Goal: Task Accomplishment & Management: Use online tool/utility

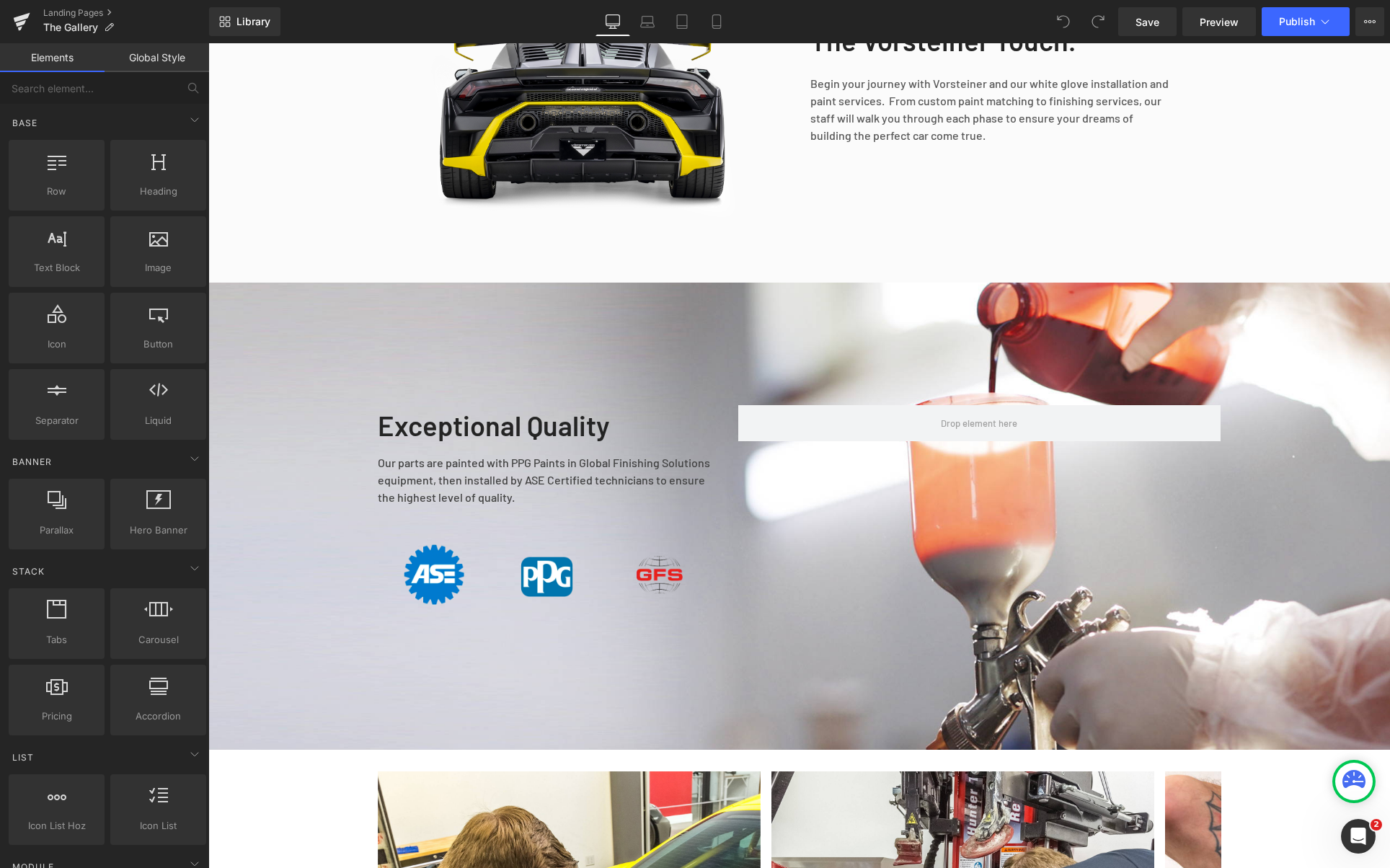
scroll to position [589, 0]
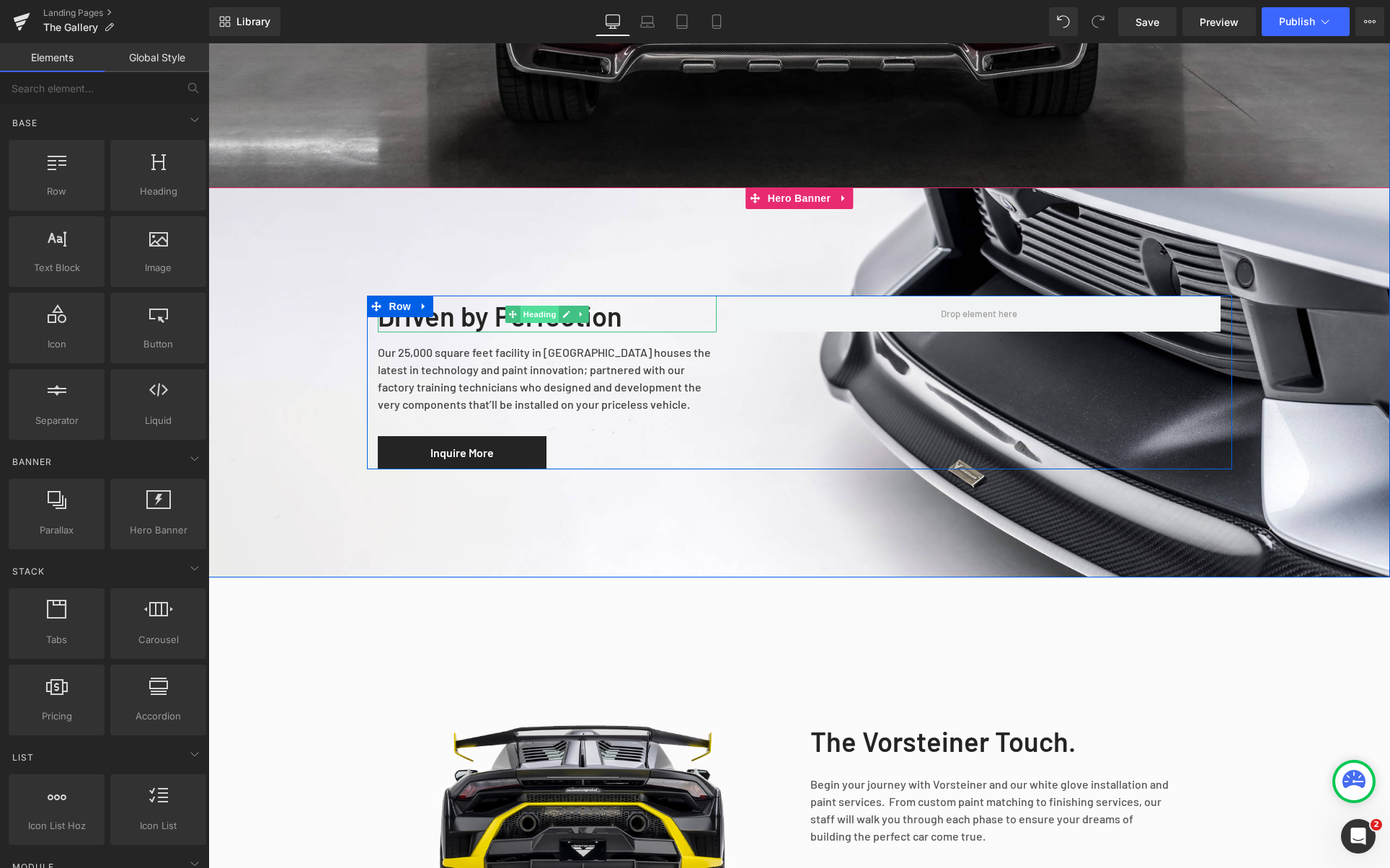
click at [529, 313] on span "Heading" at bounding box center [539, 315] width 39 height 18
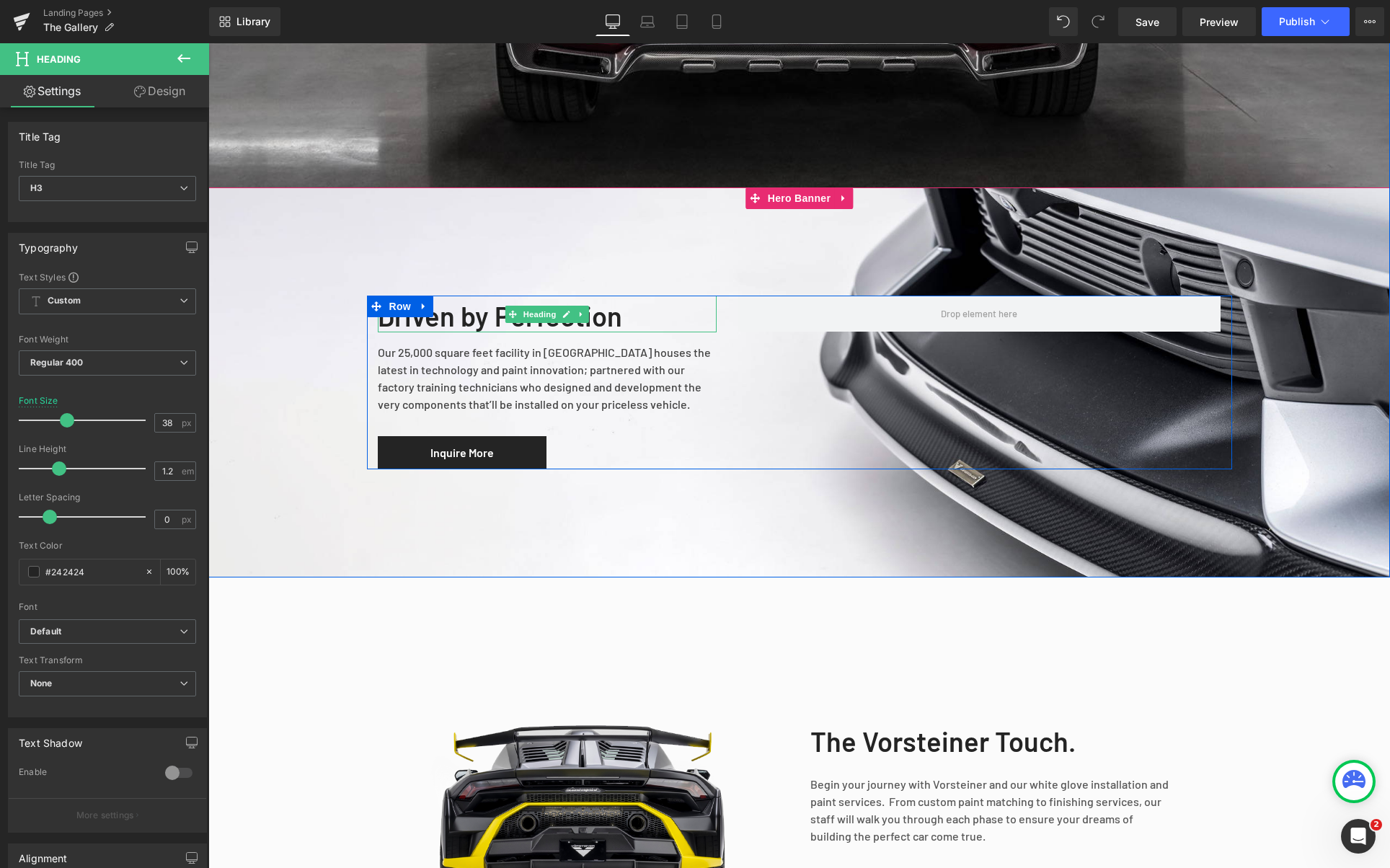
click at [451, 324] on b "Driven by Perfection" at bounding box center [500, 316] width 244 height 34
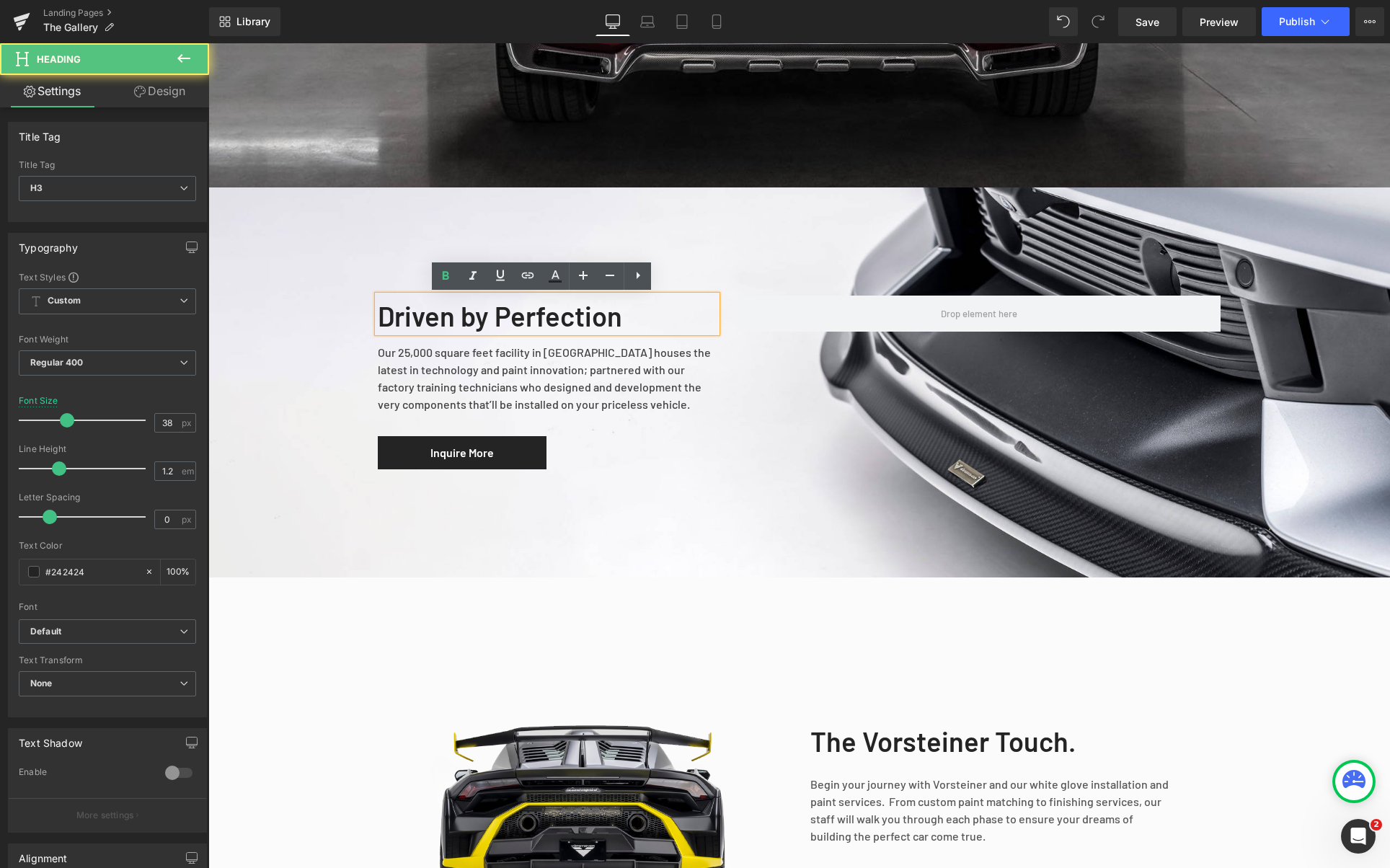
click at [451, 324] on b "Driven by Perfection" at bounding box center [500, 316] width 244 height 34
click at [540, 313] on b "Driven by Perfection" at bounding box center [500, 316] width 244 height 34
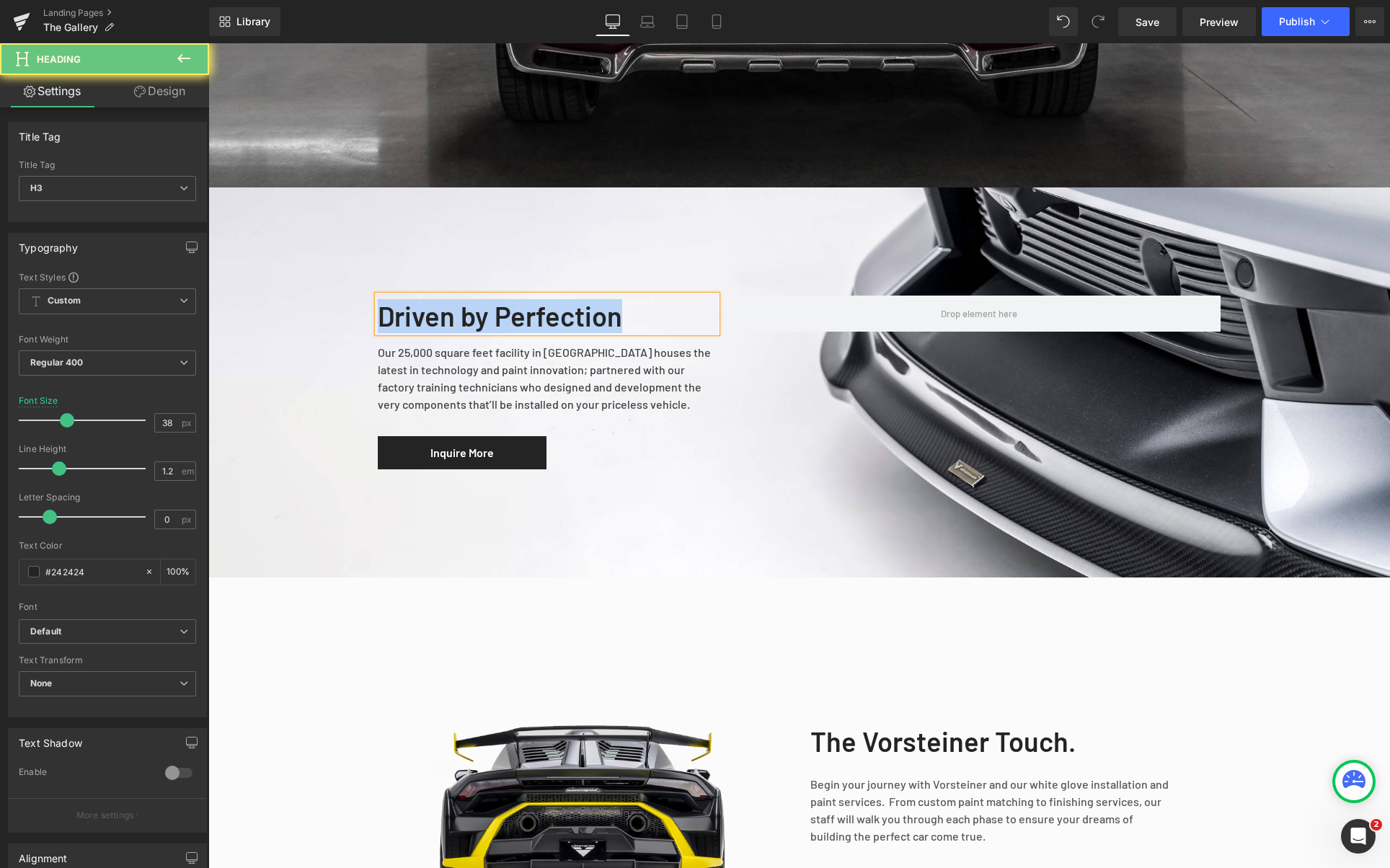
paste div
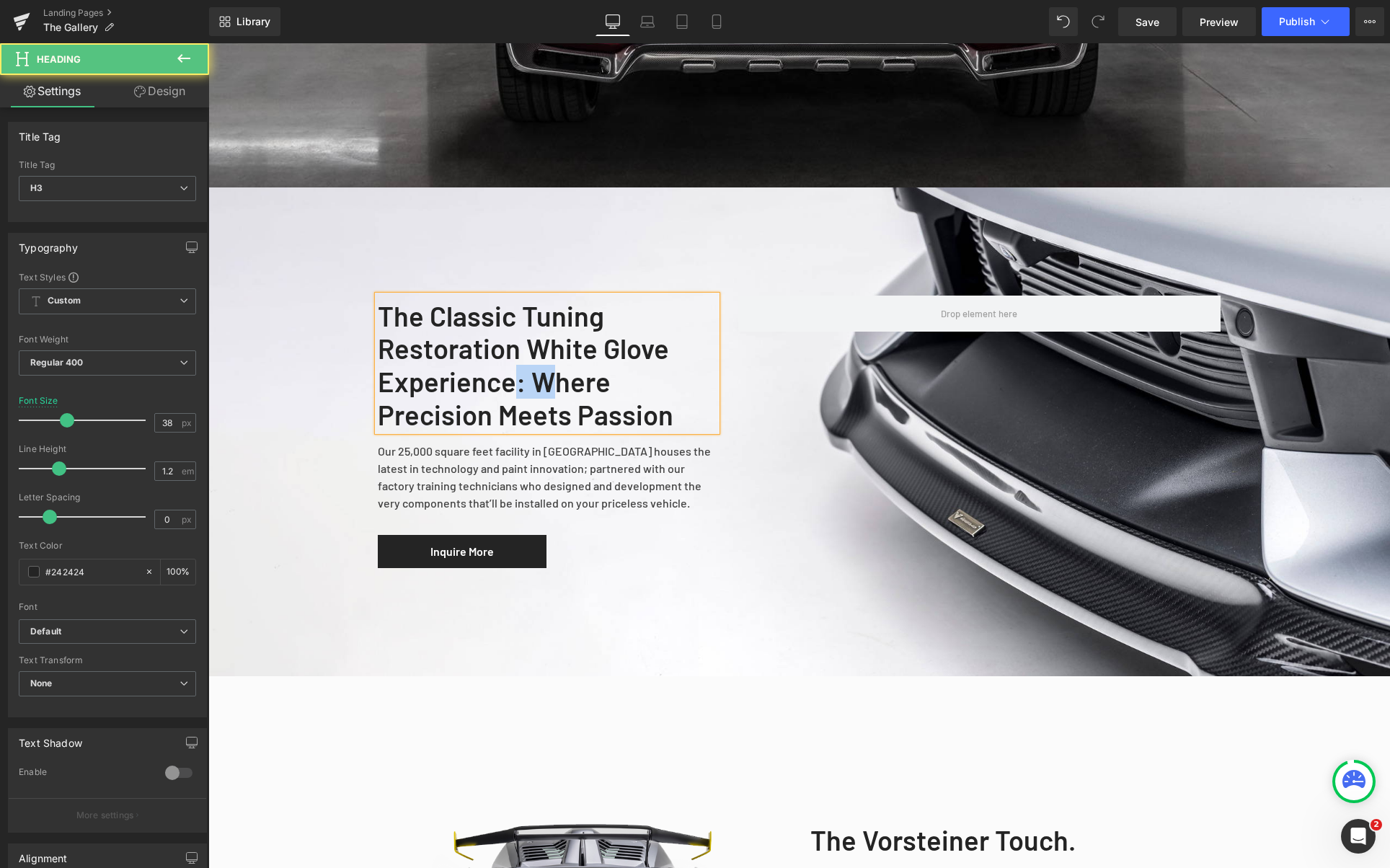
drag, startPoint x: 520, startPoint y: 380, endPoint x: 558, endPoint y: 381, distance: 38.0
click at [559, 381] on b "The Classic Tuning Restoration White Glove Experience: Where Precision Meets Pa…" at bounding box center [526, 365] width 296 height 132
click at [558, 381] on b "The Classic Tuning Restoration White Glove Experience: Where Precision Meets Pa…" at bounding box center [526, 365] width 296 height 132
click at [524, 377] on b "The Classic Tuning Restoration White Glove Experience: Where Precision Meets Pa…" at bounding box center [526, 365] width 296 height 132
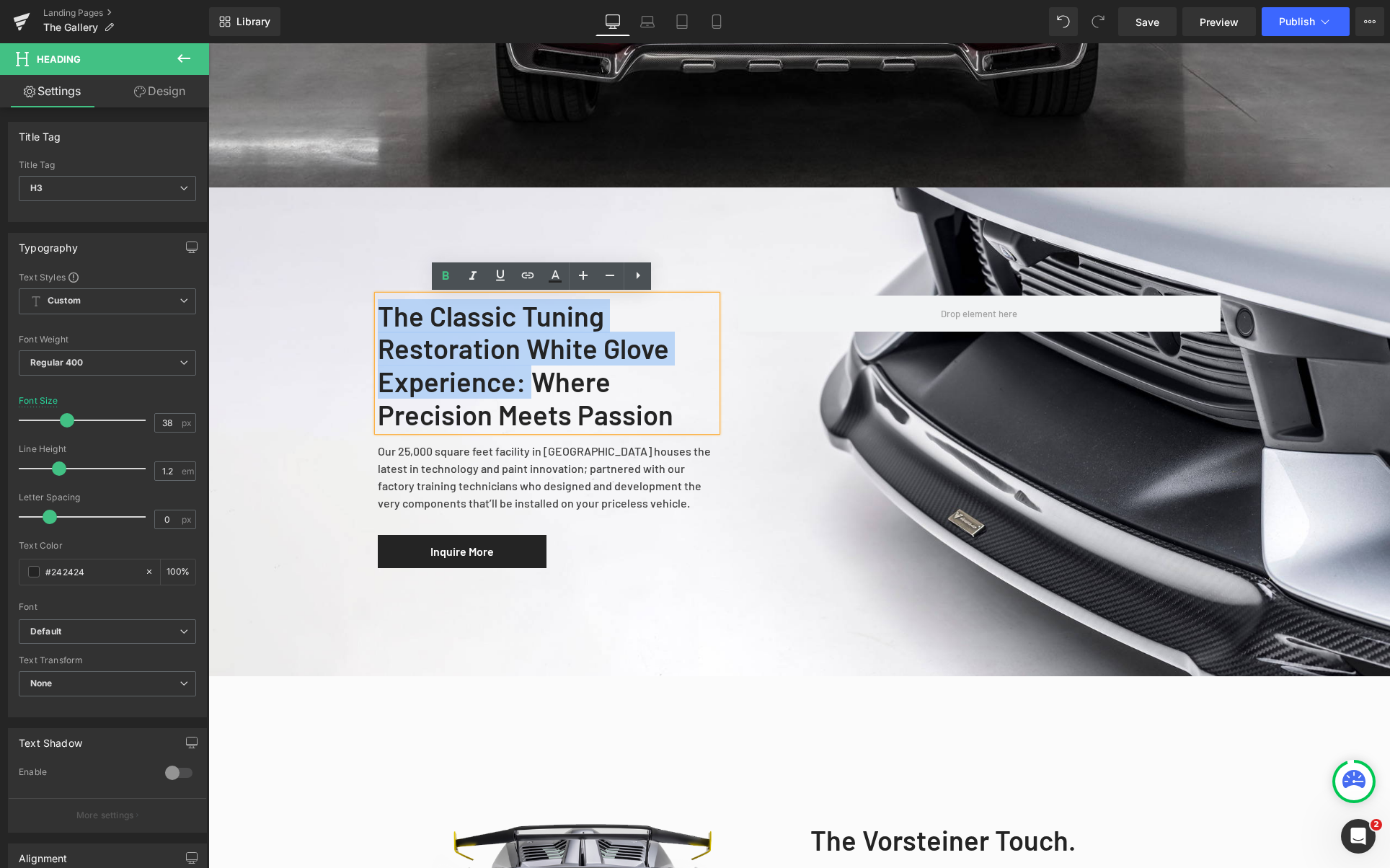
drag, startPoint x: 435, startPoint y: 352, endPoint x: 300, endPoint y: 312, distance: 140.8
click at [300, 312] on span "The Classic Tuning Restoration White Glove Experience: Where Precision Meets Pa…" at bounding box center [799, 431] width 1182 height 272
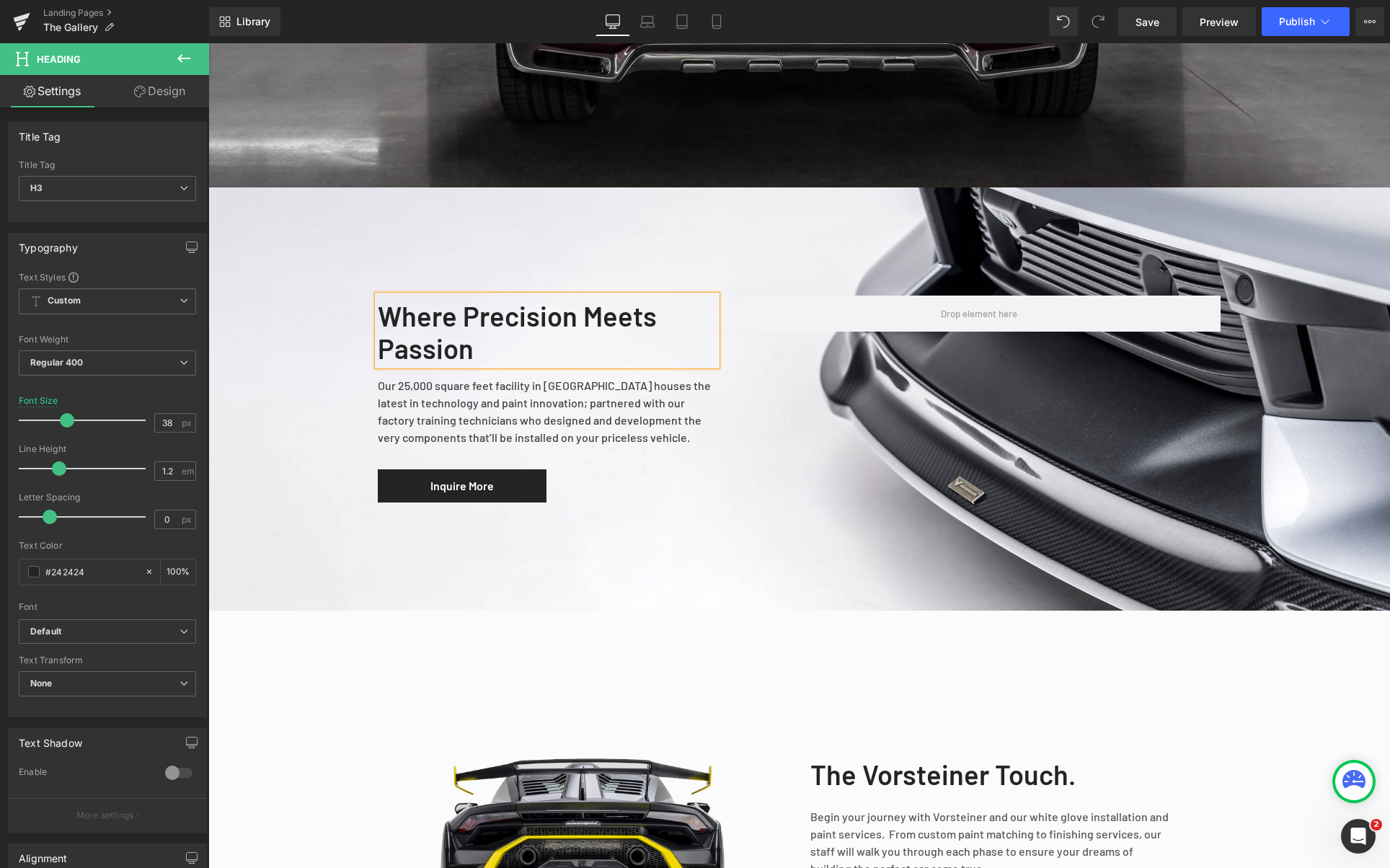
click at [561, 398] on div "Our 25,000 square feet facility in [GEOGRAPHIC_DATA] houses the latest in techn…" at bounding box center [547, 418] width 339 height 104
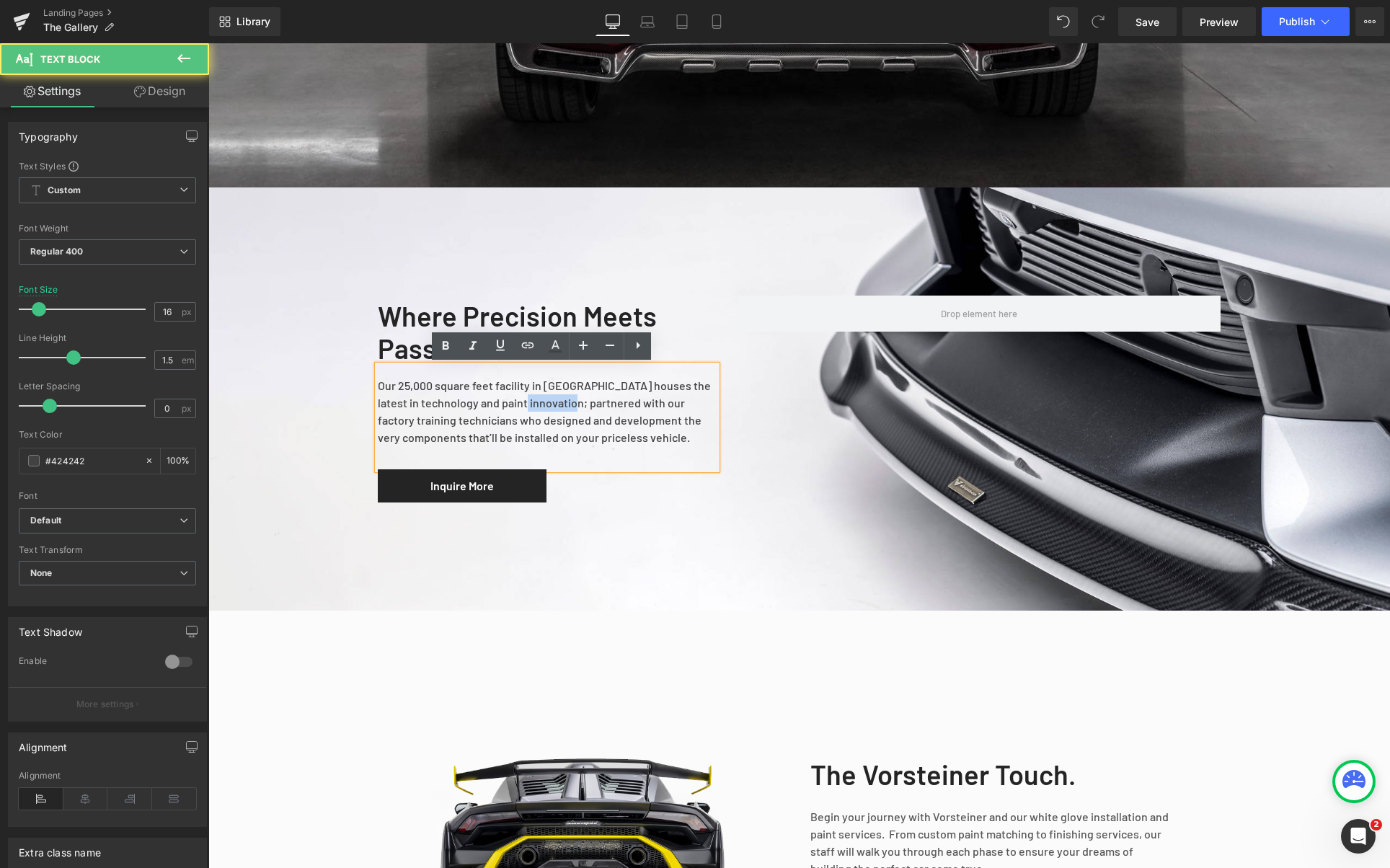
click at [561, 398] on div "Our 25,000 square feet facility in [GEOGRAPHIC_DATA] houses the latest in techn…" at bounding box center [547, 418] width 339 height 104
click at [558, 401] on div "Our 25,000 square feet facility in [GEOGRAPHIC_DATA] houses the latest in techn…" at bounding box center [547, 418] width 339 height 104
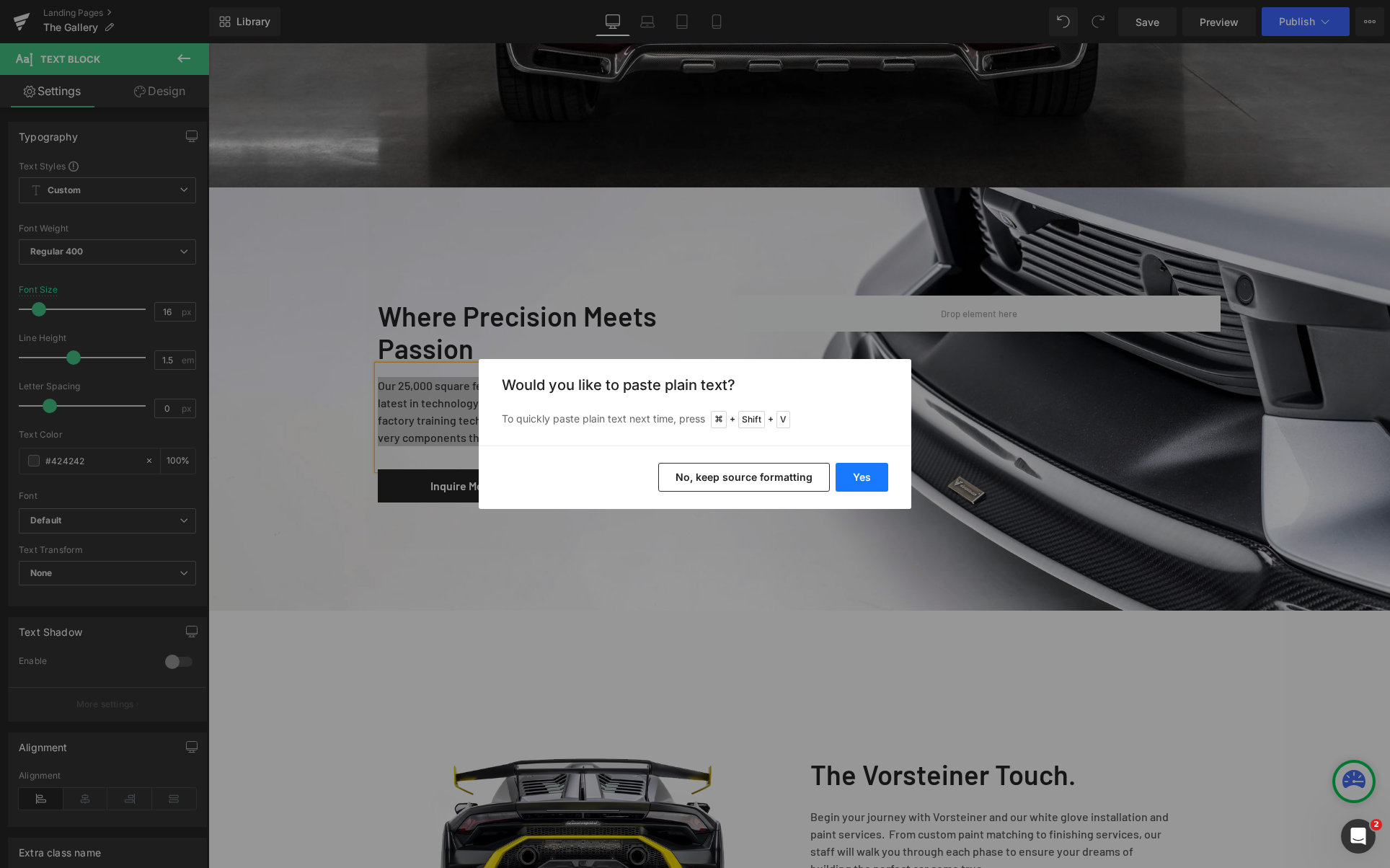
click at [844, 478] on button "Yes" at bounding box center [862, 477] width 53 height 29
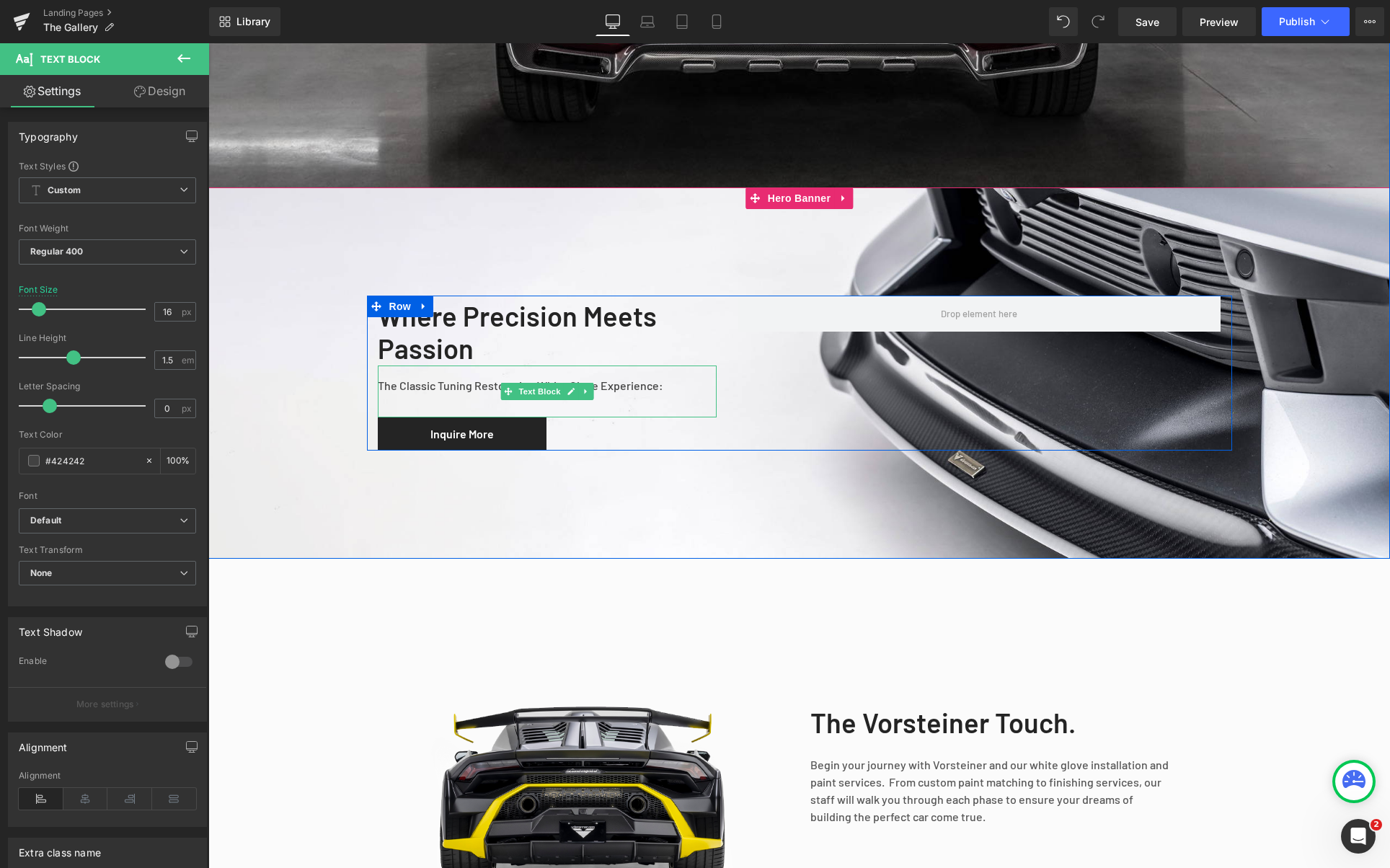
click at [596, 390] on div "The Classic Tuning Restoration White Glove Experience:" at bounding box center [547, 391] width 339 height 52
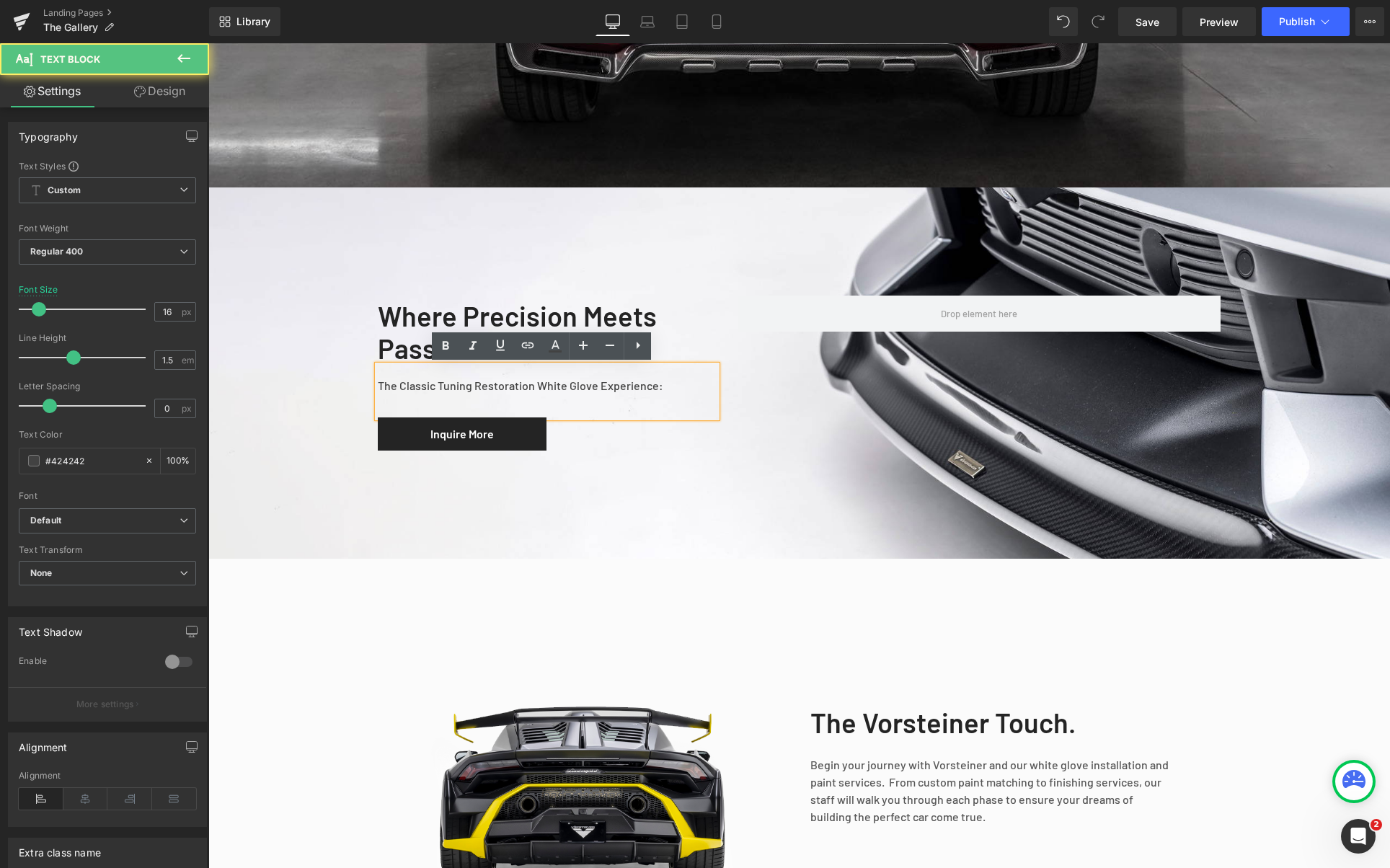
click at [670, 385] on div "The Classic Tuning Restoration White Glove Experience:" at bounding box center [547, 391] width 339 height 52
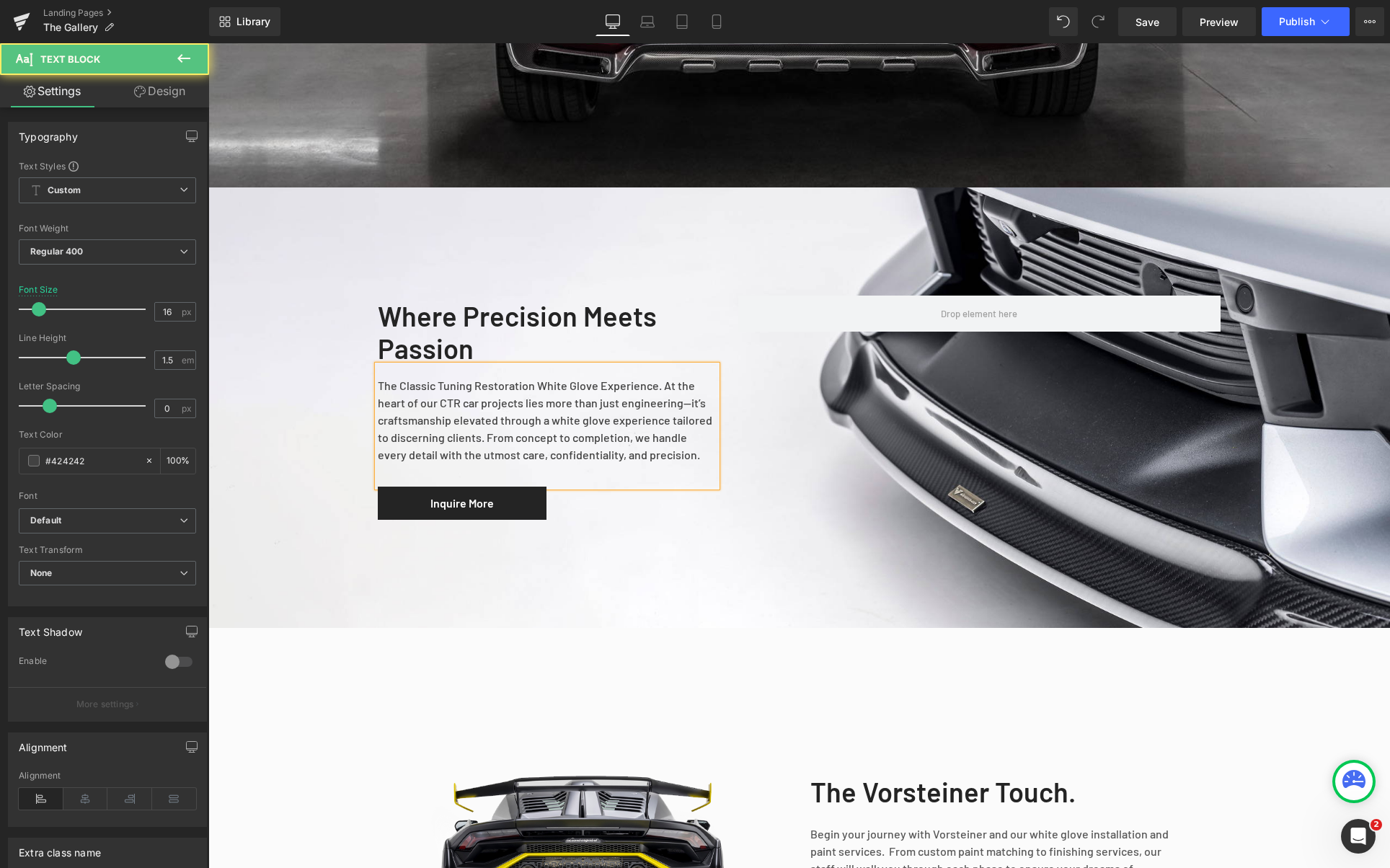
click at [686, 407] on div "The Classic Tuning Restoration White Glove Experience. At the heart of our CTR …" at bounding box center [547, 426] width 339 height 121
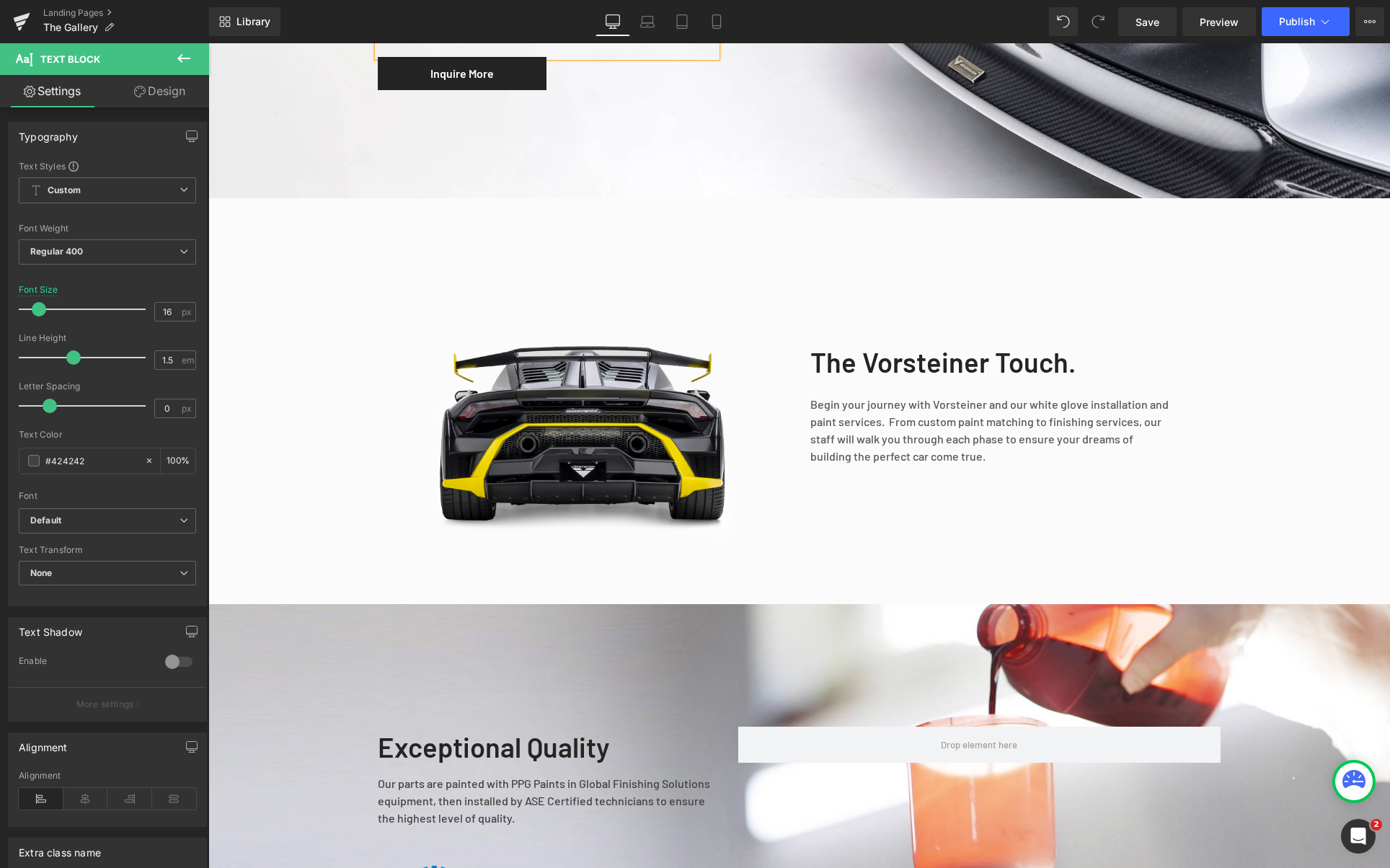
scroll to position [1010, 0]
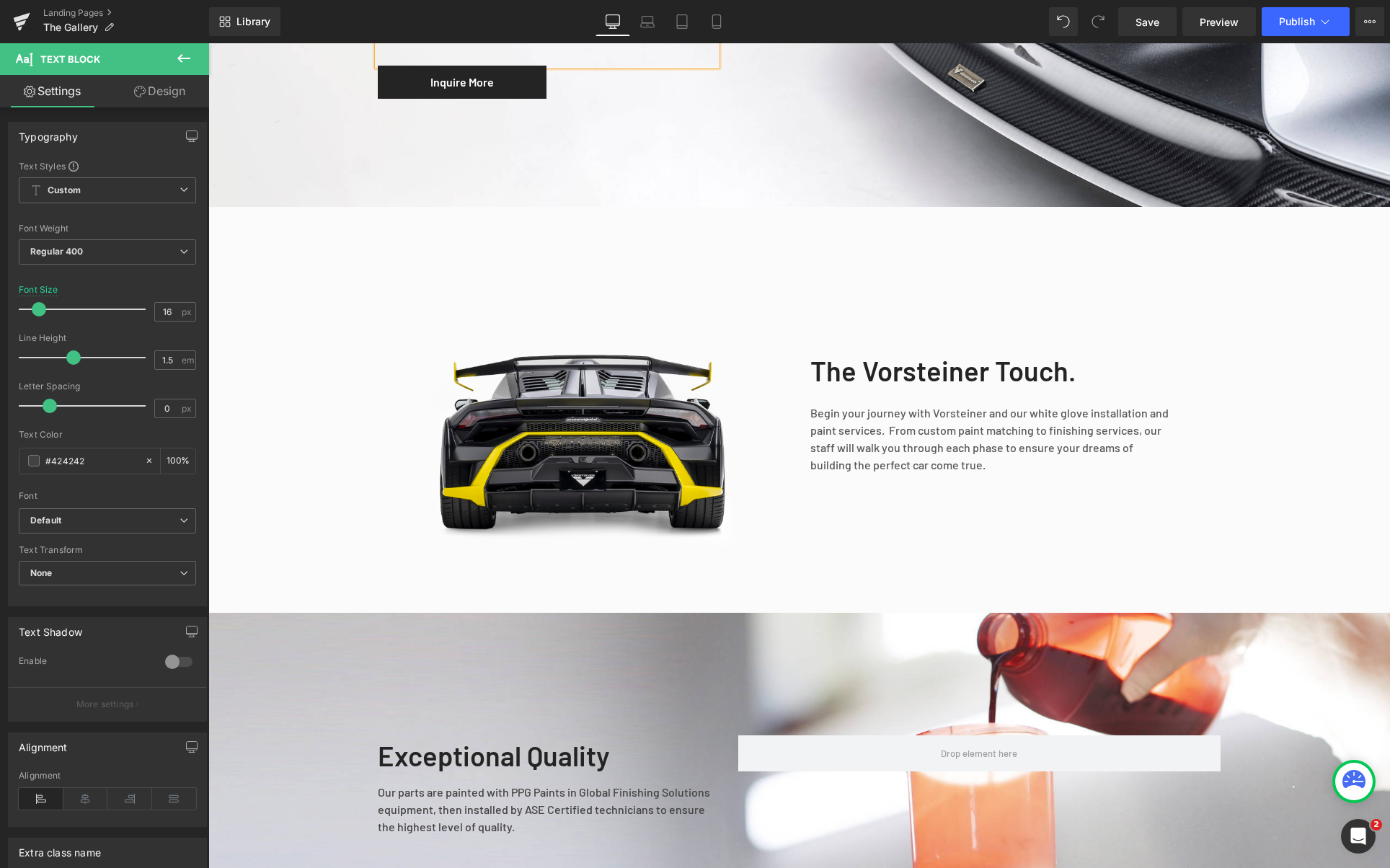
click at [935, 429] on p "Begin your journey with Vorsteiner and our white glove installation and paint s…" at bounding box center [991, 438] width 360 height 69
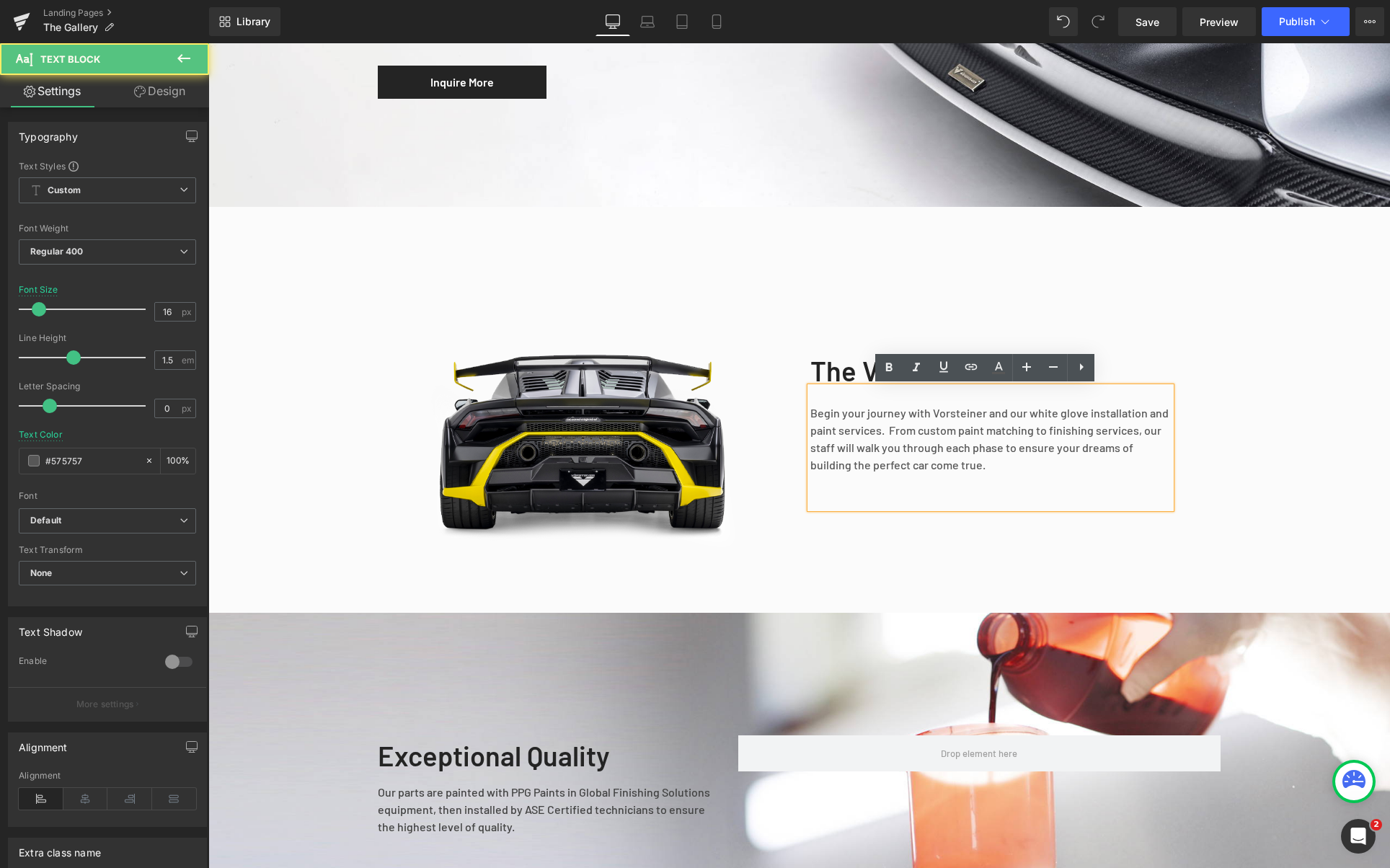
click at [938, 426] on p "Begin your journey with Vorsteiner and our white glove installation and paint s…" at bounding box center [991, 438] width 360 height 69
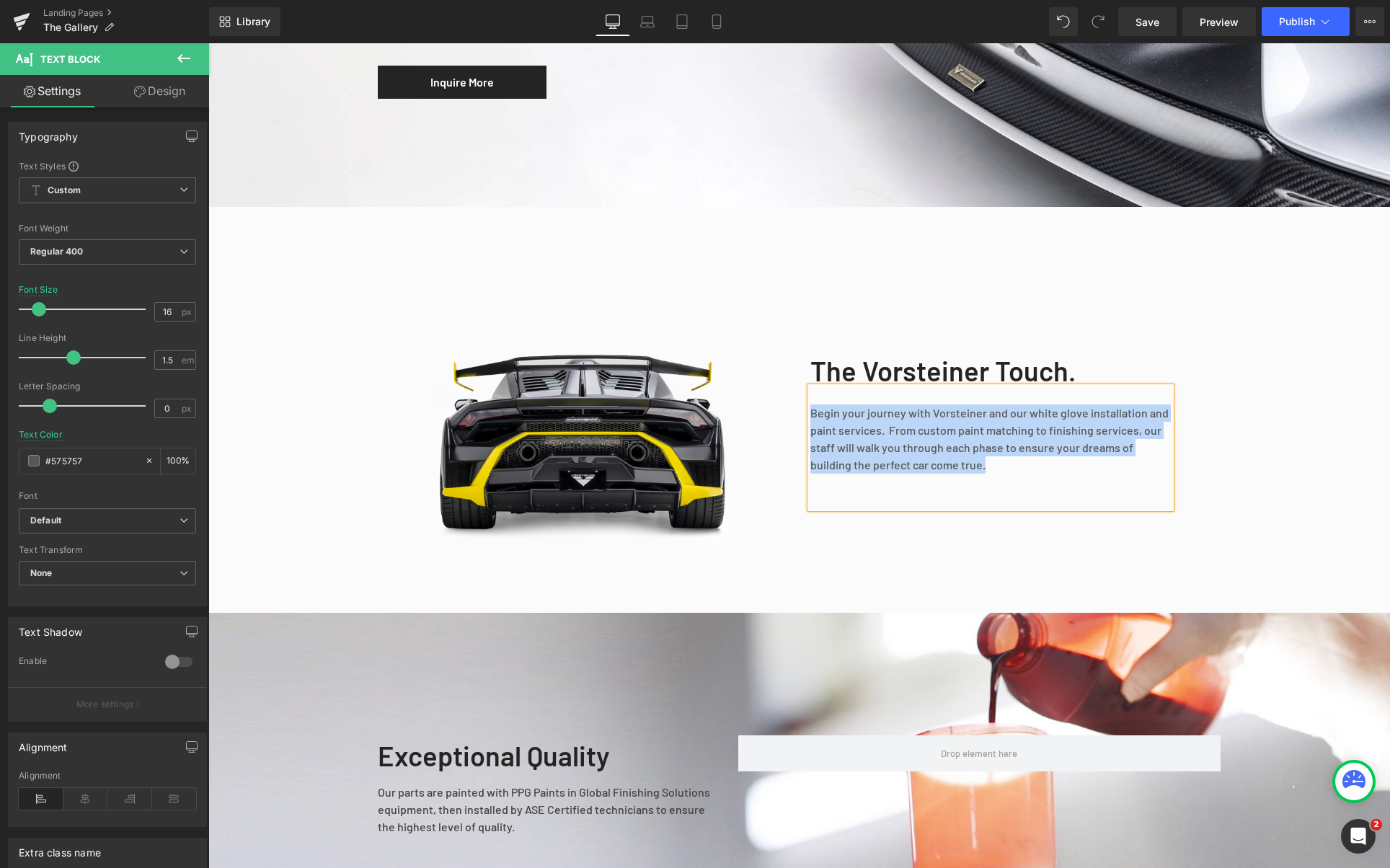
paste div
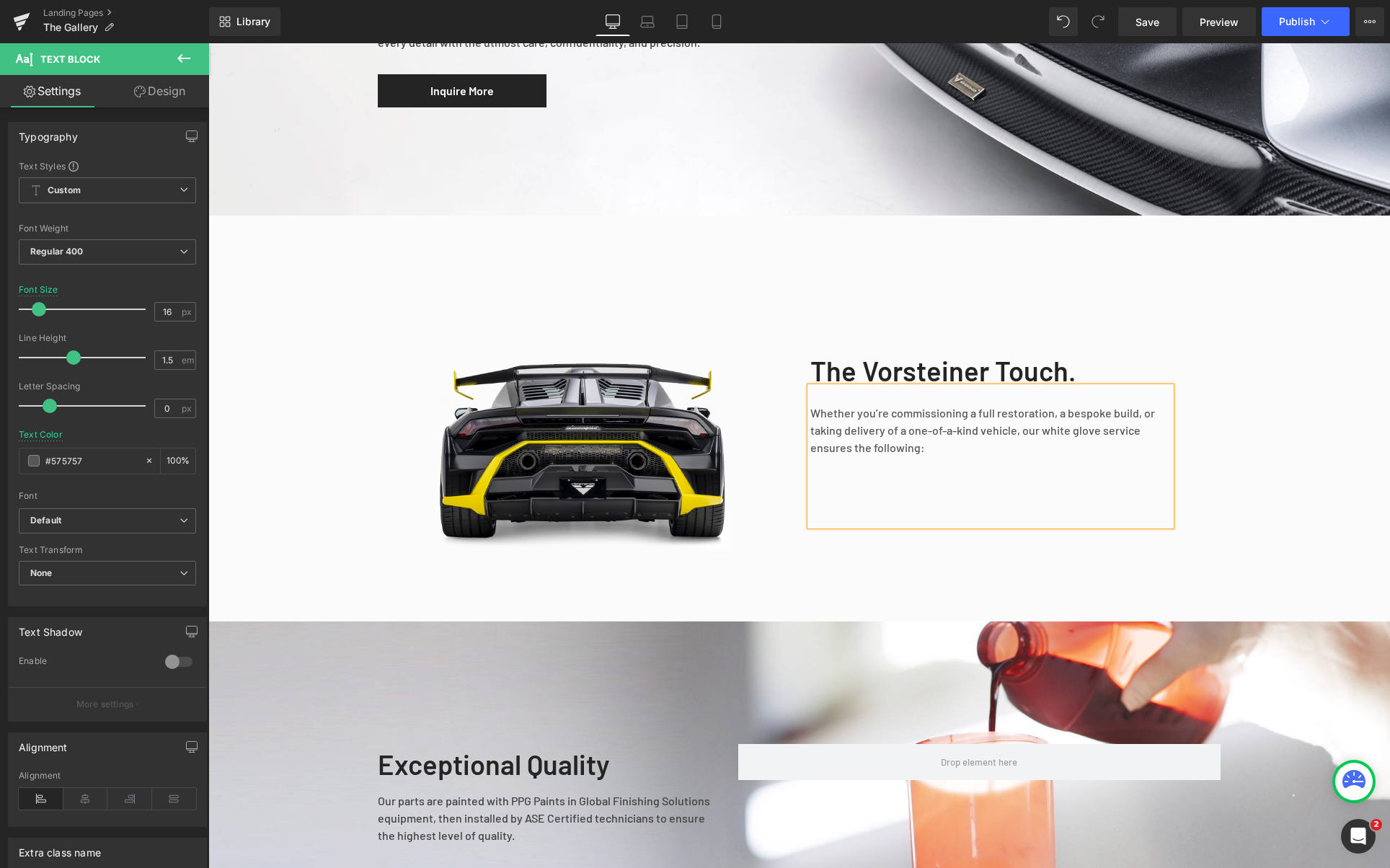
scroll to position [922, 0]
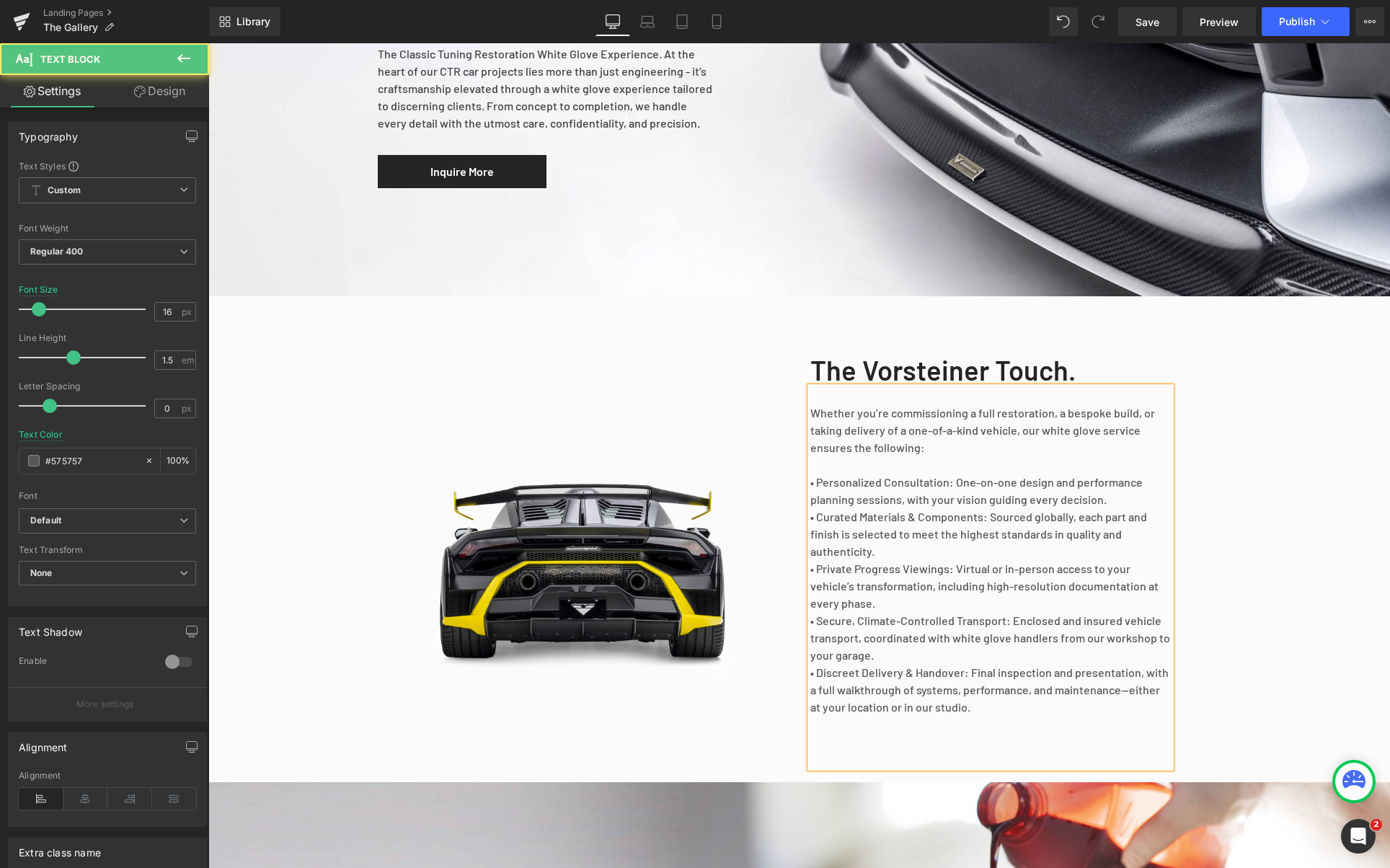
click at [1126, 508] on p "• Curated Materials & Components: Sourced globally, each part and finish is sel…" at bounding box center [991, 533] width 360 height 52
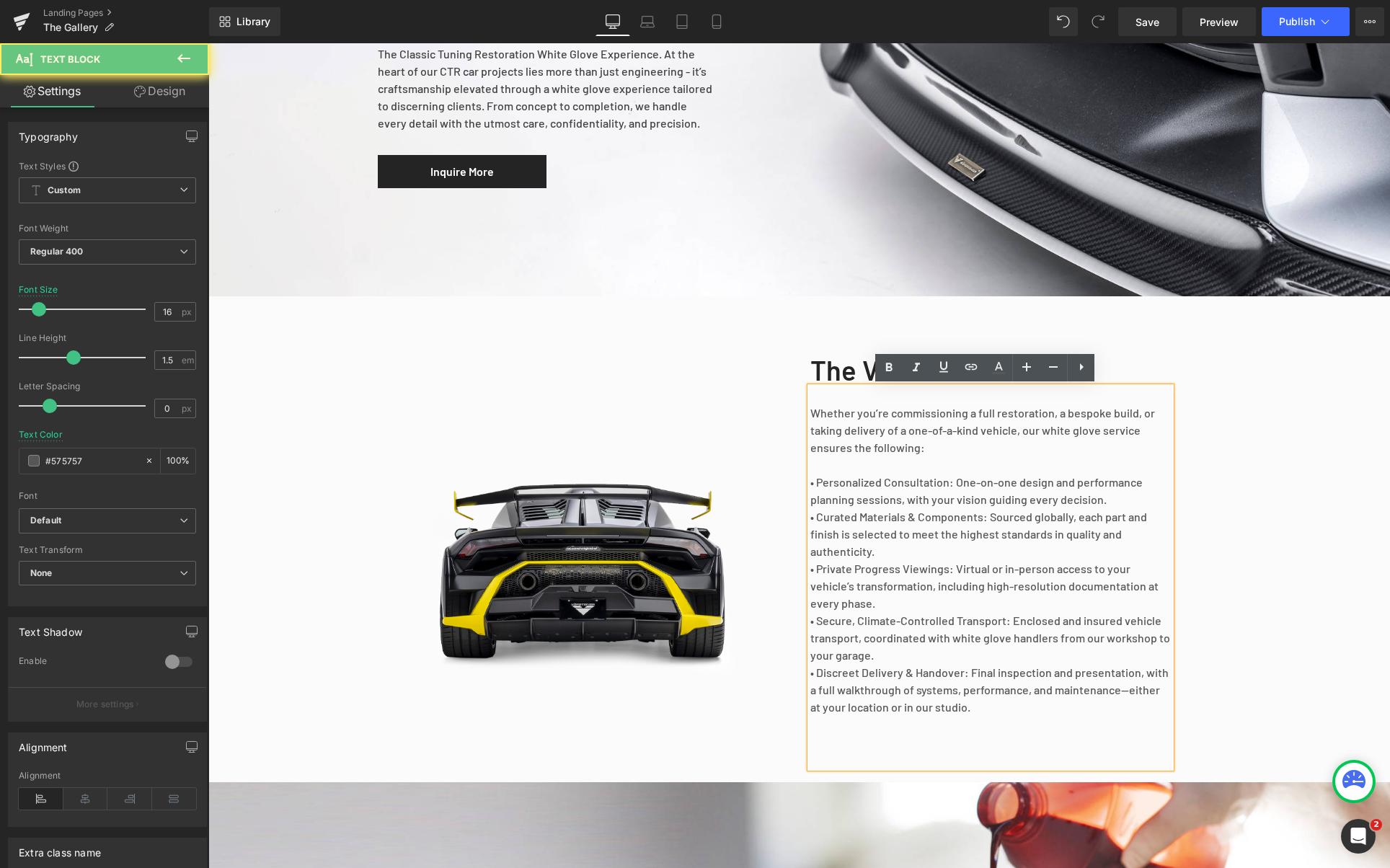
click at [1130, 497] on p "• Personalized Consultation: One-on-one design and performance planning session…" at bounding box center [991, 490] width 360 height 34
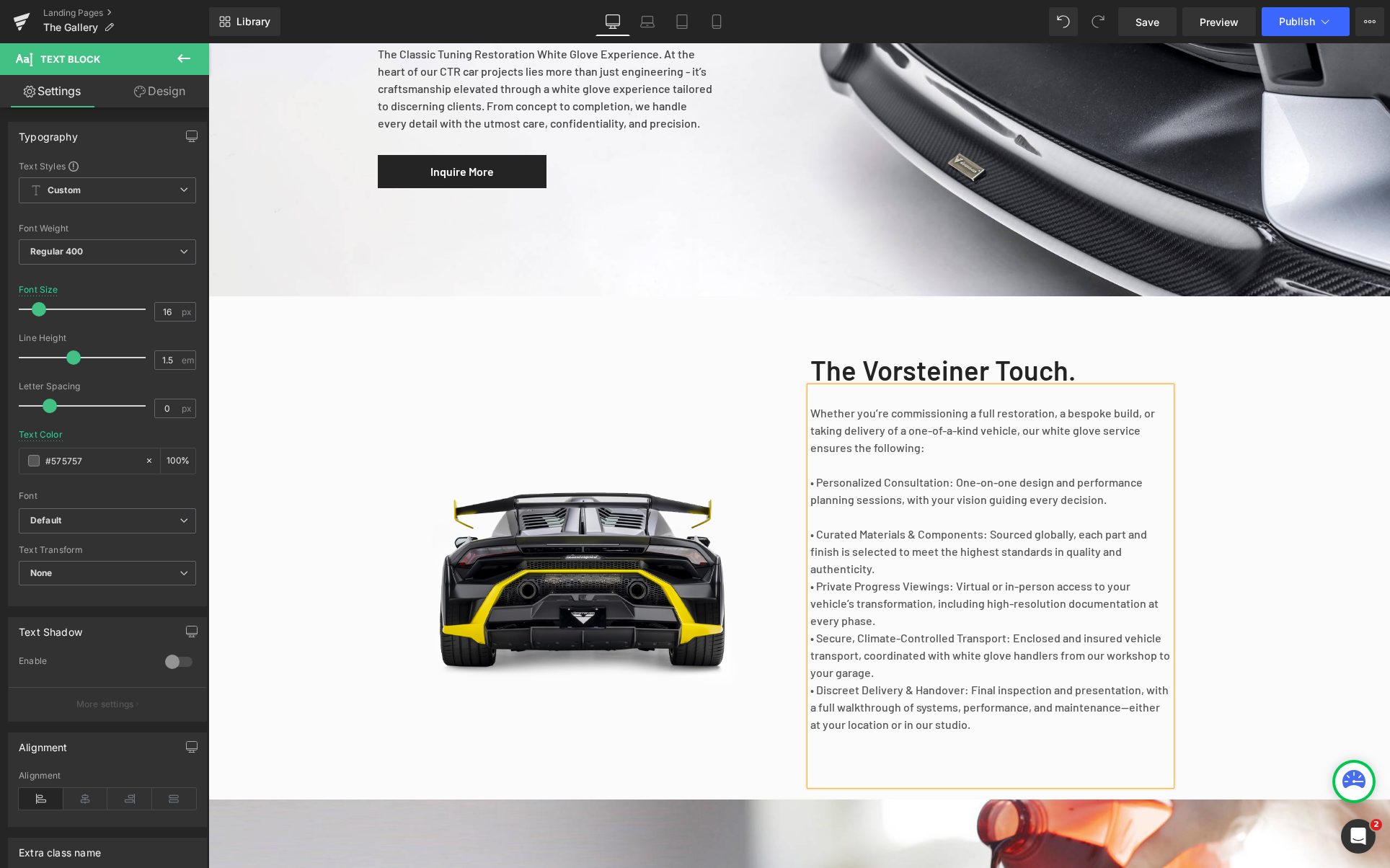
click at [968, 553] on p "• Curated Materials & Components: Sourced globally, each part and finish is sel…" at bounding box center [991, 551] width 360 height 52
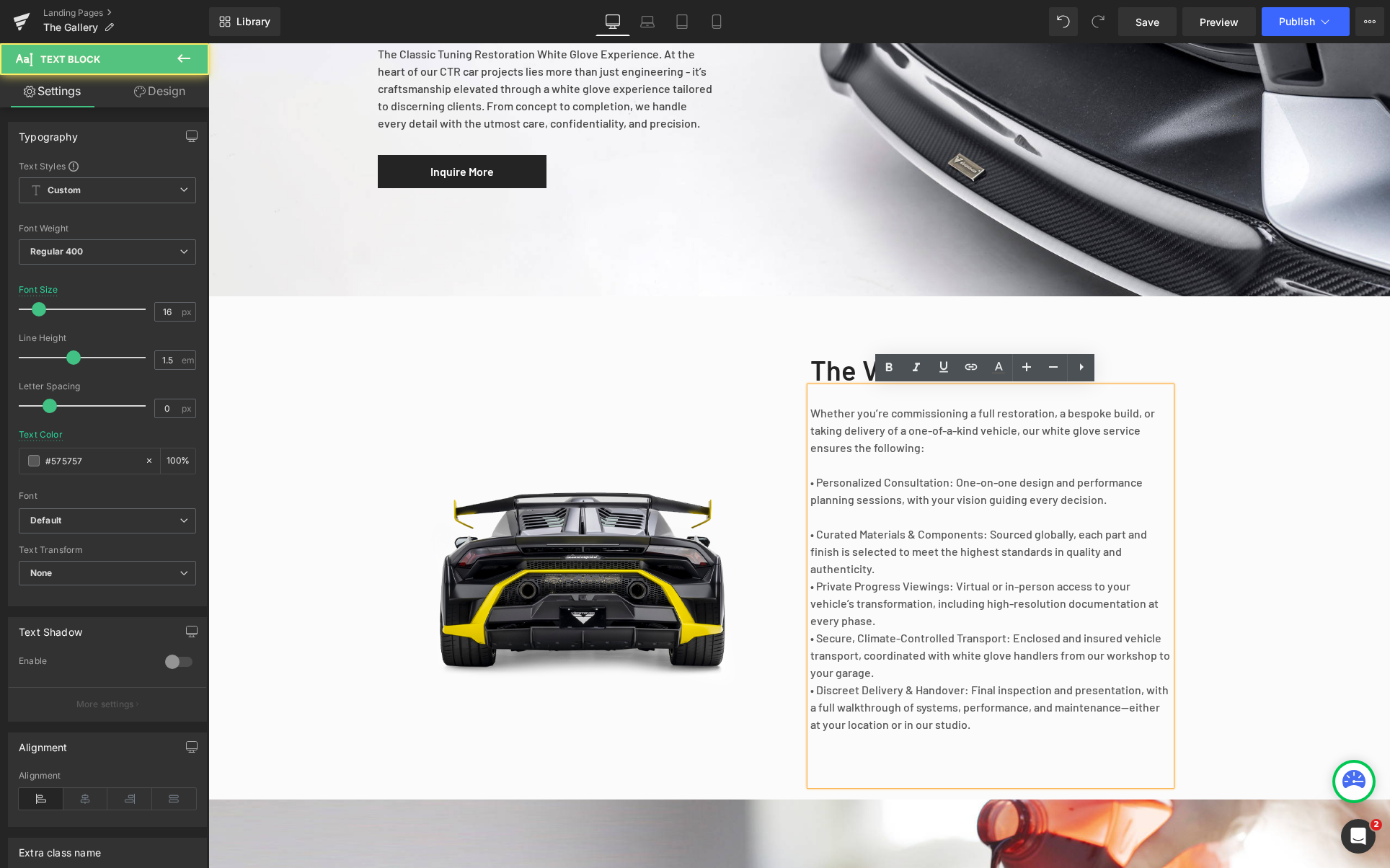
click at [964, 560] on p "• Curated Materials & Components: Sourced globally, each part and finish is sel…" at bounding box center [991, 551] width 360 height 52
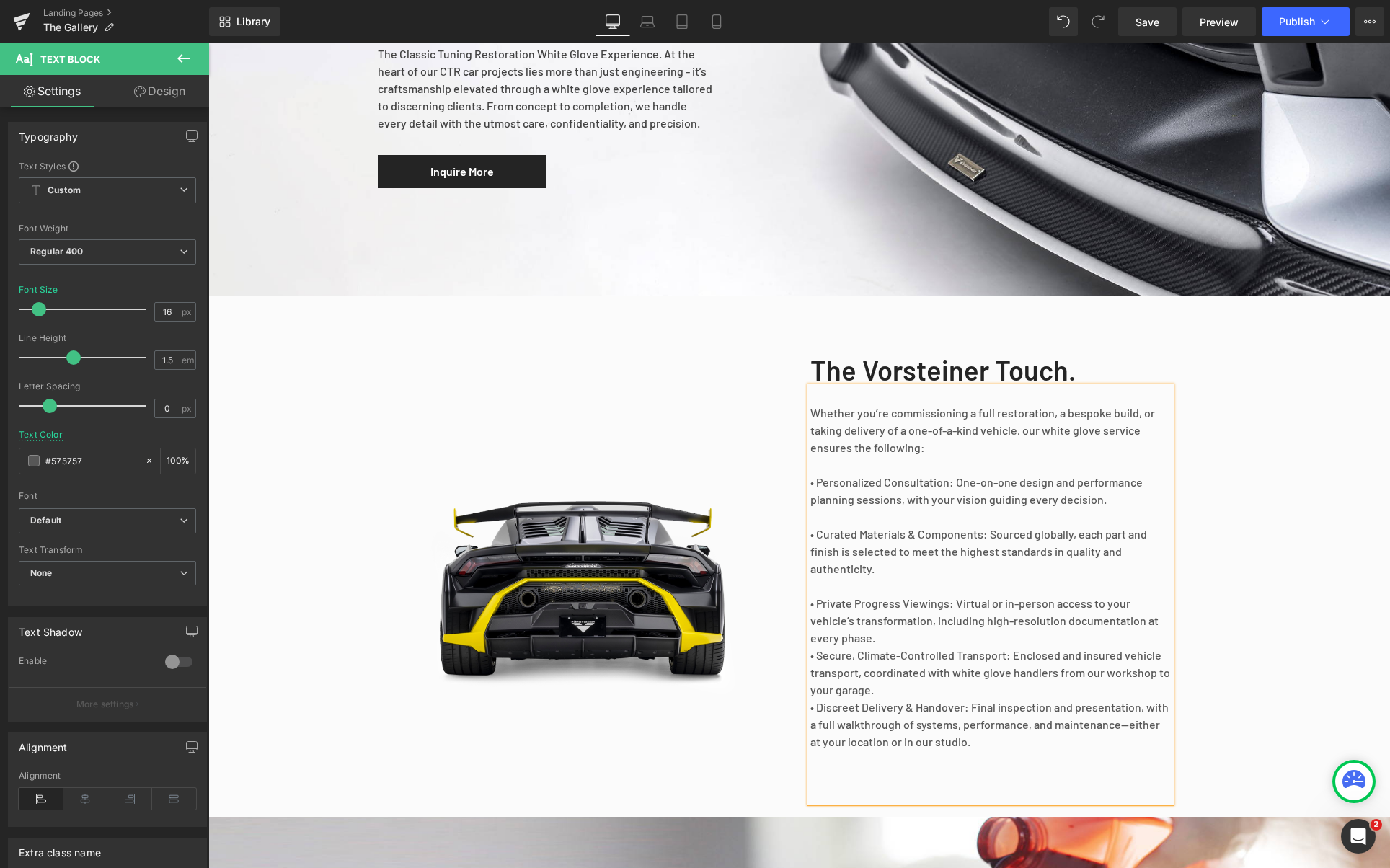
click at [917, 639] on p "• Private Progress Viewings: Virtual or in-person access to your vehicle’s tran…" at bounding box center [991, 620] width 360 height 52
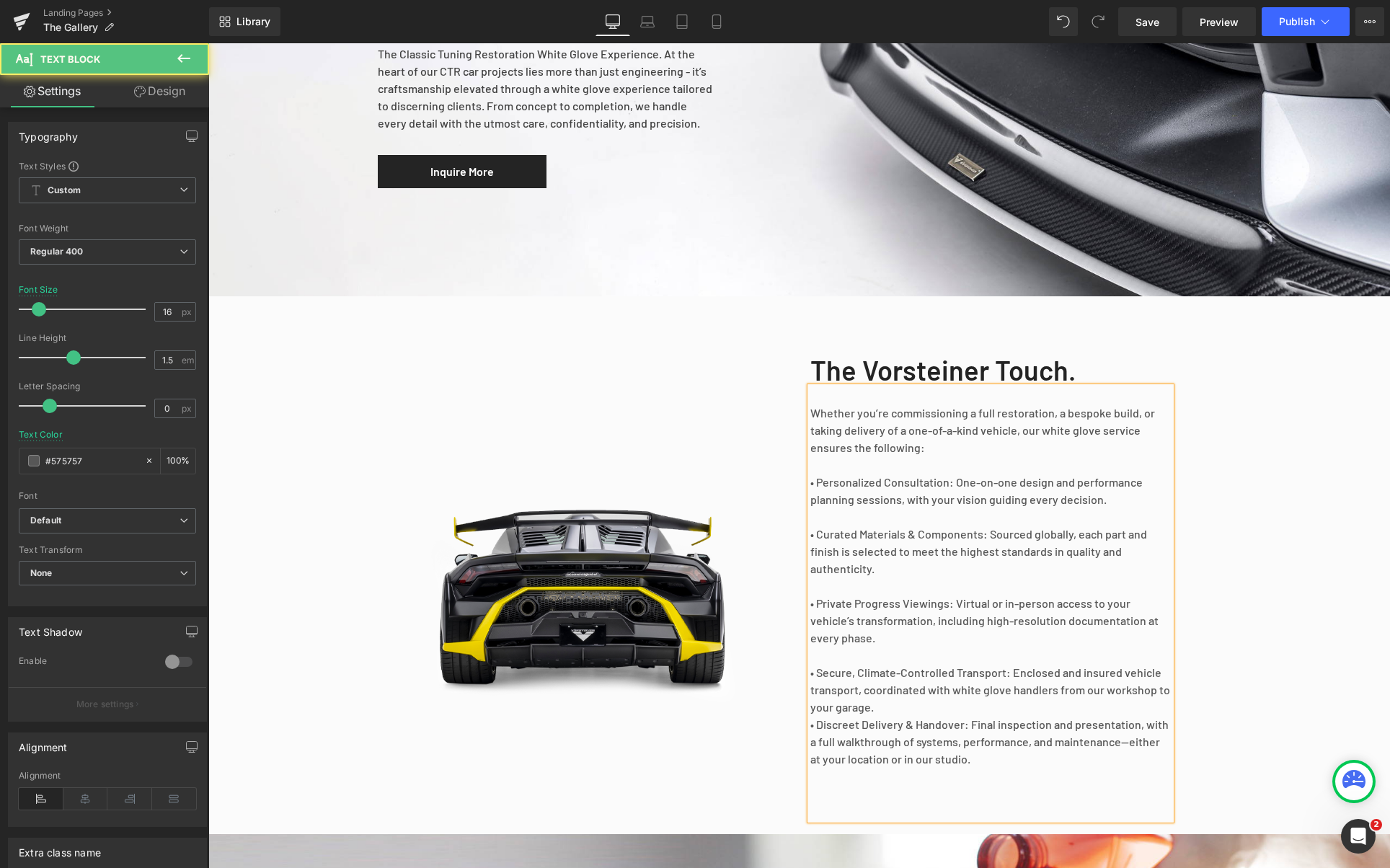
click at [894, 703] on p "• Secure, Climate-Controlled Transport: Enclosed and insured vehicle transport,…" at bounding box center [991, 689] width 360 height 52
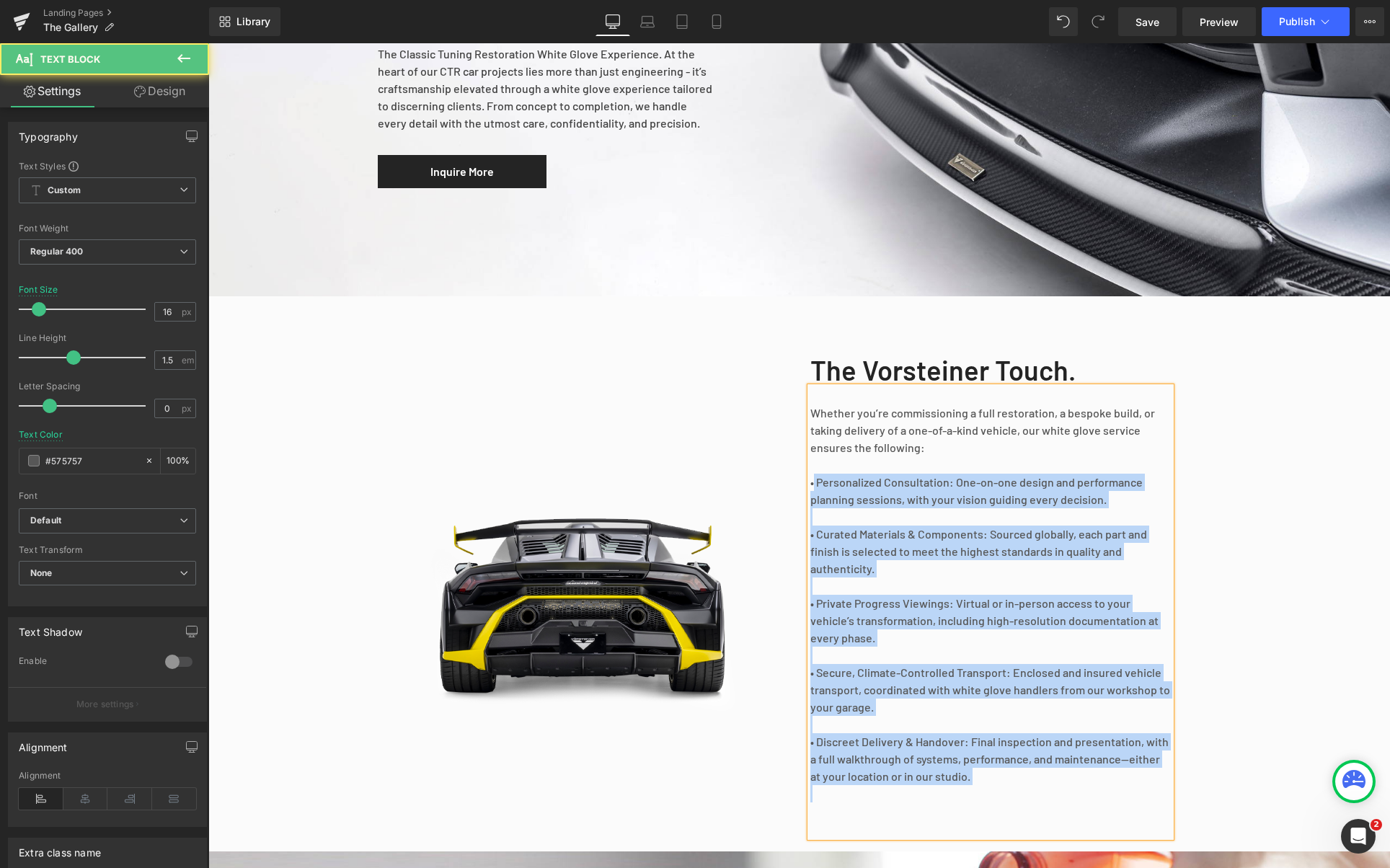
click at [811, 482] on div "Whether you’re commissioning a full restoration, a bespoke build, or taking del…" at bounding box center [991, 612] width 360 height 450
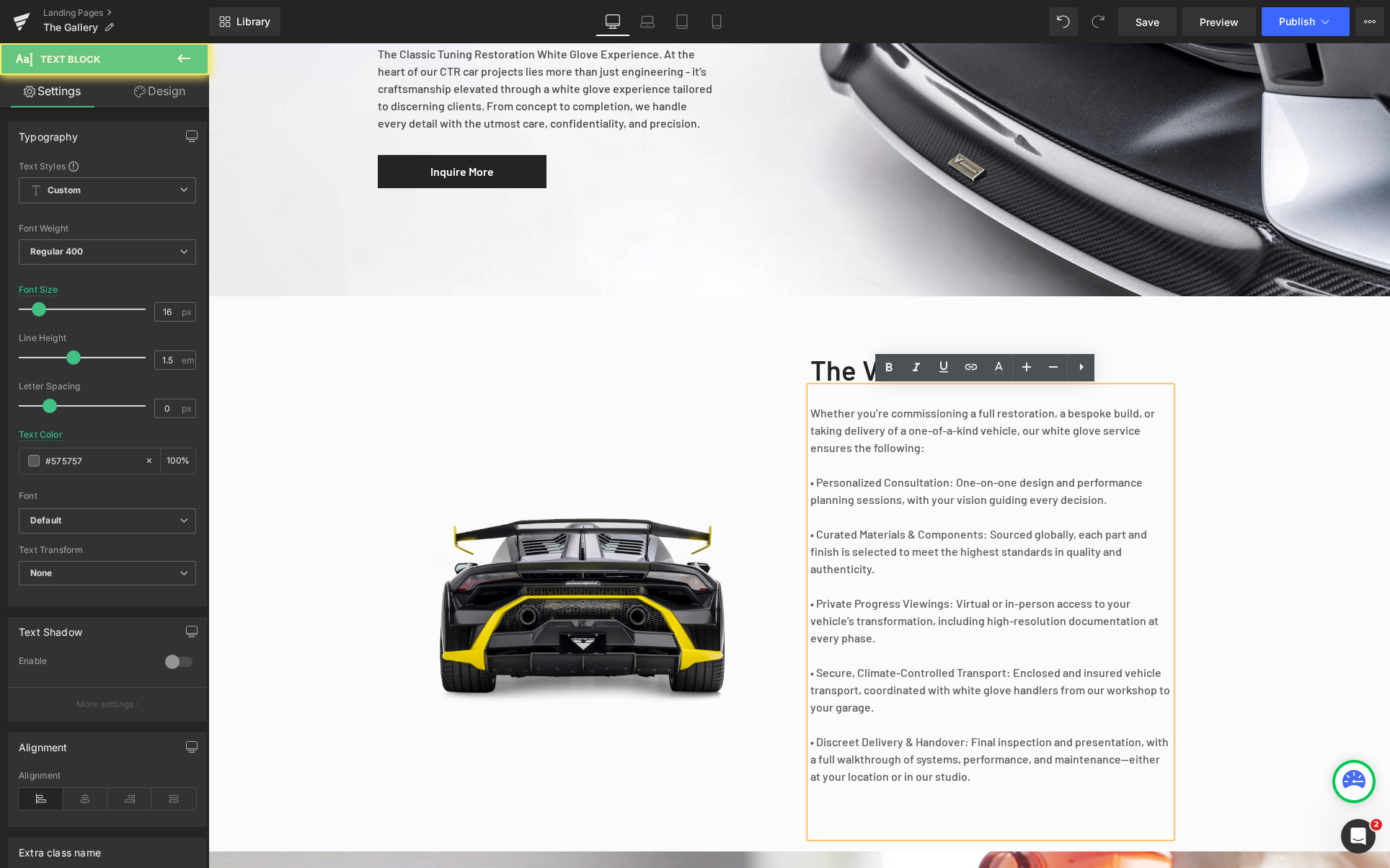
click at [811, 482] on p "• Personalized Consultation: One-on-one design and performance planning session…" at bounding box center [991, 490] width 360 height 34
click at [812, 482] on p "• Personalized Consultation: One-on-one design and performance planning session…" at bounding box center [991, 490] width 360 height 34
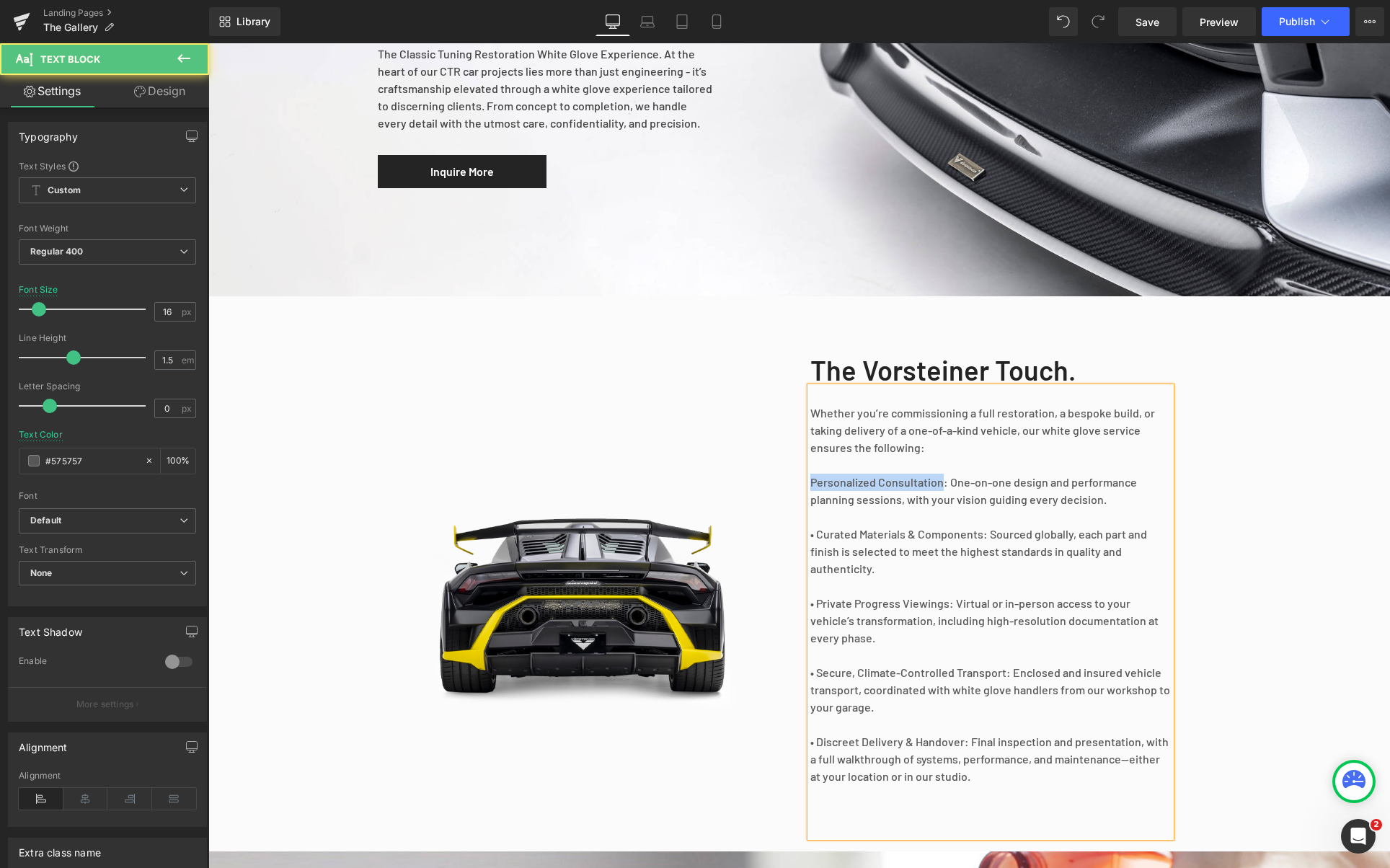
drag, startPoint x: 939, startPoint y: 480, endPoint x: 787, endPoint y: 478, distance: 152.0
click at [787, 478] on div "The Vorsteiner Touch. Heading Whether you’re commissioning a full restoration, …" at bounding box center [799, 592] width 865 height 519
click at [817, 533] on p "• Curated Materials & Components: Sourced globally, each part and finish is sel…" at bounding box center [991, 551] width 360 height 52
drag, startPoint x: 973, startPoint y: 533, endPoint x: 782, endPoint y: 537, distance: 191.0
click at [782, 537] on div "The Vorsteiner Touch. Heading Whether you’re commissioning a full restoration, …" at bounding box center [799, 592] width 865 height 519
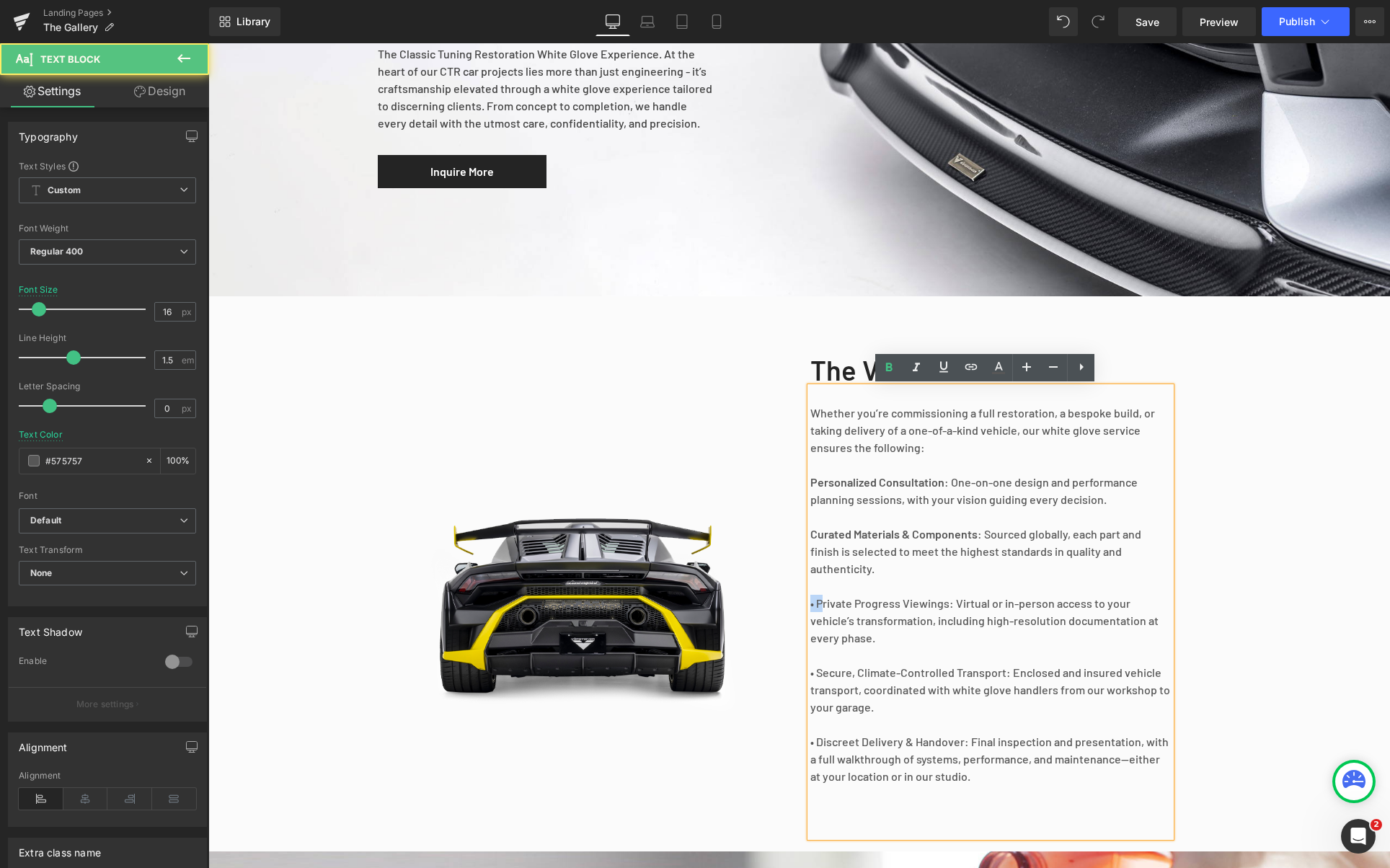
drag, startPoint x: 818, startPoint y: 602, endPoint x: 806, endPoint y: 603, distance: 12.0
click at [811, 603] on p "• Private Progress Viewings: Virtual or in-person access to your vehicle’s tran…" at bounding box center [991, 620] width 360 height 52
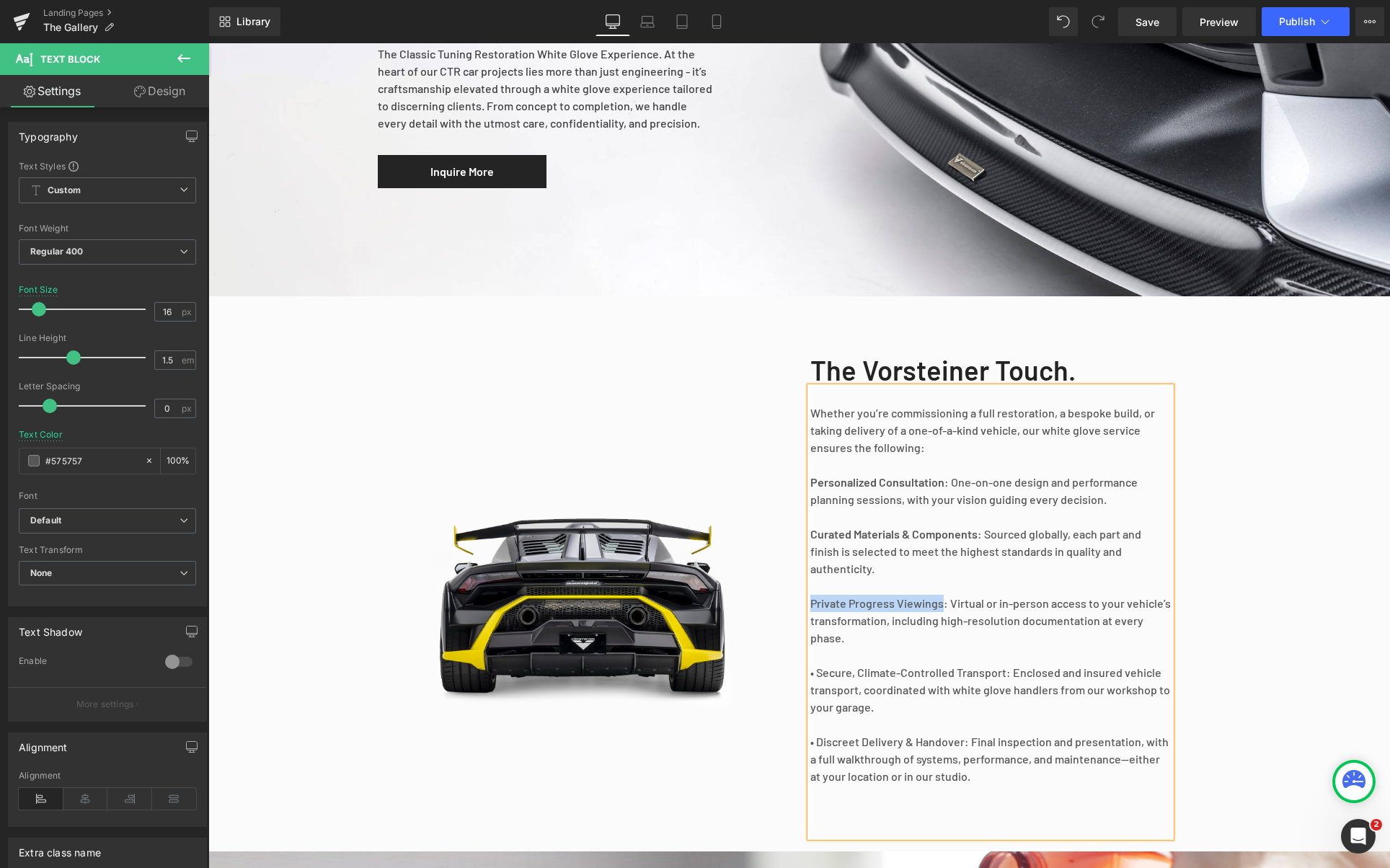
drag, startPoint x: 937, startPoint y: 604, endPoint x: 807, endPoint y: 598, distance: 130.1
click at [811, 598] on p "Private Progress Viewings: Virtual or in-person access to your vehicle’s transf…" at bounding box center [991, 620] width 360 height 52
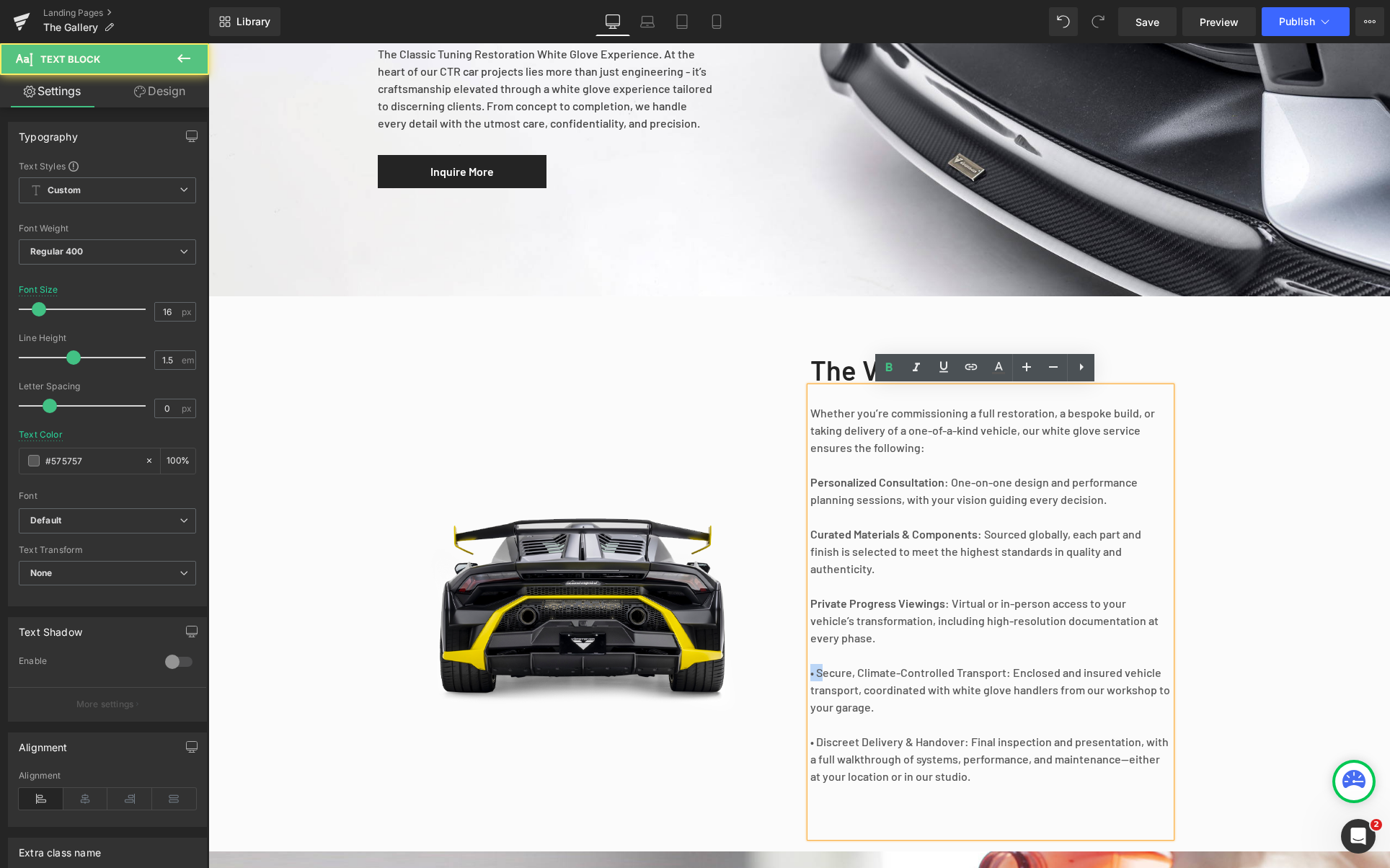
drag, startPoint x: 815, startPoint y: 671, endPoint x: 799, endPoint y: 673, distance: 16.1
click at [800, 673] on div "The Vorsteiner Touch. Heading Whether you’re commissioning a full restoration, …" at bounding box center [1016, 588] width 433 height 512
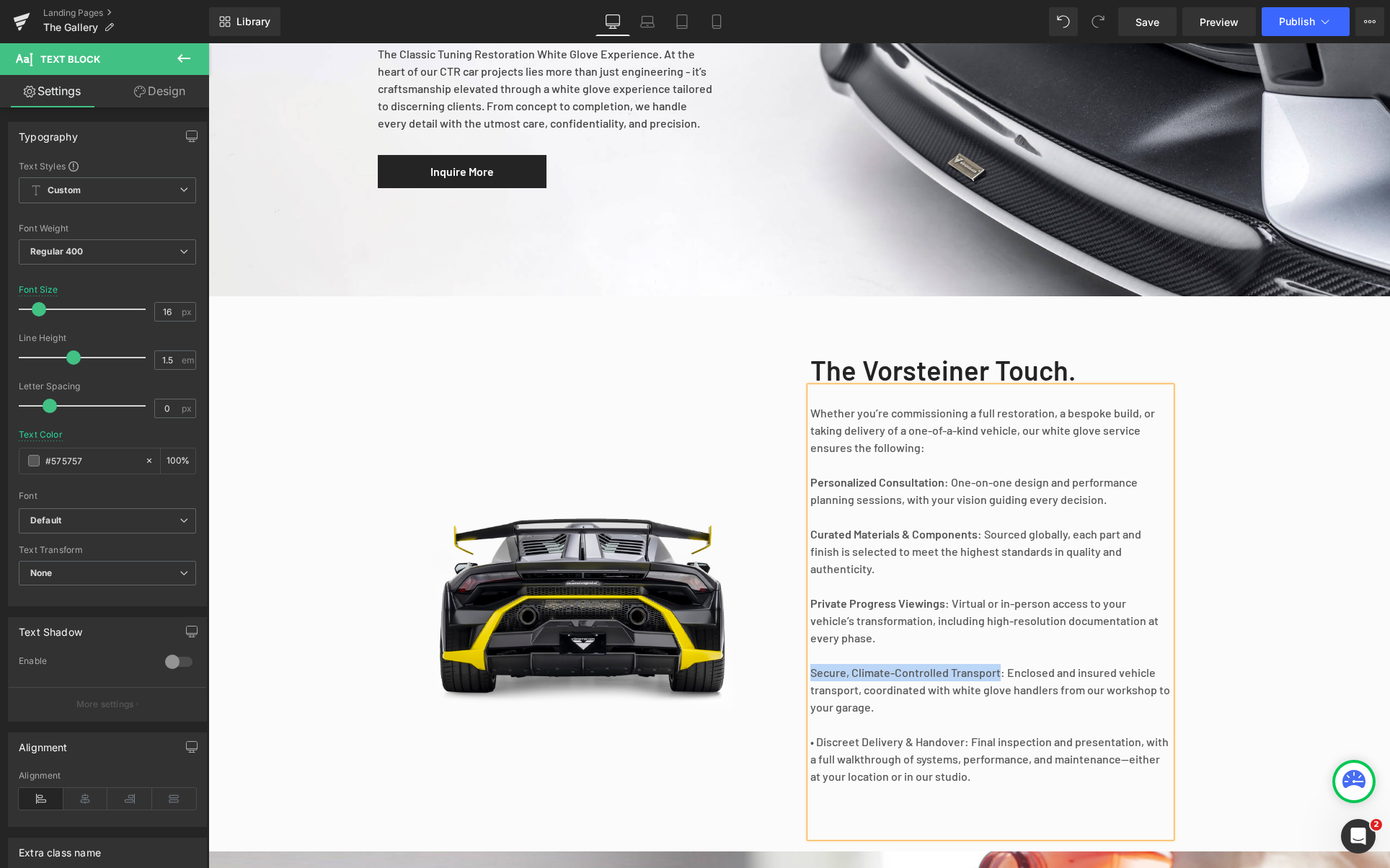
drag, startPoint x: 994, startPoint y: 671, endPoint x: 807, endPoint y: 668, distance: 187.0
click at [811, 668] on p "Secure, Climate-Controlled Transport: Enclosed and insured vehicle transport, c…" at bounding box center [991, 689] width 360 height 52
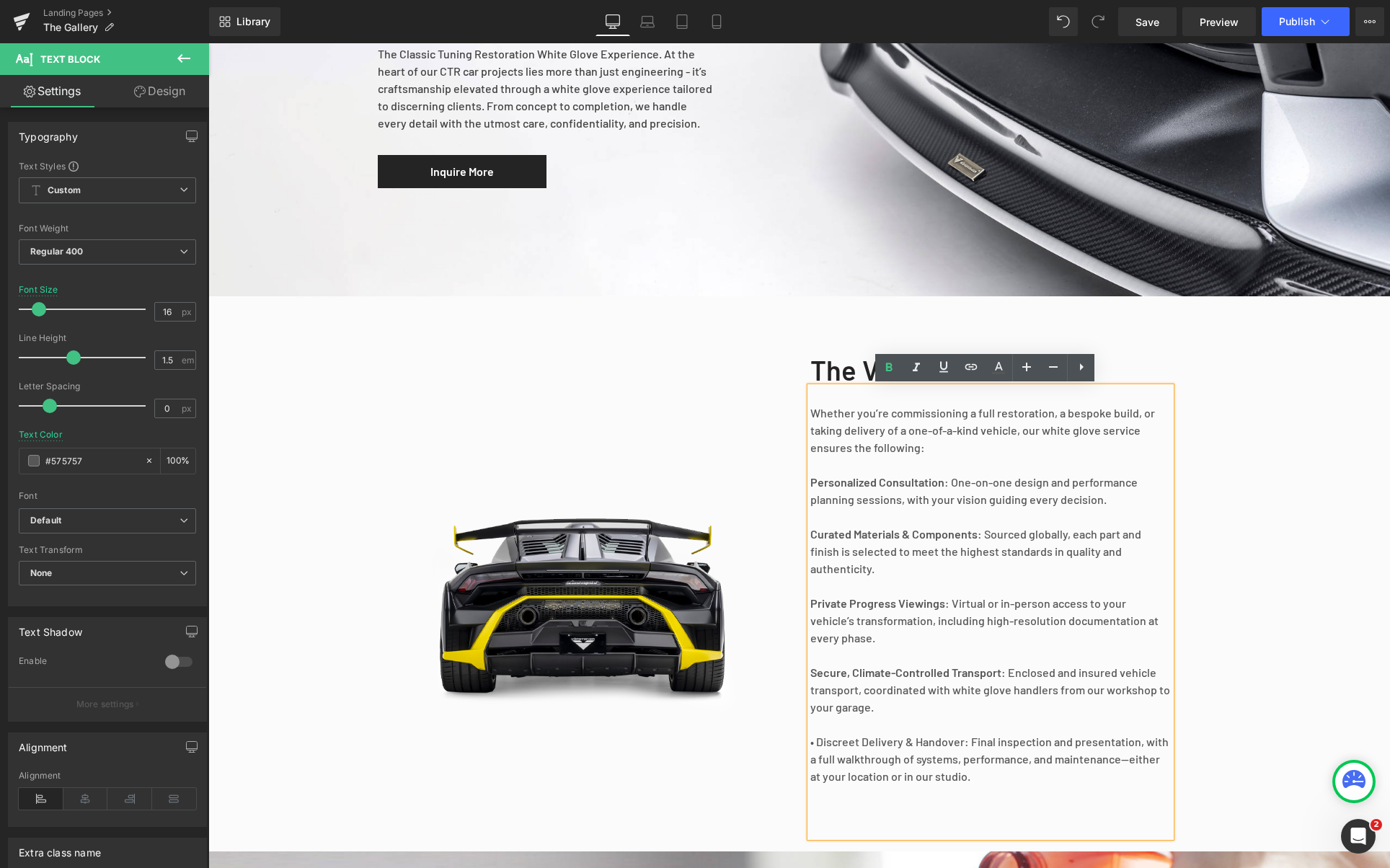
click at [816, 738] on p "• Discreet Delivery & Handover: Final inspection and presentation, with a full …" at bounding box center [991, 759] width 360 height 52
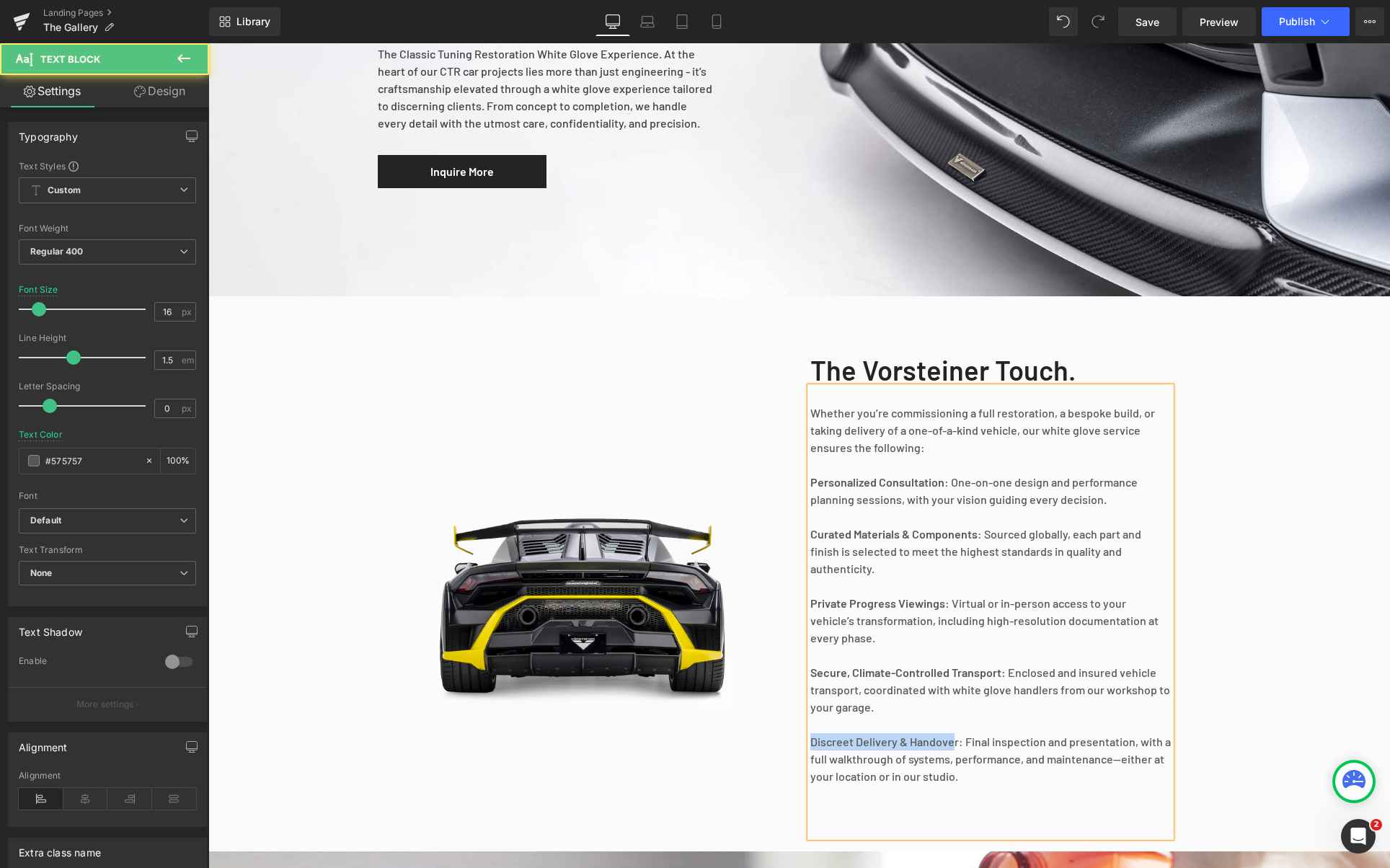
drag, startPoint x: 954, startPoint y: 743, endPoint x: 789, endPoint y: 744, distance: 165.0
click at [789, 744] on div "The Vorsteiner Touch. Heading Whether you’re commissioning a full restoration, …" at bounding box center [799, 592] width 865 height 519
click at [1045, 731] on p at bounding box center [991, 724] width 360 height 18
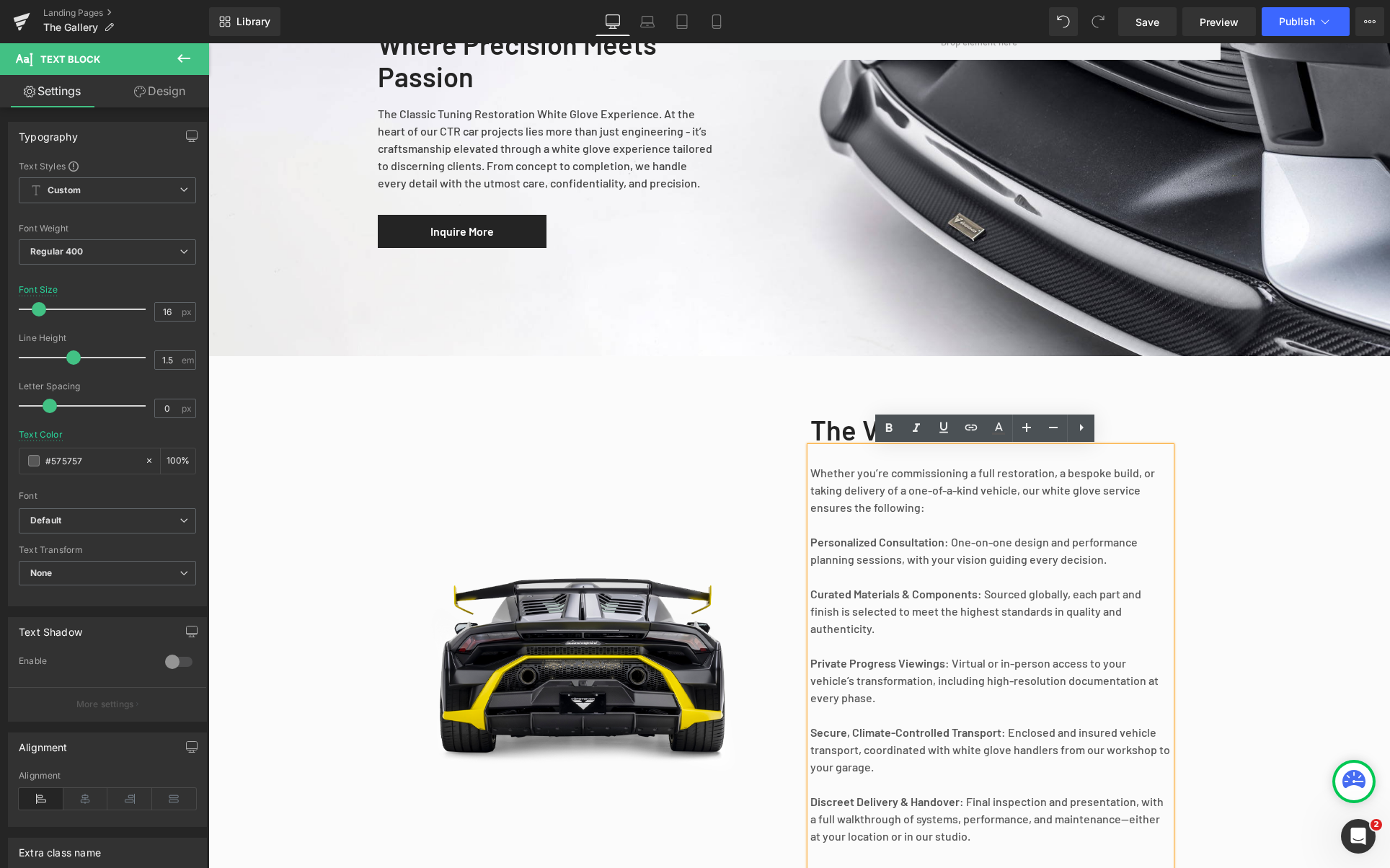
scroll to position [861, 0]
click at [1265, 397] on div "The Vorsteiner Touch. Heading Whether you’re commissioning a full restoration, …" at bounding box center [799, 652] width 1182 height 519
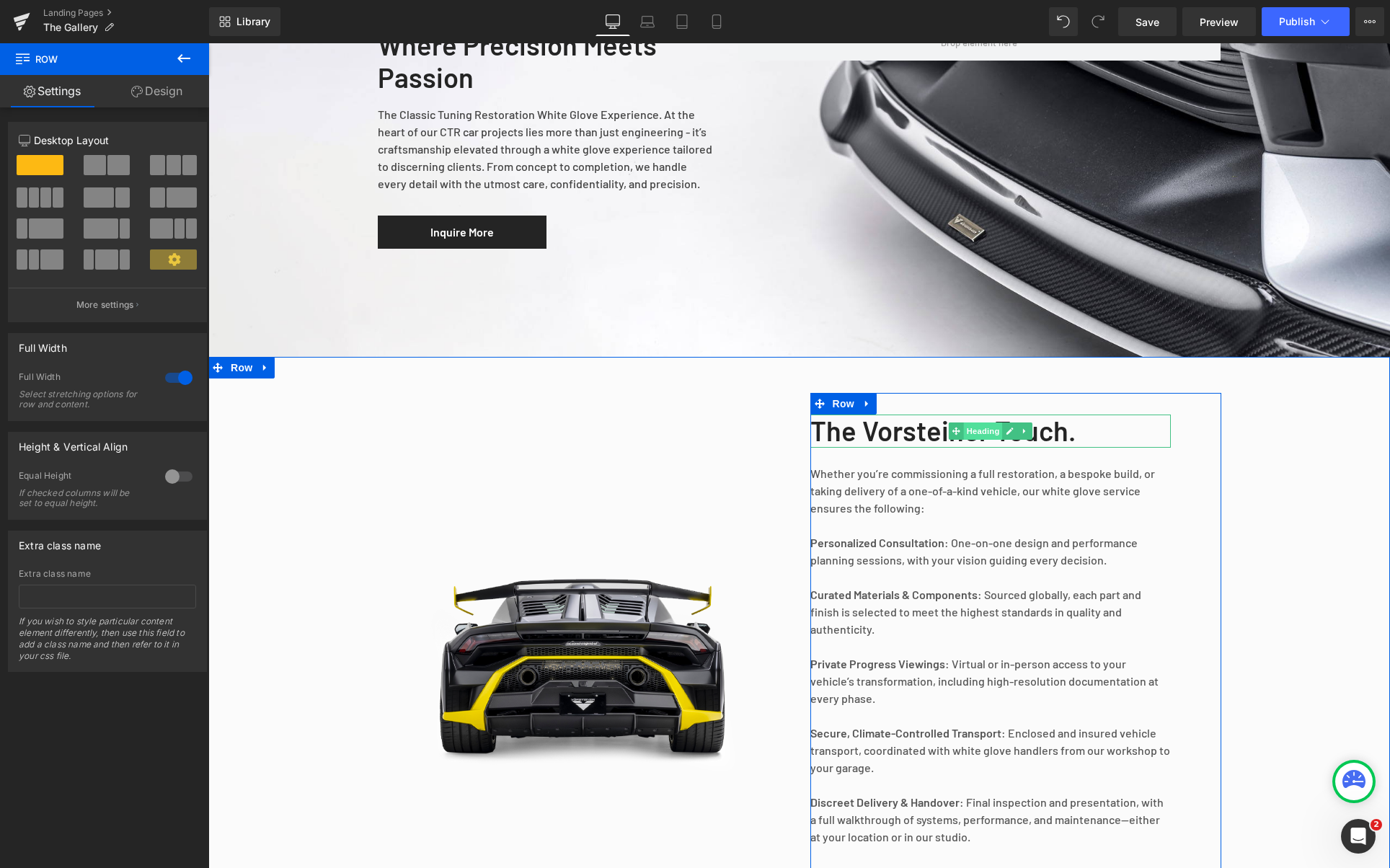
click at [963, 434] on span "Heading" at bounding box center [983, 431] width 39 height 18
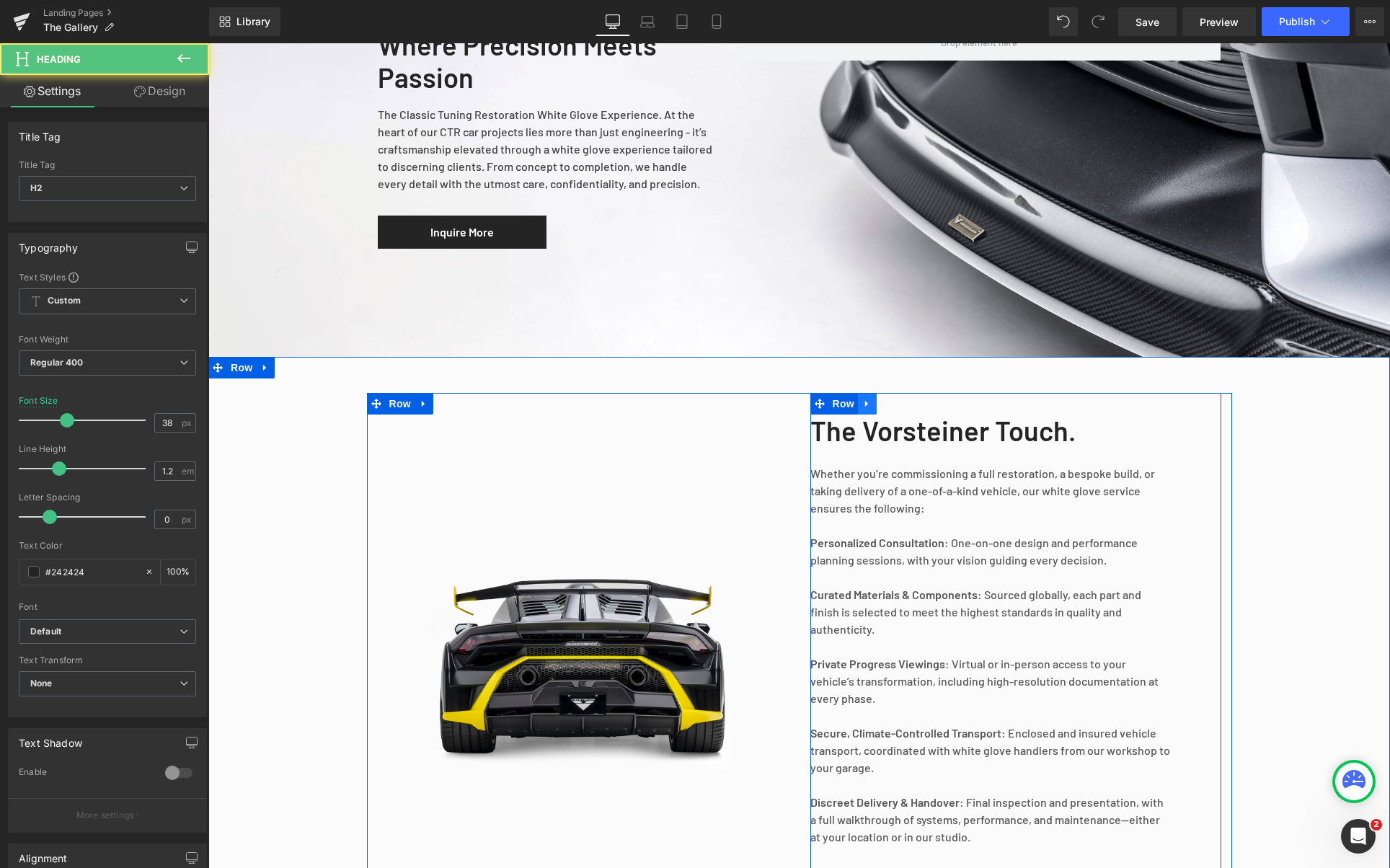
click at [868, 410] on link at bounding box center [867, 403] width 18 height 22
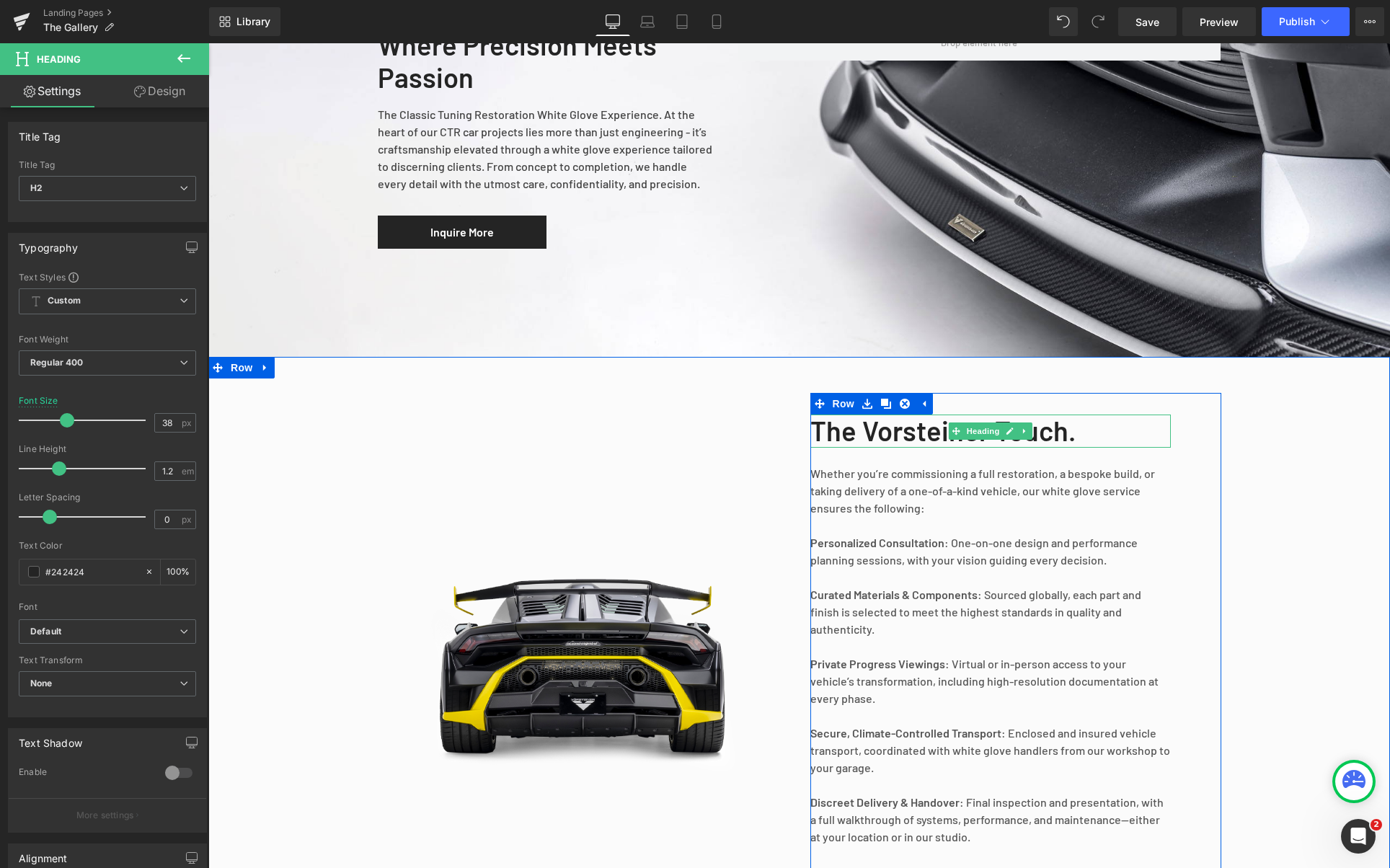
click at [875, 426] on h2 "The Vorsteiner Touch." at bounding box center [991, 431] width 360 height 34
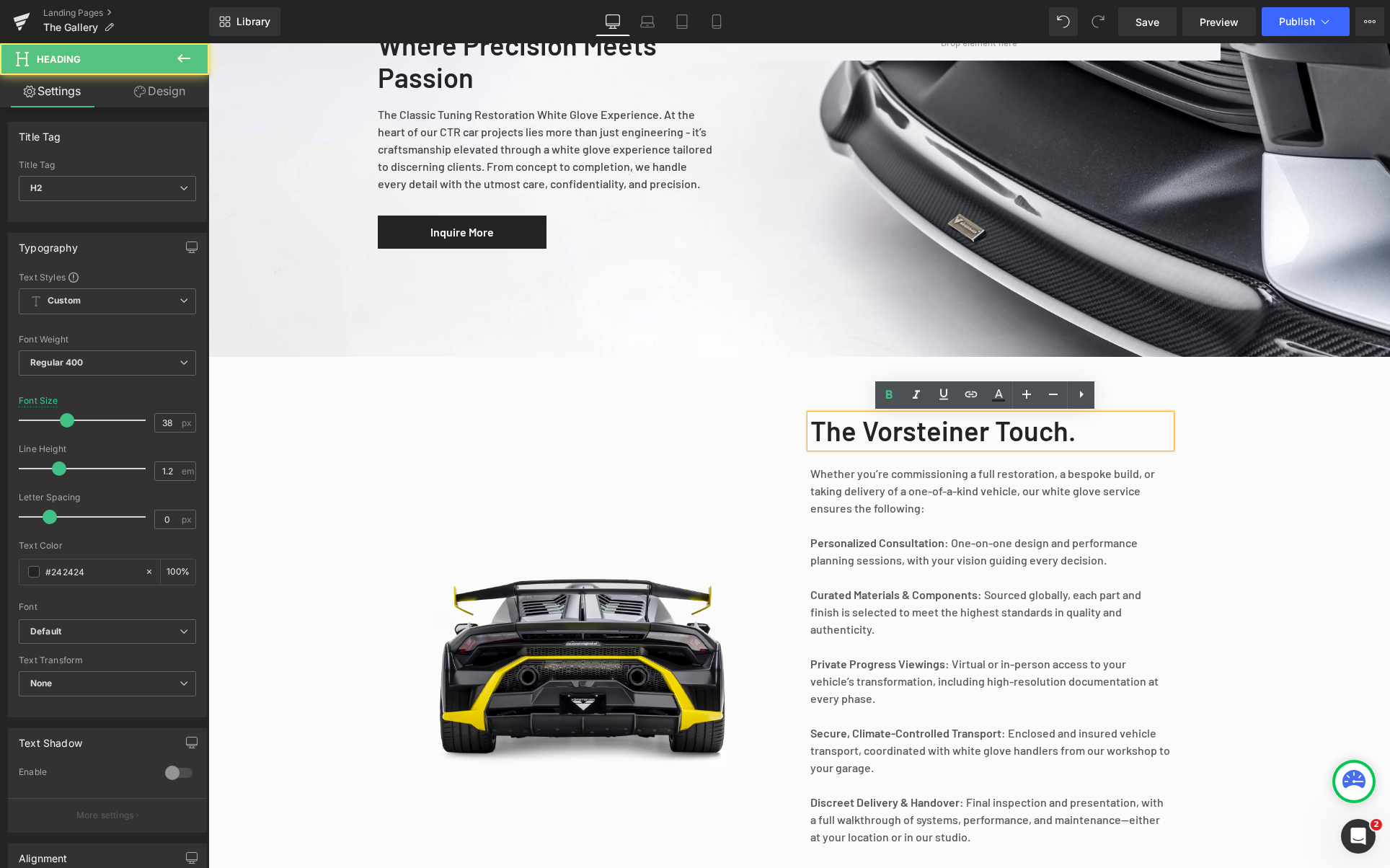
click at [1106, 439] on h2 "The Vorsteiner Touch." at bounding box center [991, 431] width 360 height 34
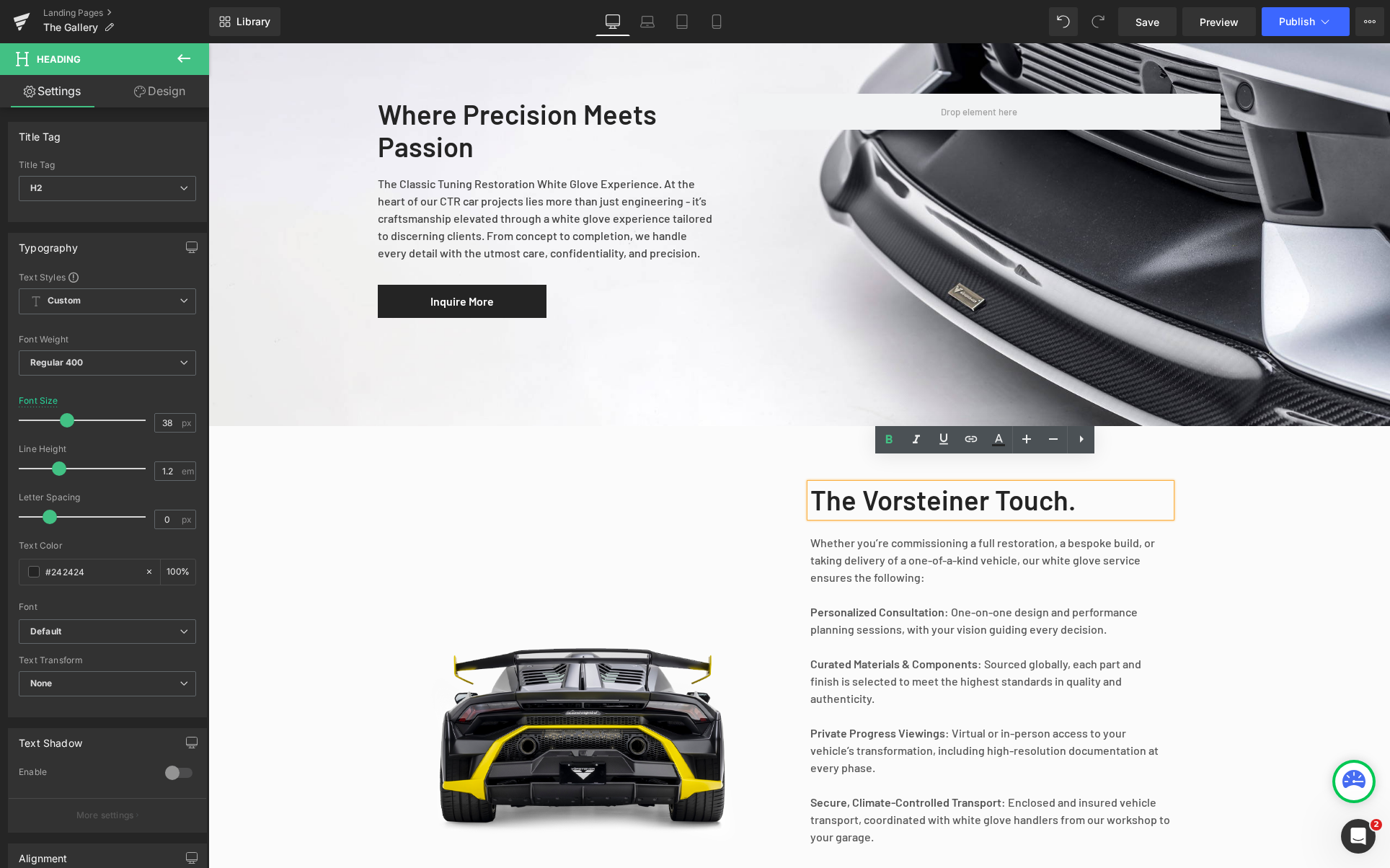
scroll to position [746, 0]
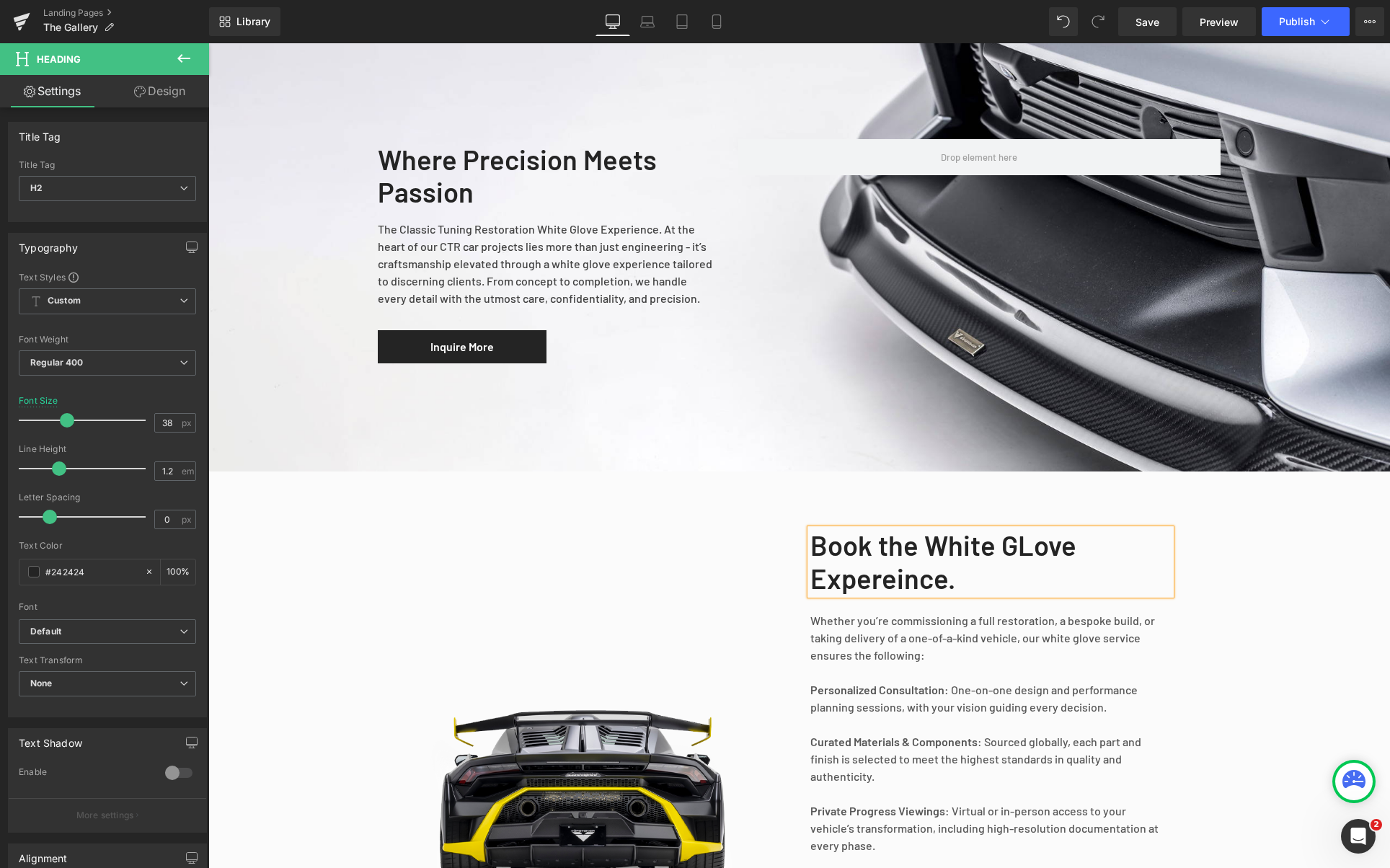
click at [1041, 541] on h2 "Book the White GLove Expereince." at bounding box center [991, 561] width 360 height 65
click at [896, 573] on h2 "Book the White Glove Expereince." at bounding box center [991, 561] width 360 height 65
click at [1210, 603] on div "Book the White Glove Experience. Heading Whether you’re commissioning a full re…" at bounding box center [1016, 779] width 411 height 544
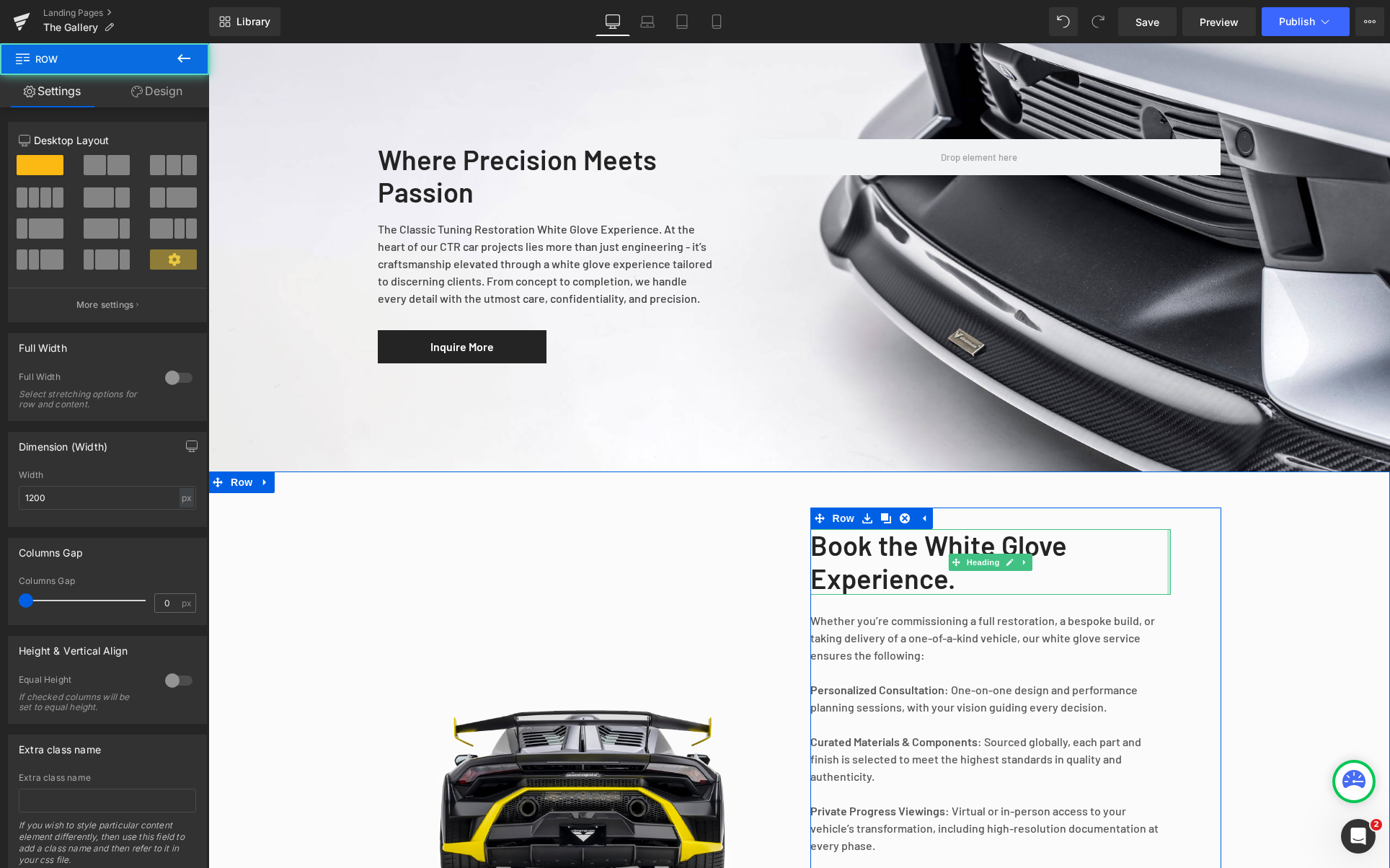
click at [1160, 554] on h2 "Book the White Glove Experience." at bounding box center [991, 561] width 360 height 65
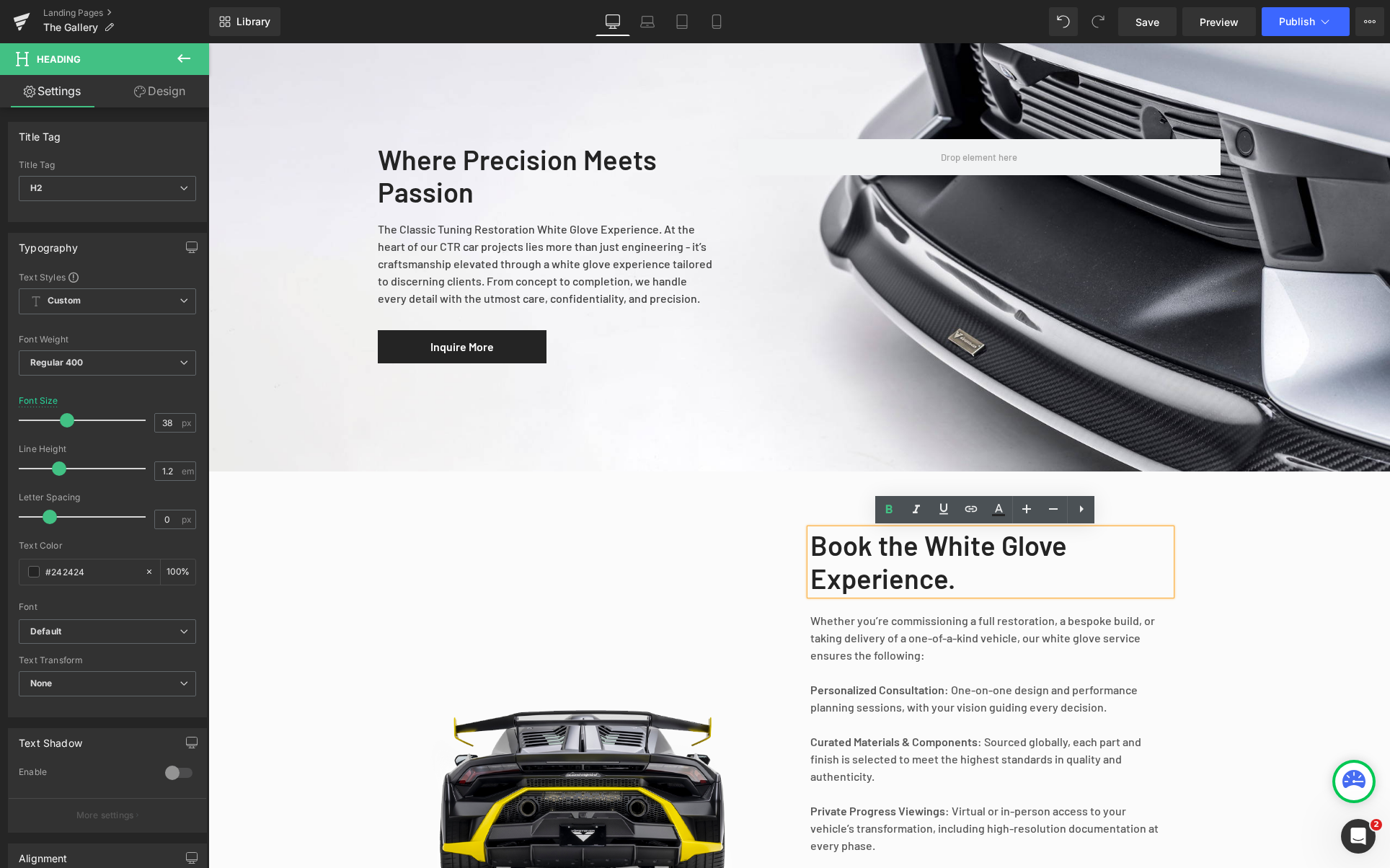
click at [1227, 566] on div "Book the White Glove Experience. Heading Whether you’re commissioning a full re…" at bounding box center [799, 783] width 1182 height 551
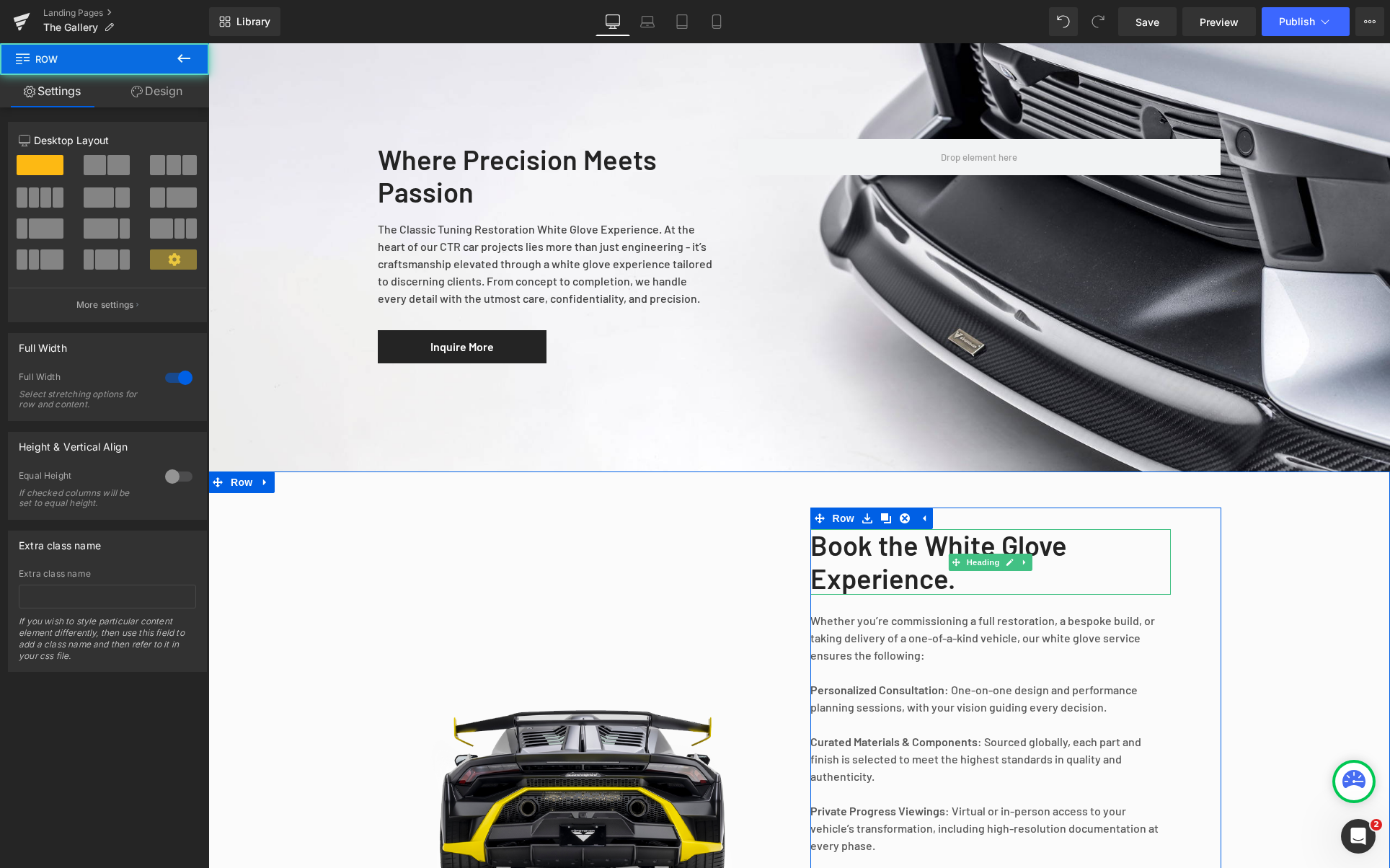
click at [1158, 573] on h2 "Book the White Glove Experience." at bounding box center [991, 561] width 360 height 65
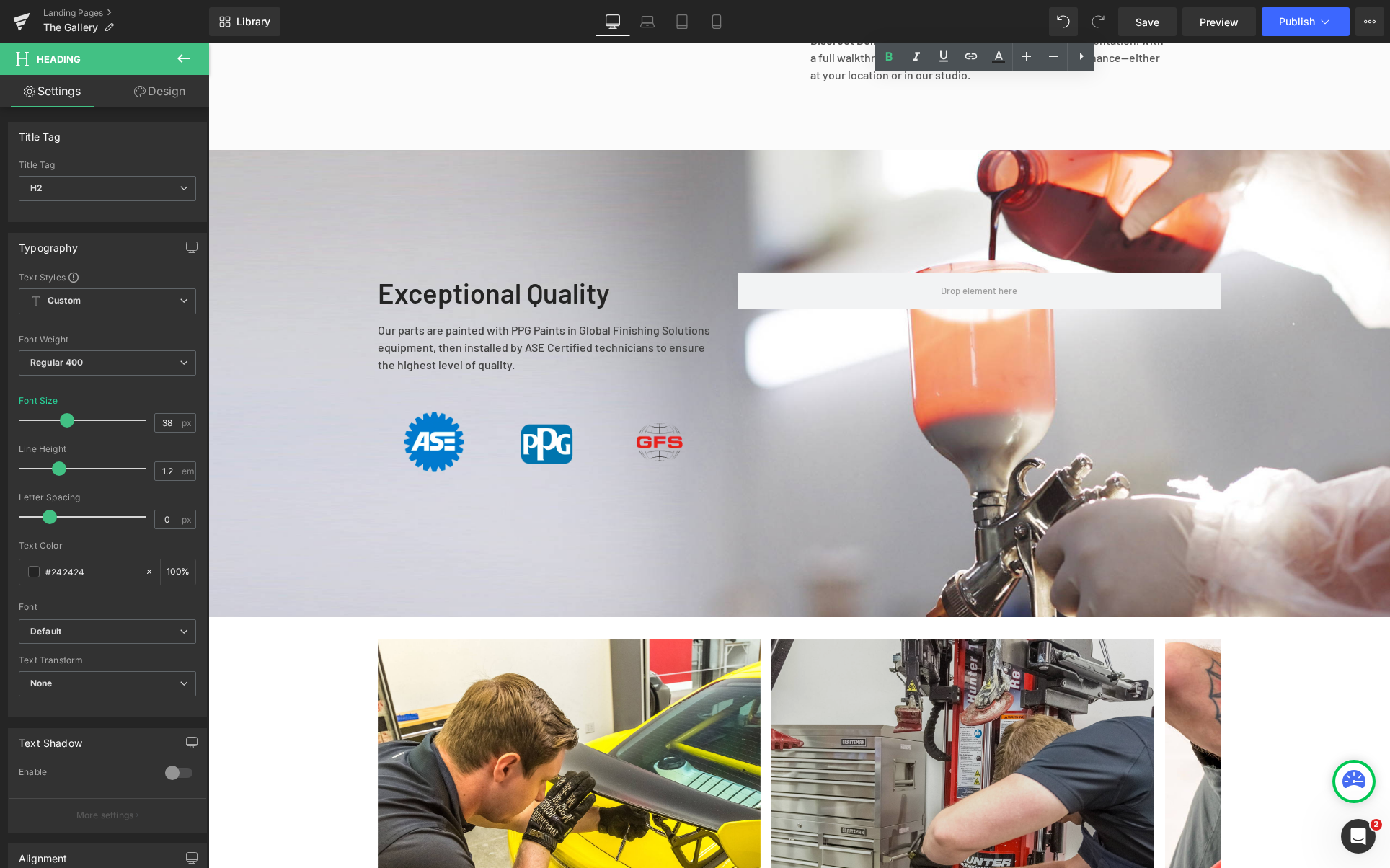
scroll to position [1359, 0]
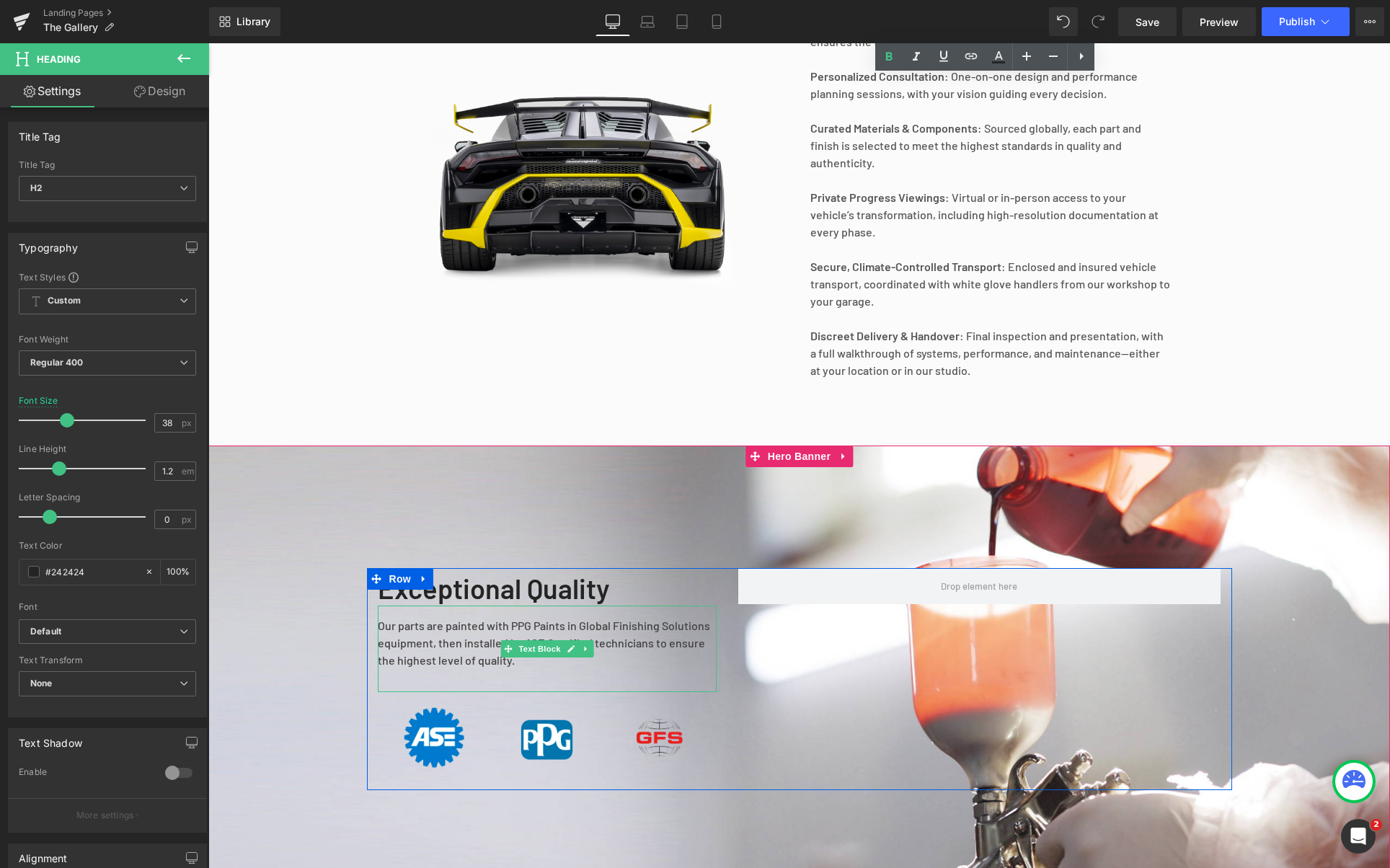
click at [537, 618] on div "Our parts are painted with PPG Paints in Global Finishing Solutions equipment, …" at bounding box center [547, 648] width 339 height 86
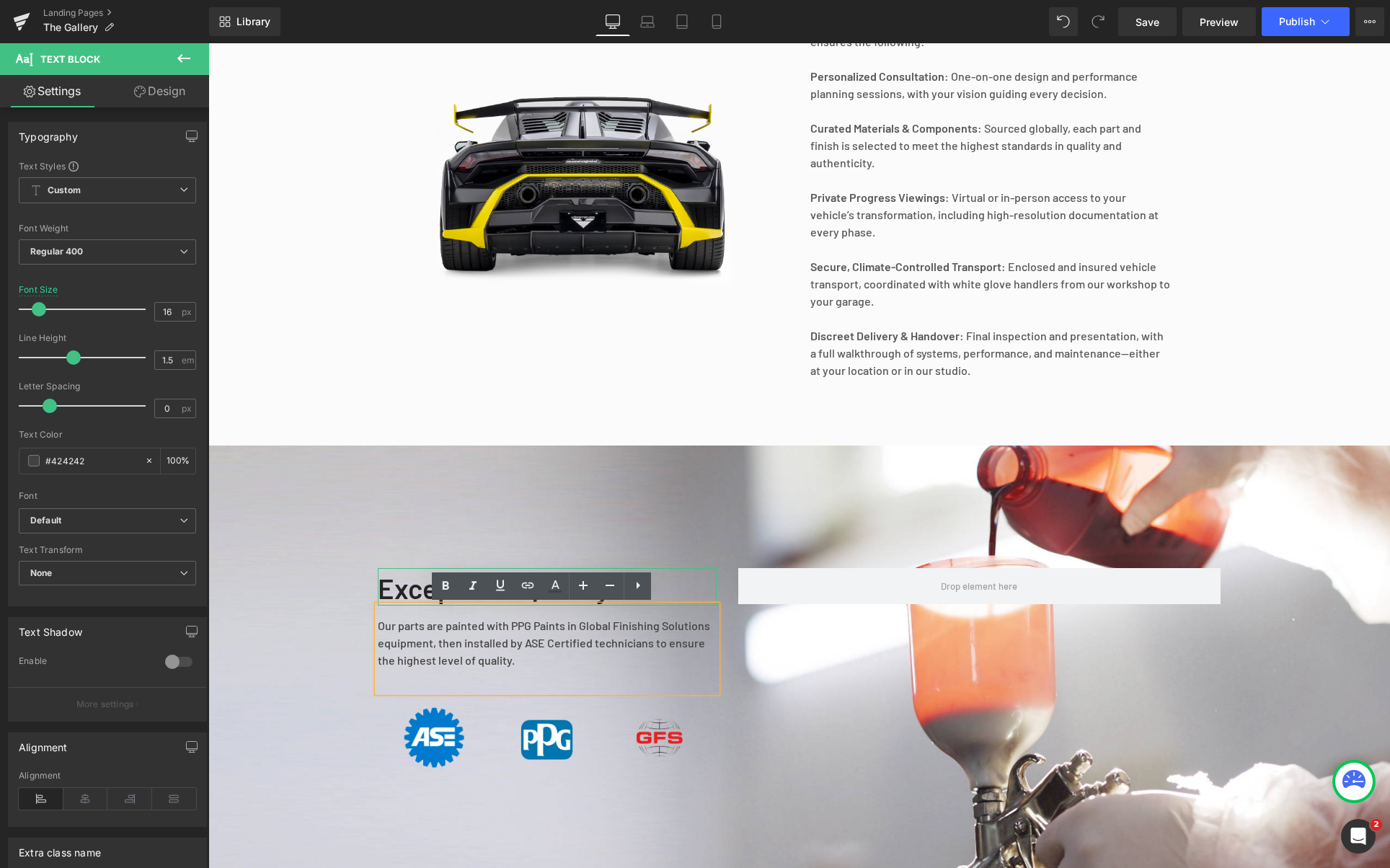
click at [420, 600] on b "Exceptional Quality" at bounding box center [494, 589] width 232 height 34
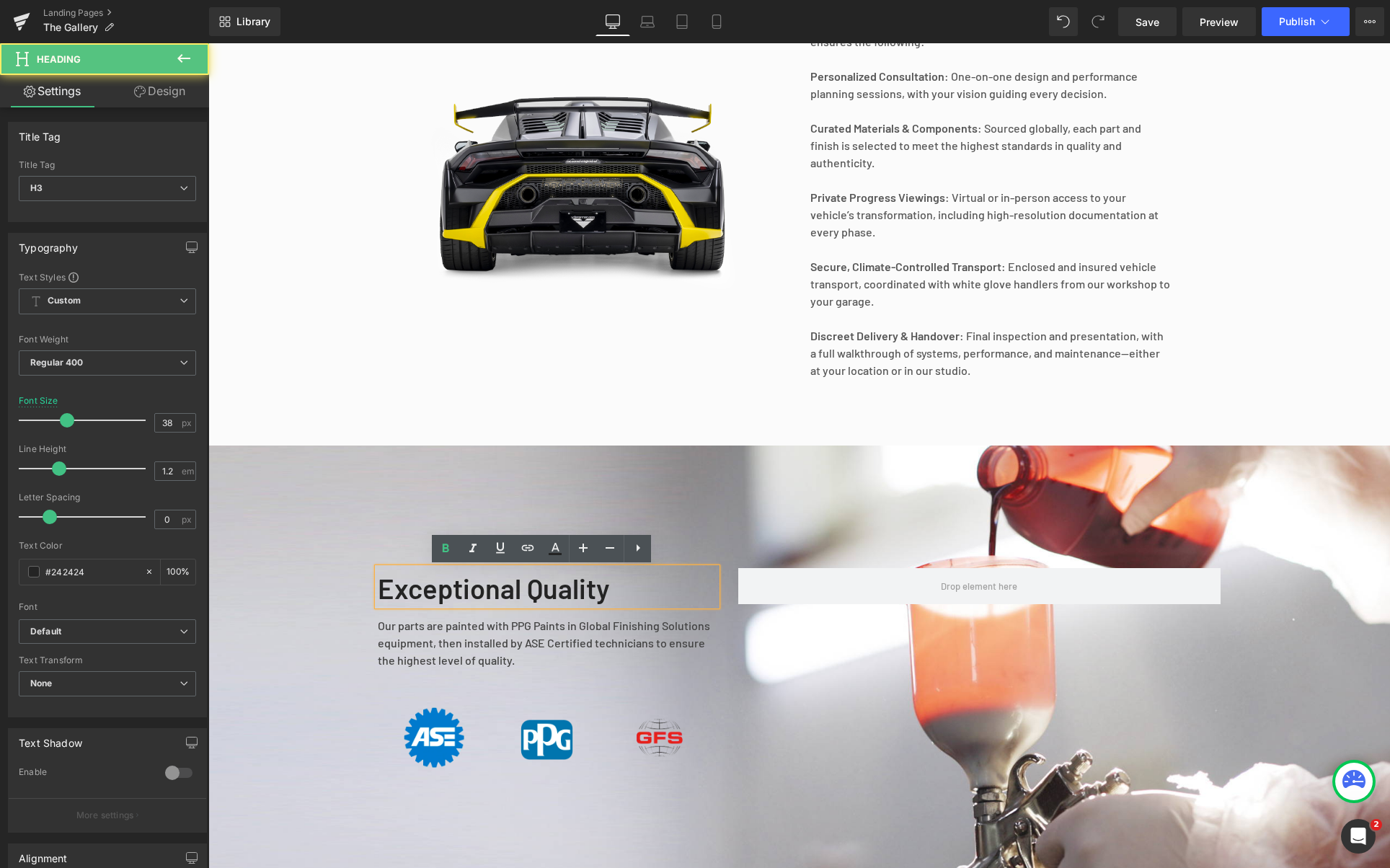
drag, startPoint x: 422, startPoint y: 593, endPoint x: 443, endPoint y: 642, distance: 53.3
click at [422, 593] on b "Exceptional Quality" at bounding box center [494, 589] width 232 height 34
click at [443, 646] on div "Our parts are painted with PPG Paints in Global Finishing Solutions equipment, …" at bounding box center [547, 648] width 339 height 86
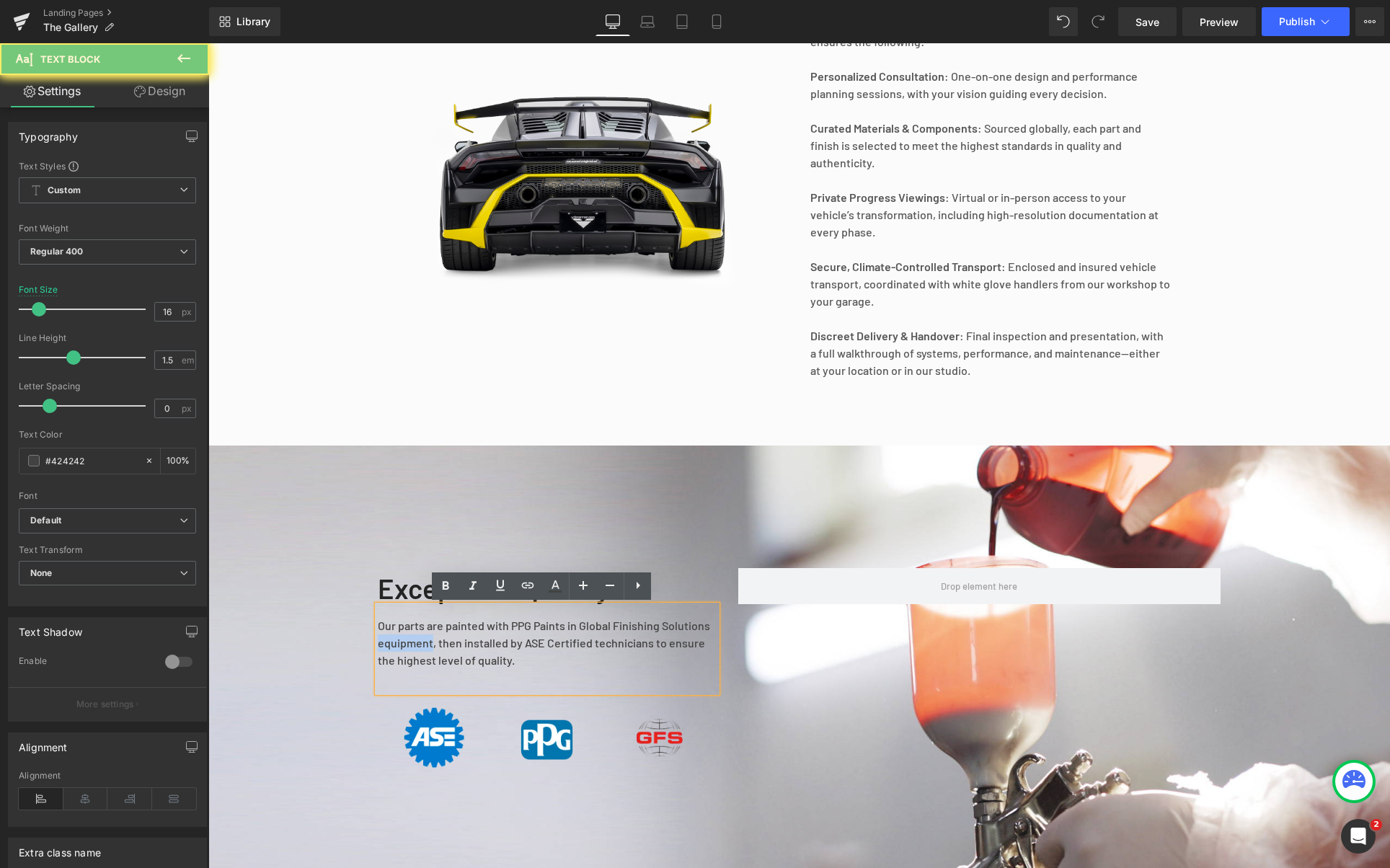
click at [443, 646] on div "Our parts are painted with PPG Paints in Global Finishing Solutions equipment, …" at bounding box center [547, 648] width 339 height 86
click at [518, 651] on div "Our parts are painted with PPG Paints in Global Finishing Solutions equipment, …" at bounding box center [547, 648] width 339 height 86
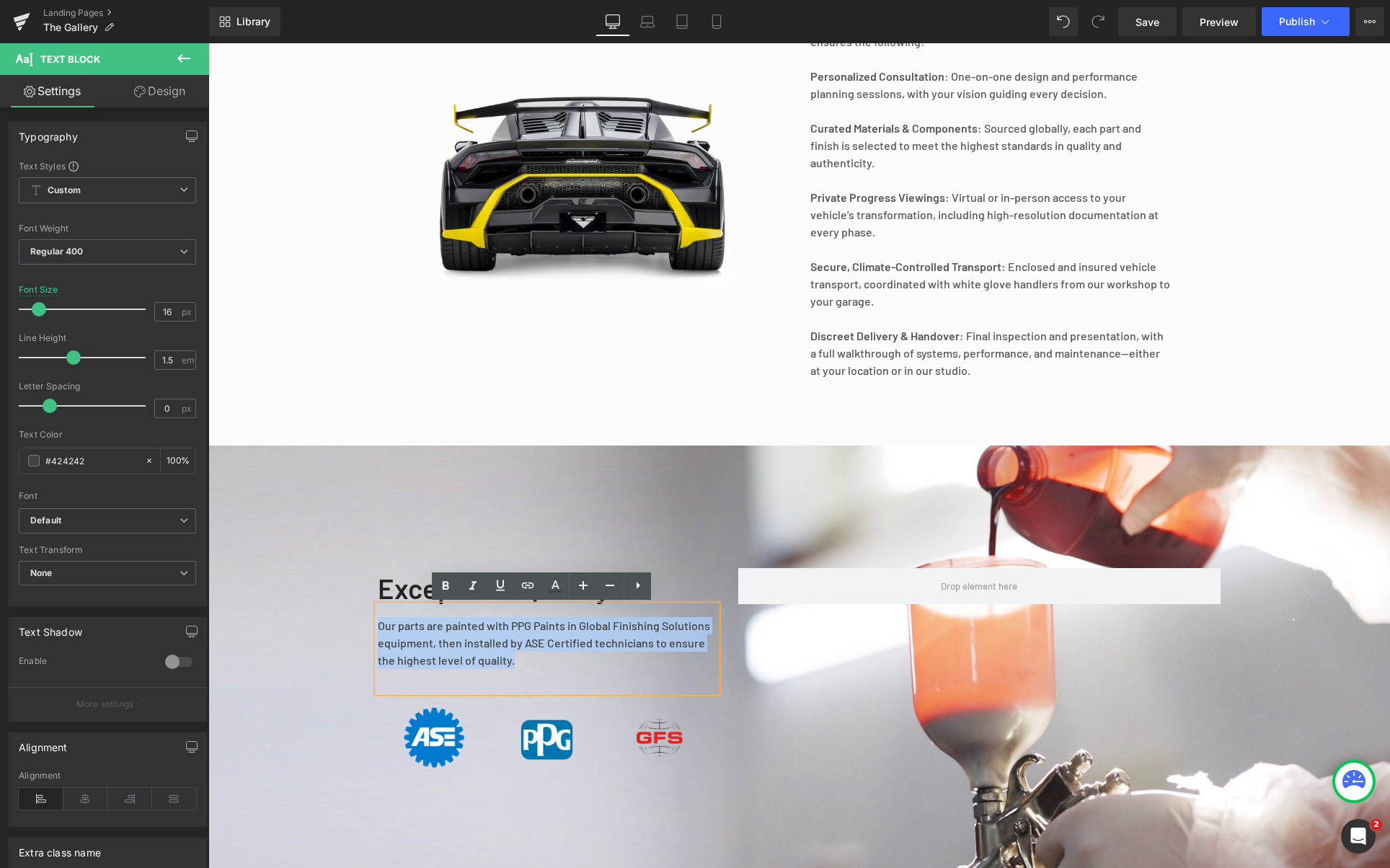
drag, startPoint x: 576, startPoint y: 670, endPoint x: 373, endPoint y: 628, distance: 207.3
click at [378, 628] on div "Our parts are painted with PPG Paints in Global Finishing Solutions equipment, …" at bounding box center [547, 648] width 339 height 86
click at [509, 668] on div "Our parts are painted with PPG Paints in Global Finishing Solutions equipment, …" at bounding box center [547, 648] width 339 height 86
drag, startPoint x: 596, startPoint y: 663, endPoint x: 371, endPoint y: 624, distance: 228.4
click at [378, 624] on div "Our parts are painted with PPG Paints in Global Finishing Solutions equipment, …" at bounding box center [547, 648] width 339 height 86
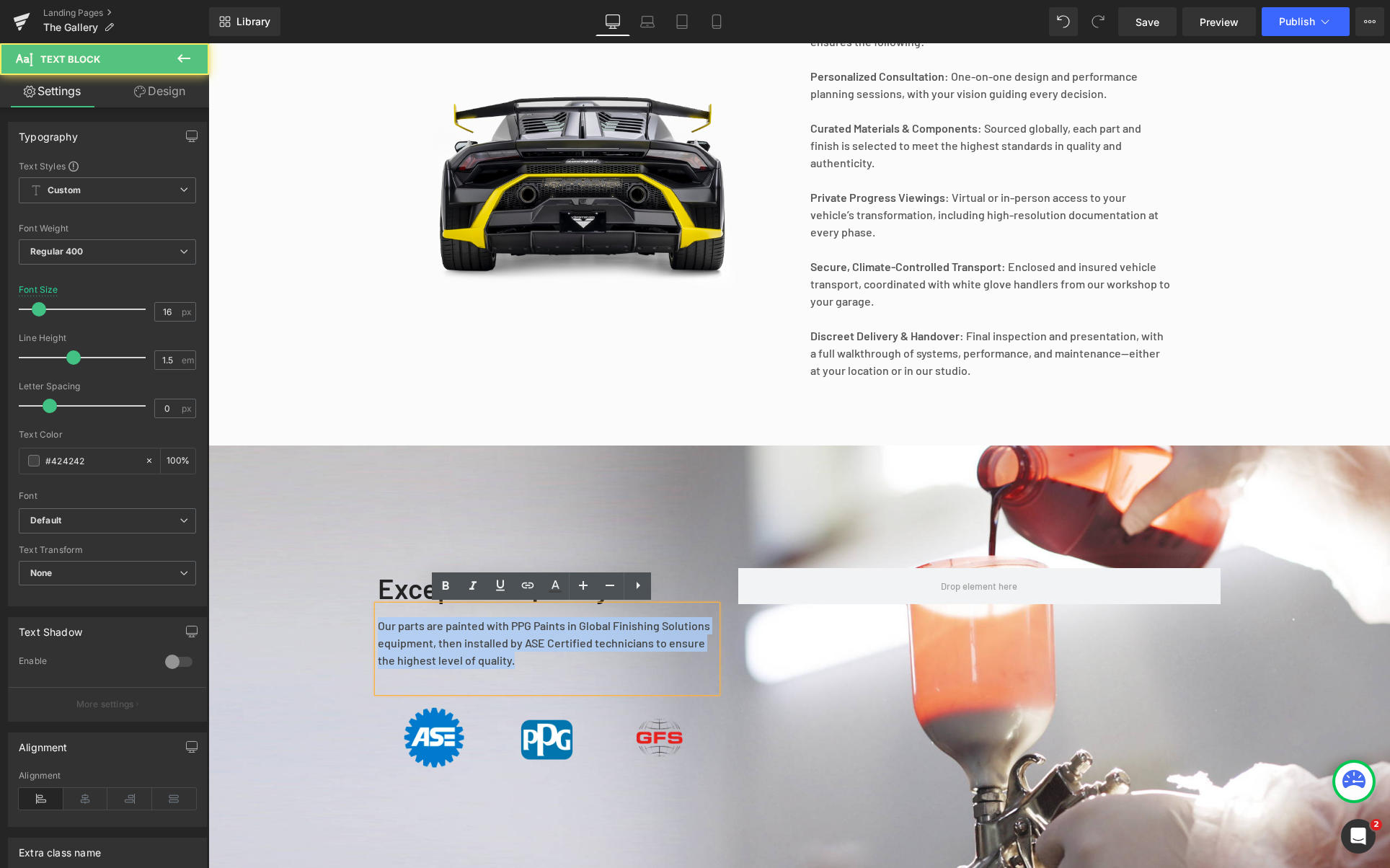
drag, startPoint x: 374, startPoint y: 626, endPoint x: 575, endPoint y: 668, distance: 205.3
click at [575, 668] on div "Our parts are painted with PPG Paints in Global Finishing Solutions equipment, …" at bounding box center [547, 648] width 339 height 86
paste div
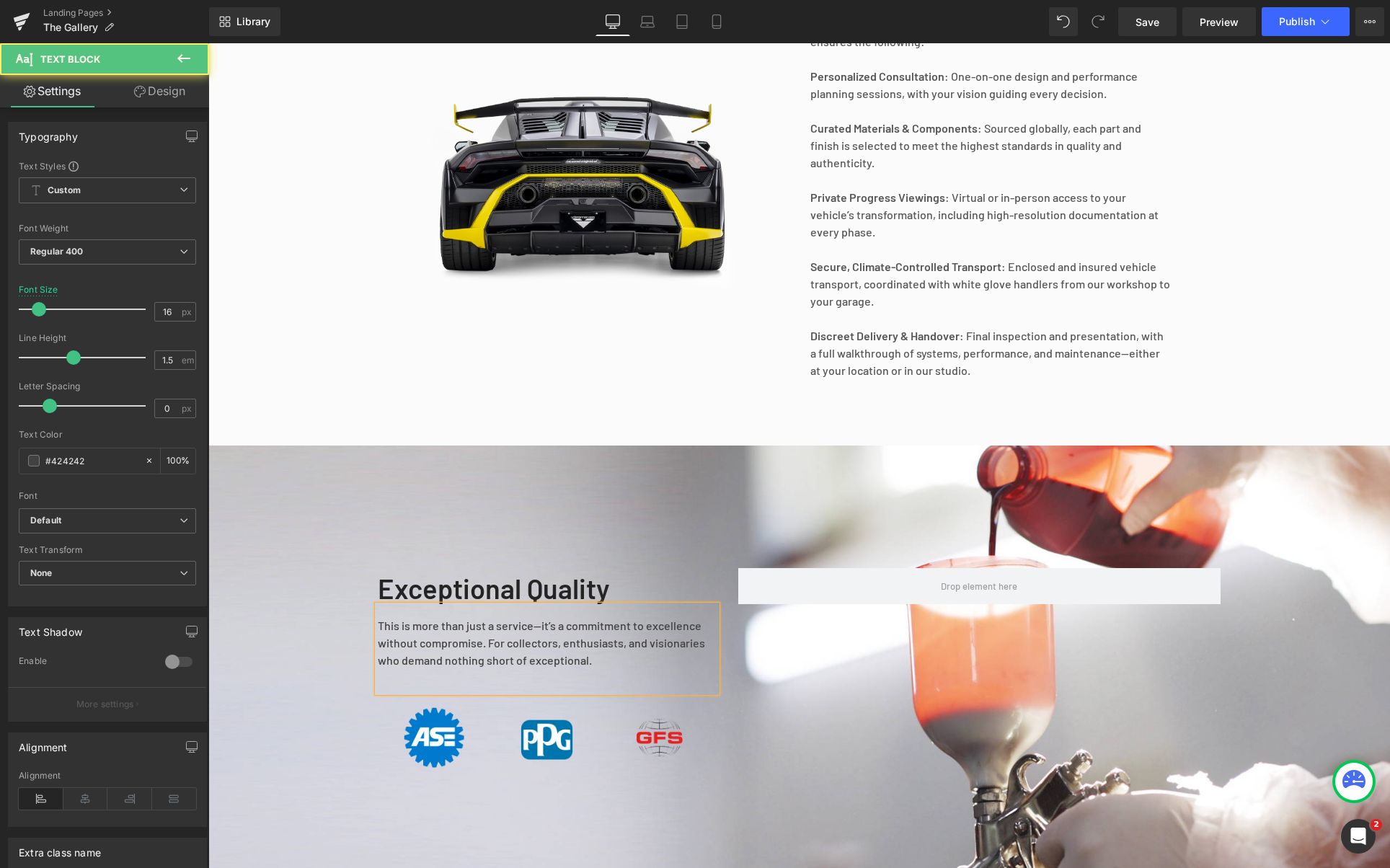
click at [541, 627] on div "This is more than just a service—it’s a commitment to excellence without compro…" at bounding box center [547, 648] width 339 height 86
click at [589, 587] on b "Exceptional Quality" at bounding box center [494, 589] width 232 height 34
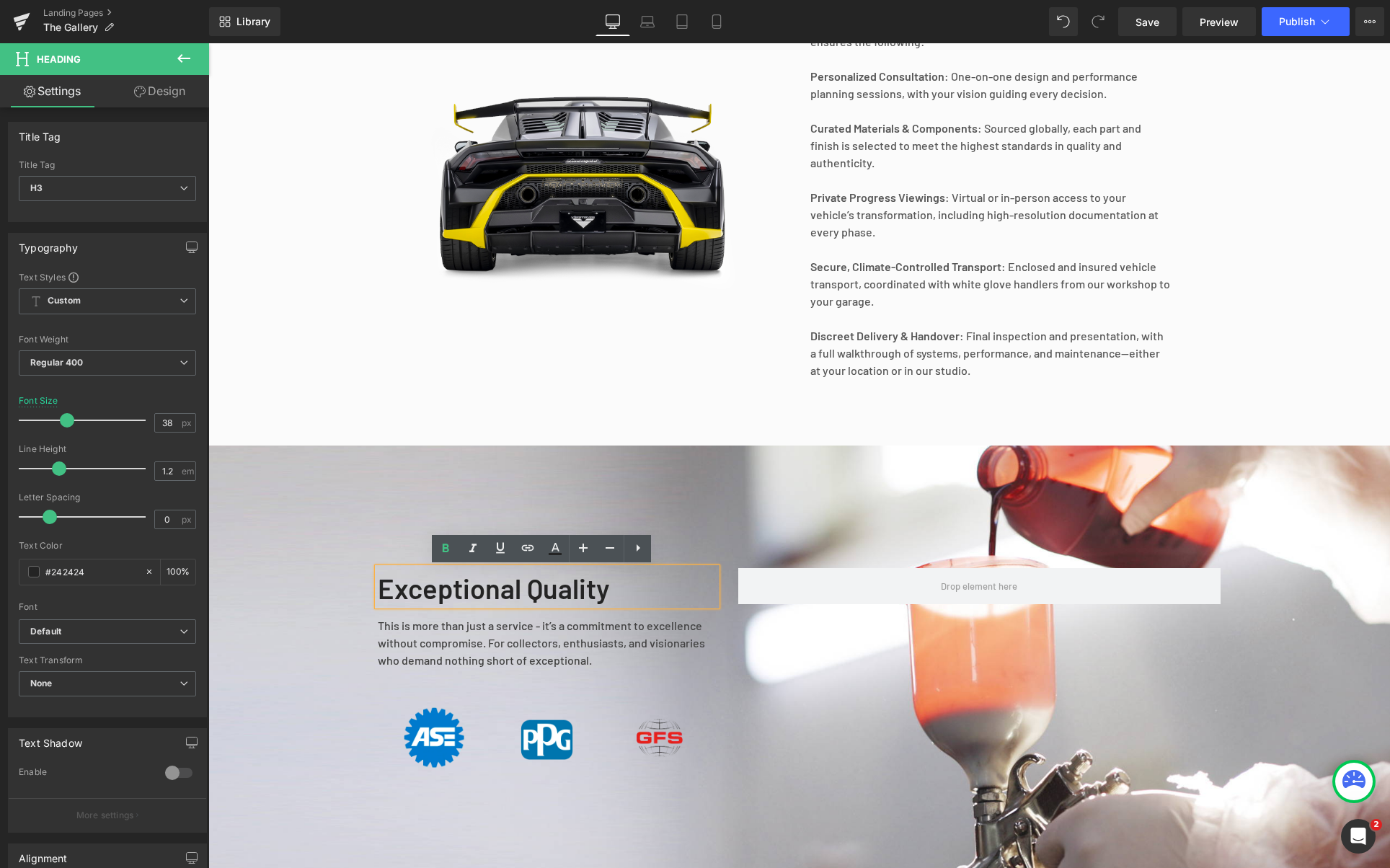
click at [591, 589] on b "Exceptional Quality" at bounding box center [494, 589] width 232 height 34
drag, startPoint x: 628, startPoint y: 592, endPoint x: 374, endPoint y: 577, distance: 254.4
click at [378, 577] on div "Exceptional Quality" at bounding box center [547, 586] width 339 height 38
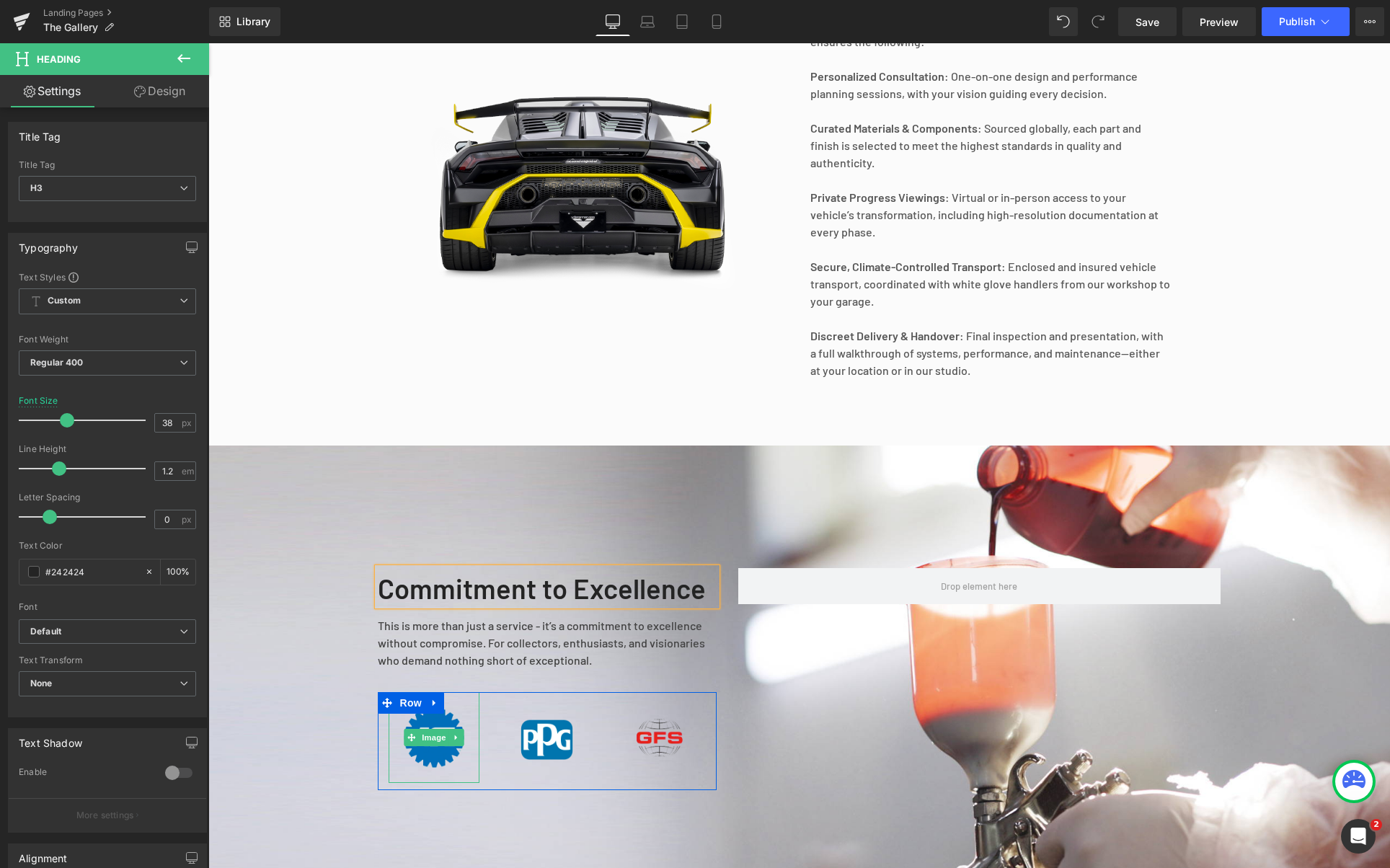
click at [432, 783] on img at bounding box center [434, 737] width 92 height 92
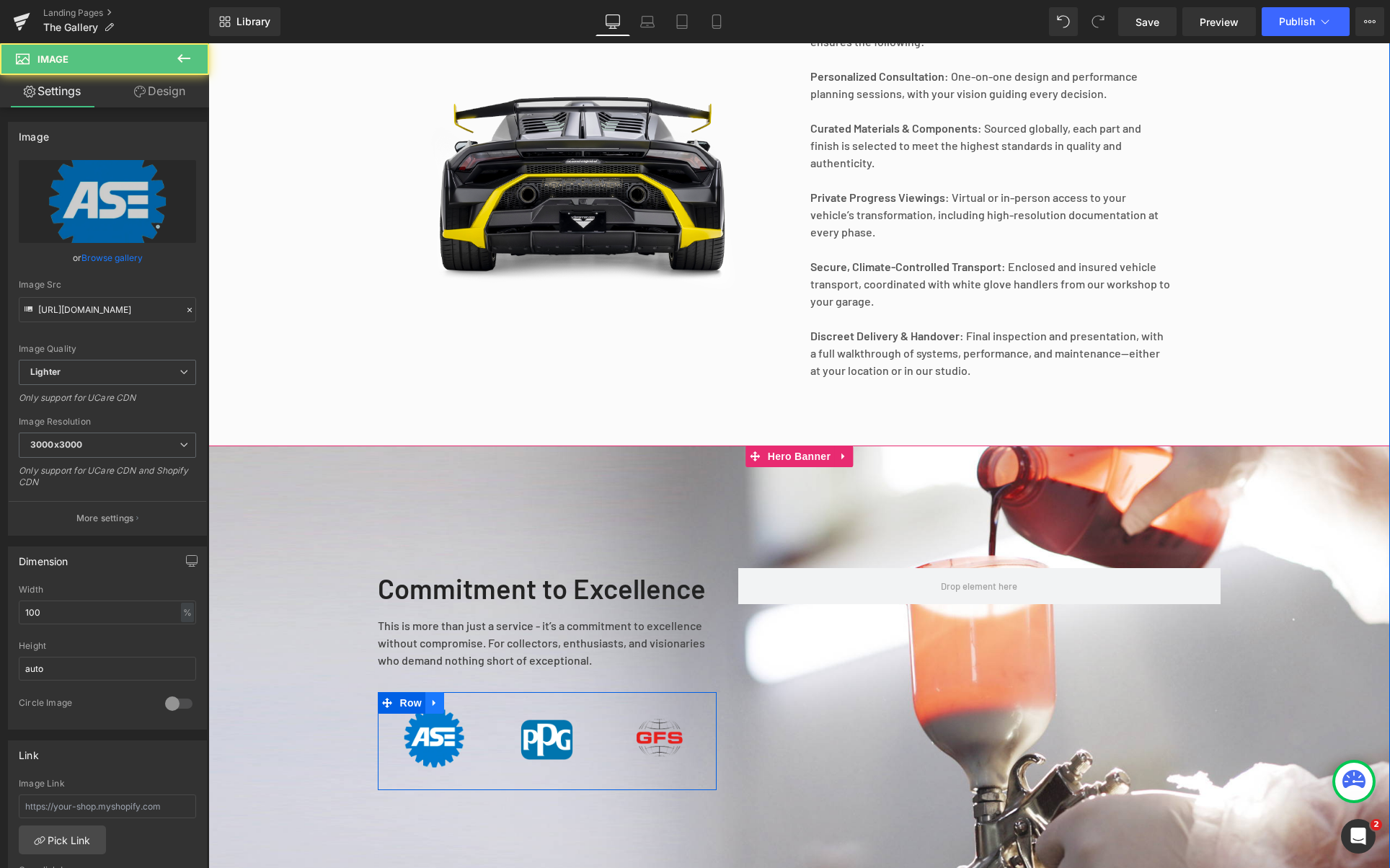
click at [430, 707] on icon at bounding box center [435, 703] width 10 height 11
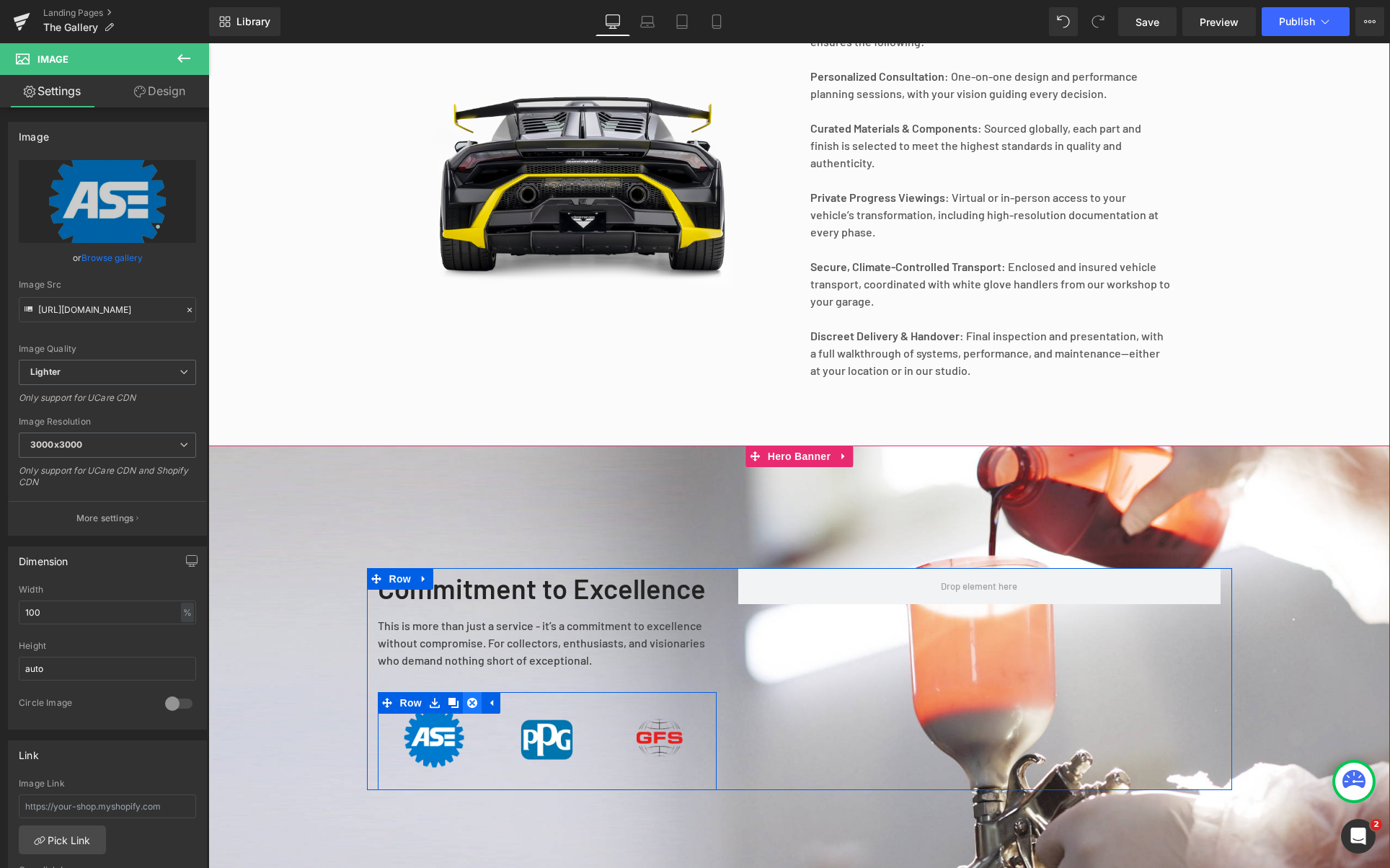
click at [467, 707] on icon at bounding box center [472, 703] width 10 height 11
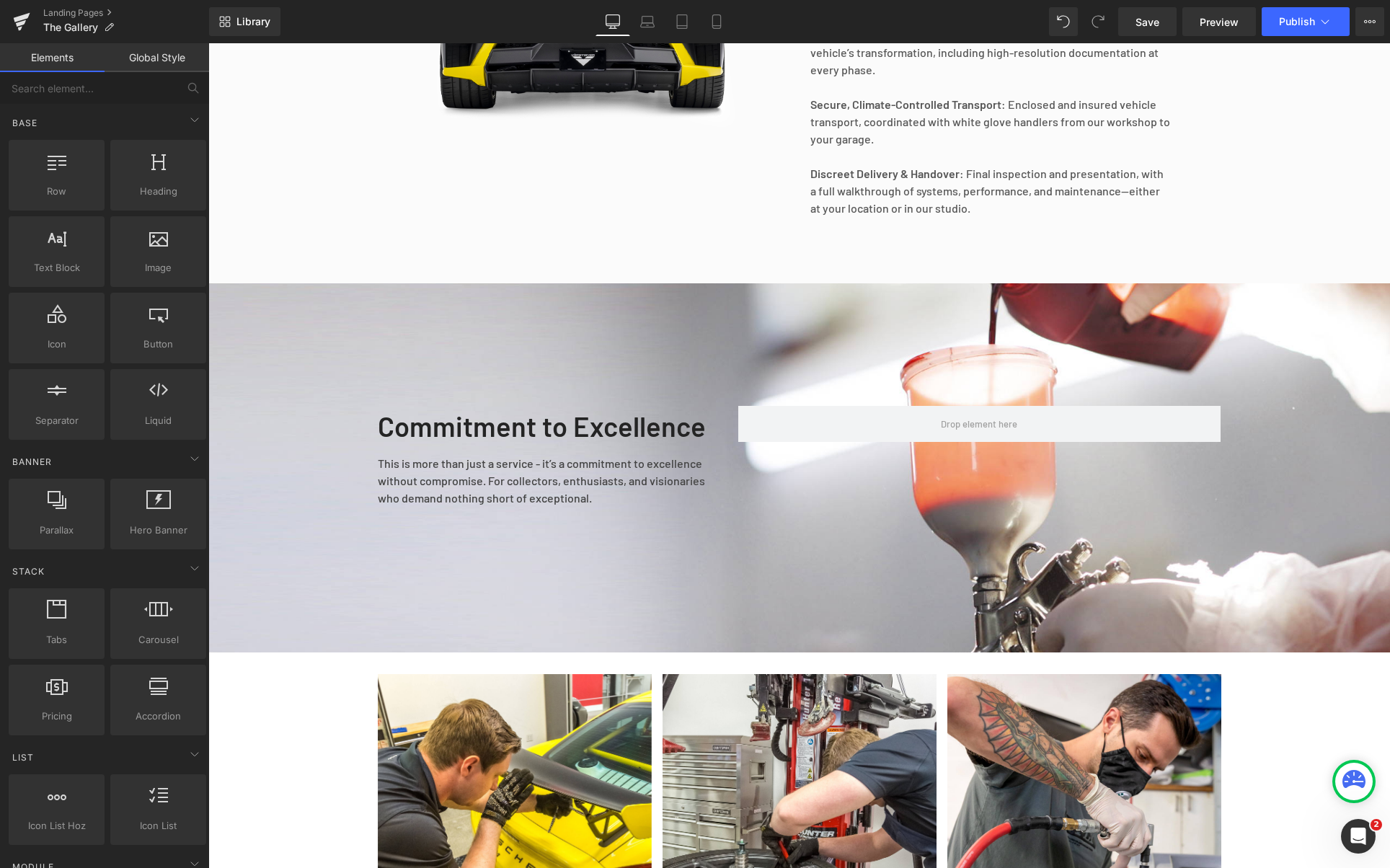
scroll to position [1519, 0]
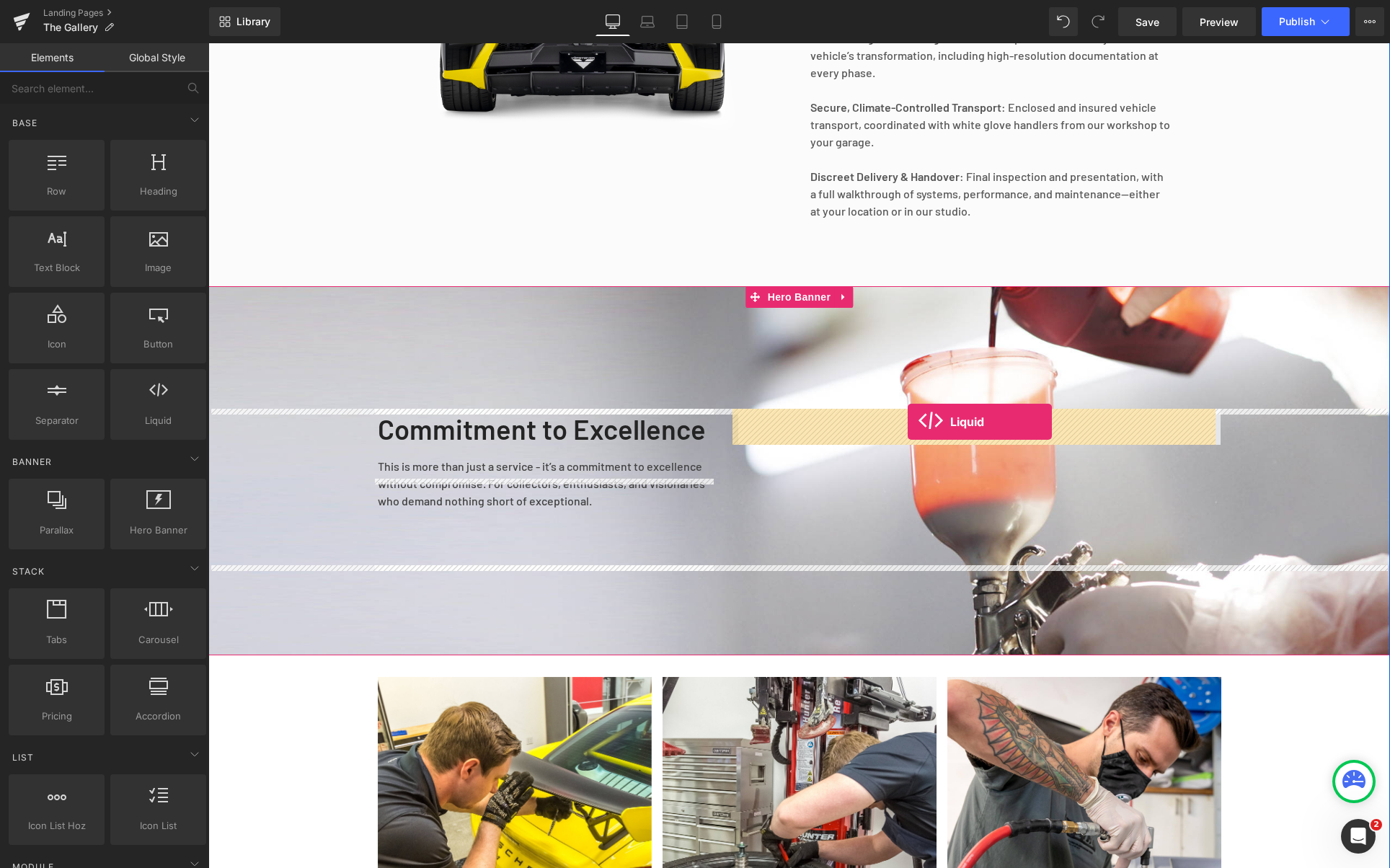
drag, startPoint x: 381, startPoint y: 445, endPoint x: 907, endPoint y: 422, distance: 526.5
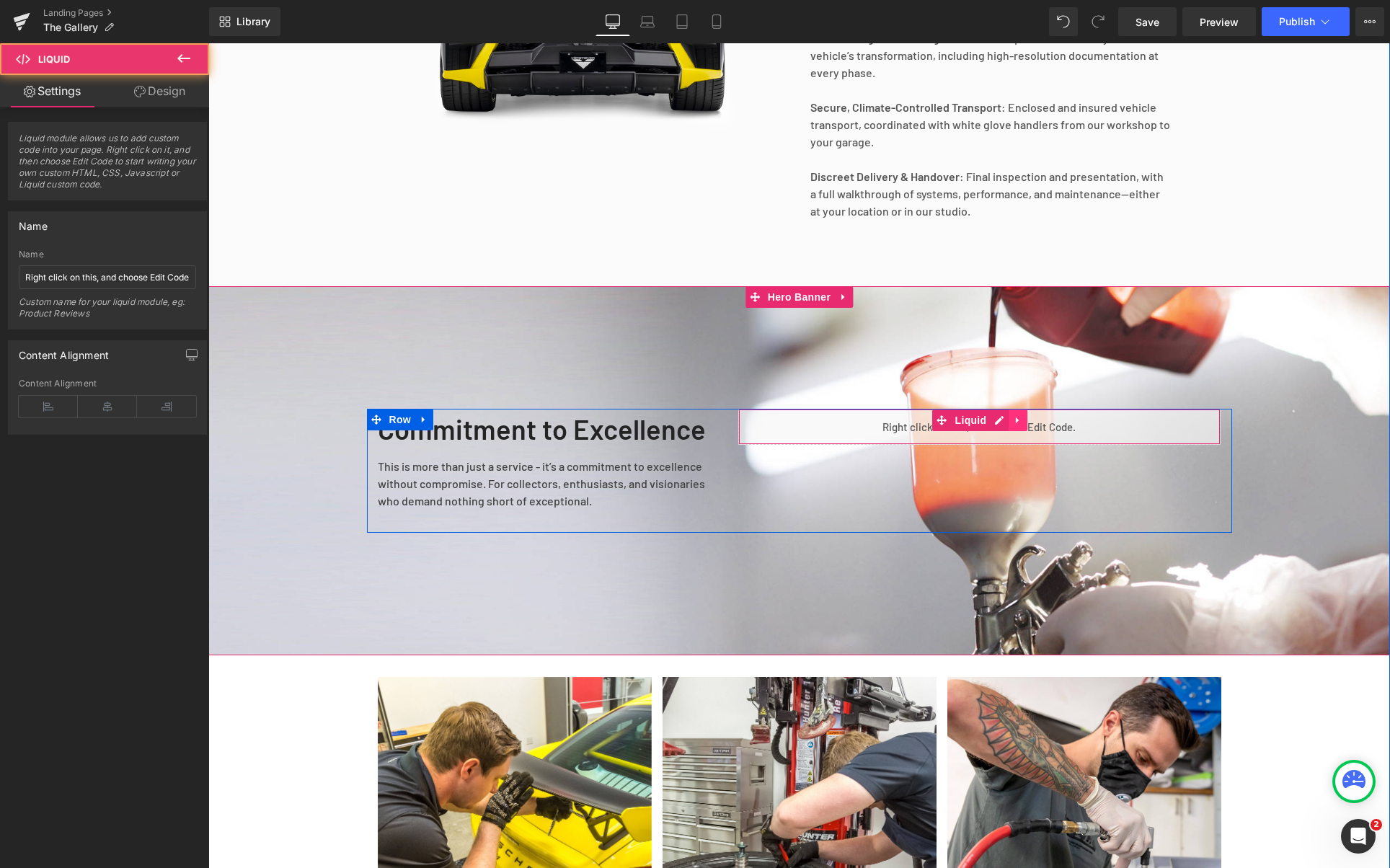
click at [1011, 427] on link at bounding box center [1018, 420] width 18 height 22
click at [855, 428] on div "Liquid" at bounding box center [979, 426] width 483 height 36
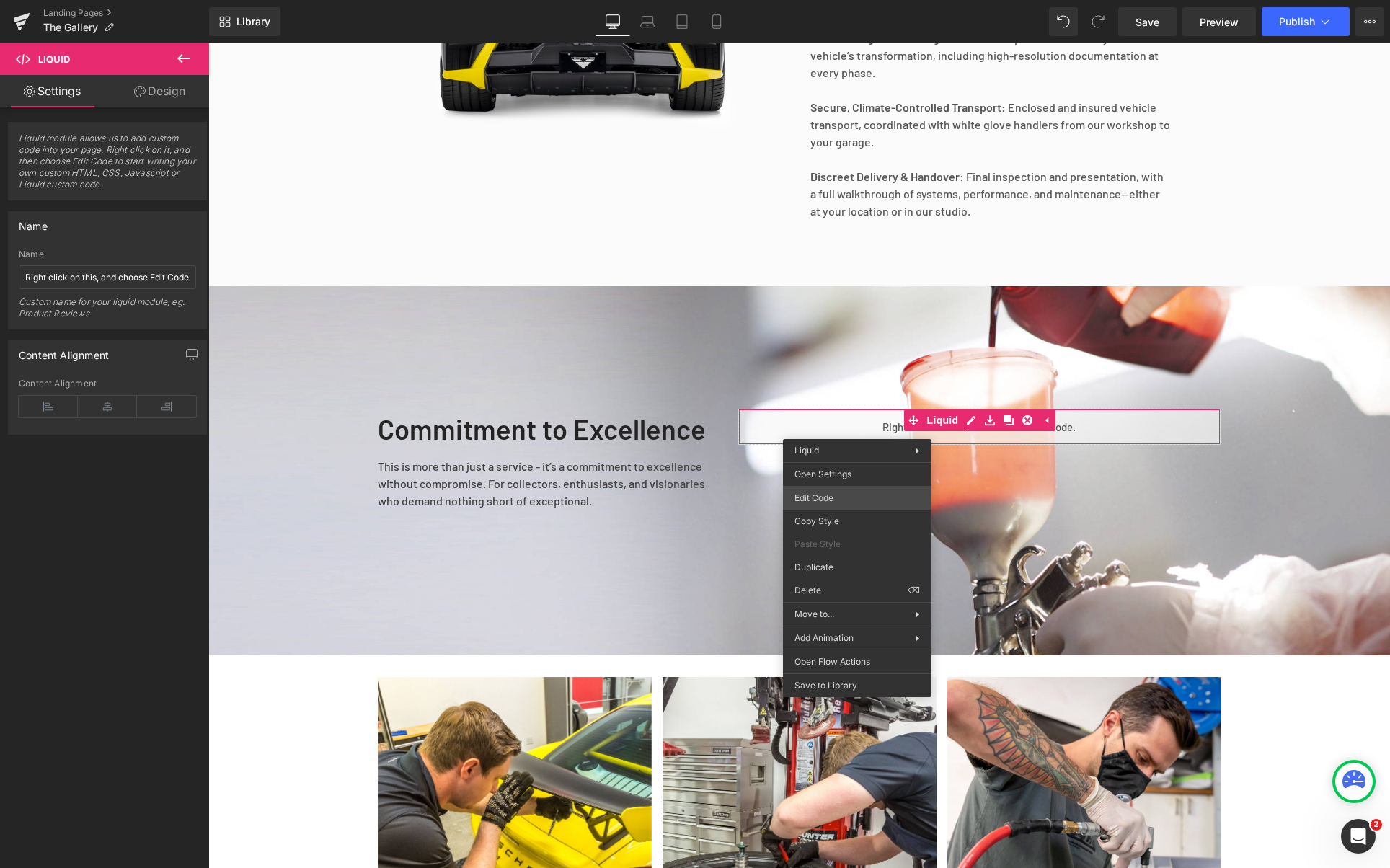
click at [852, 0] on div "Liquid You are previewing how the will restyle your page. You can not edit Elem…" at bounding box center [695, 0] width 1390 height 0
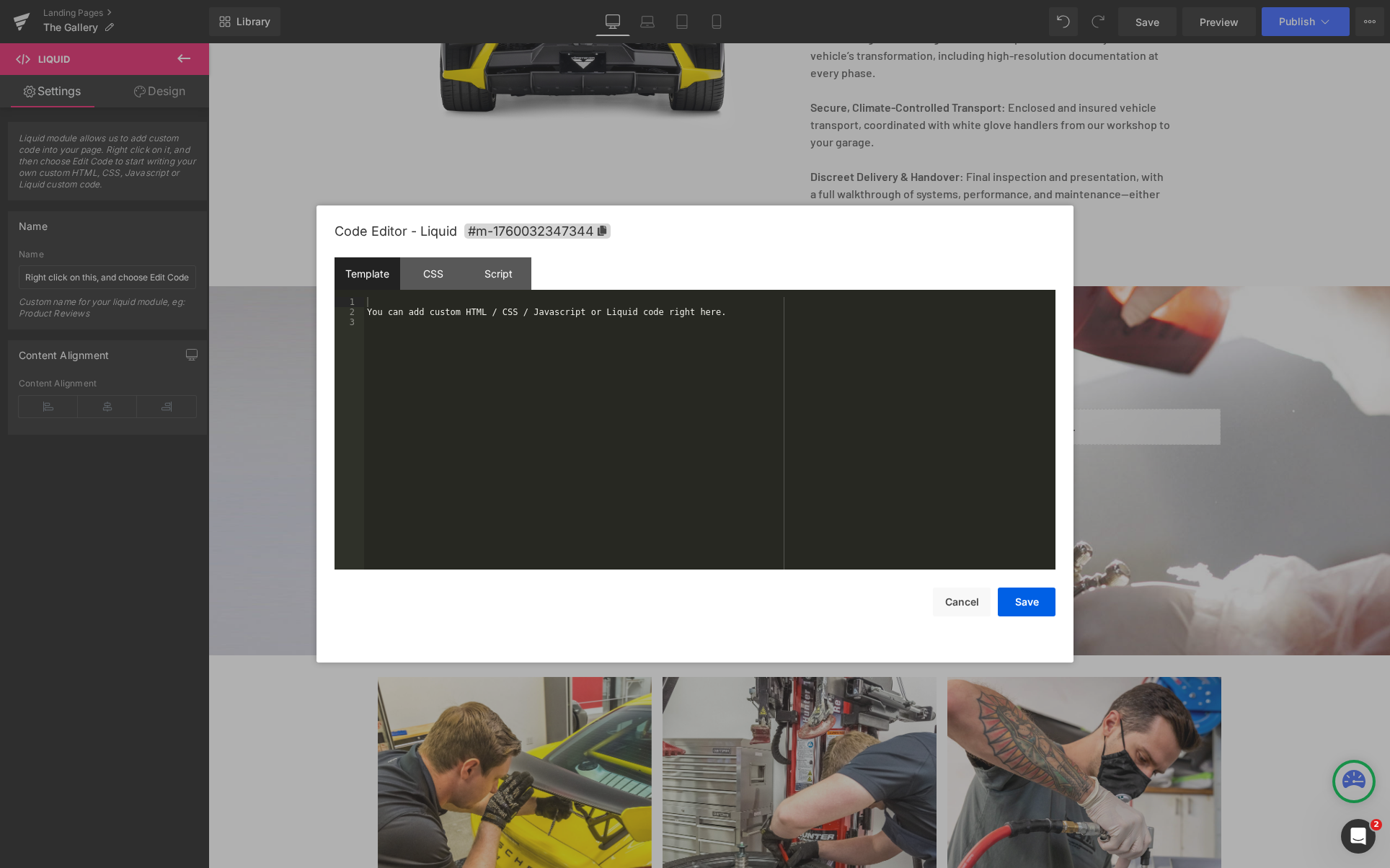
click at [753, 447] on div "You can add custom HTML / CSS / Javascript or Liquid code right here." at bounding box center [710, 443] width 692 height 292
click at [1047, 600] on button "Save" at bounding box center [1027, 602] width 58 height 29
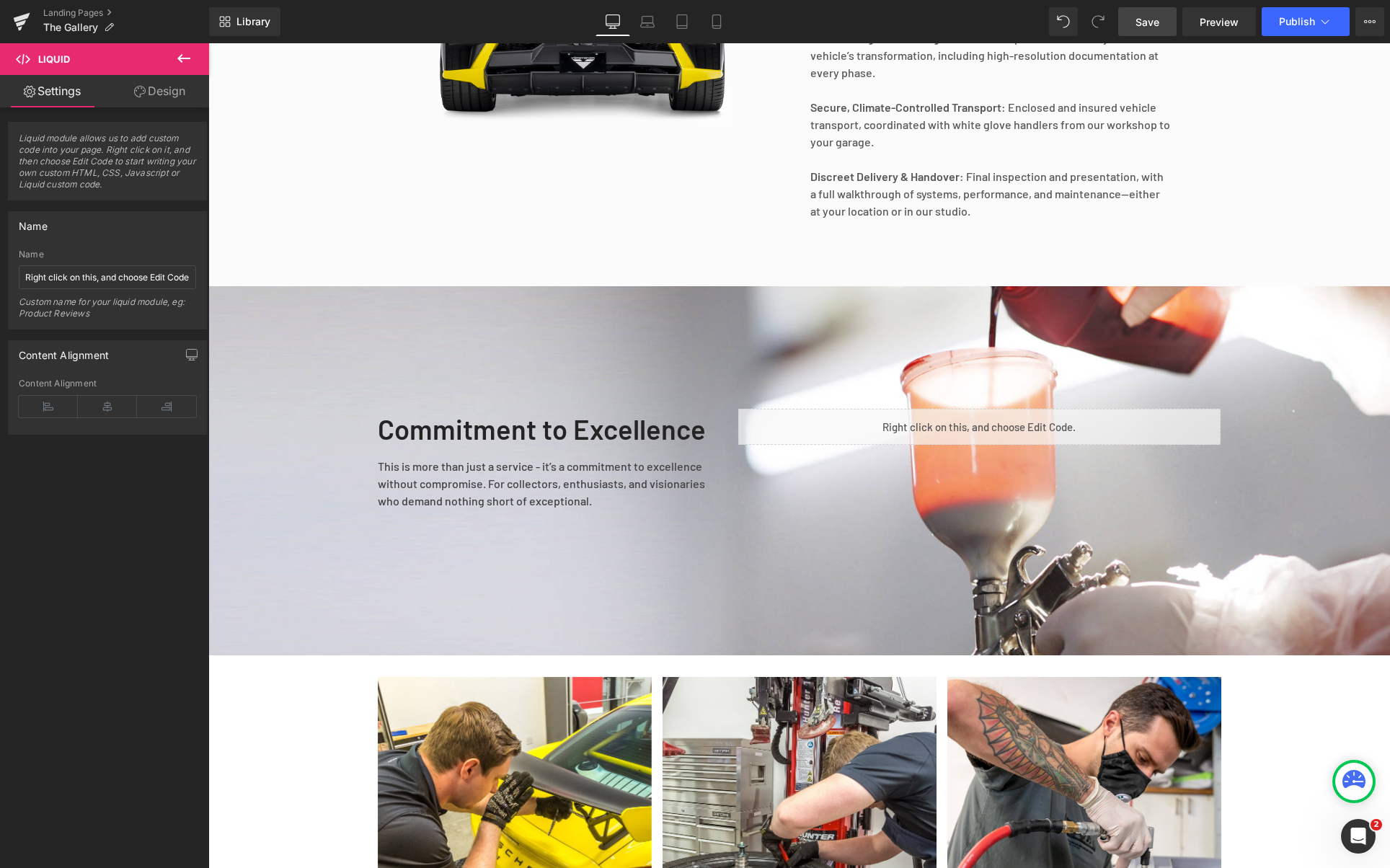
click at [1166, 29] on link "Save" at bounding box center [1147, 22] width 58 height 29
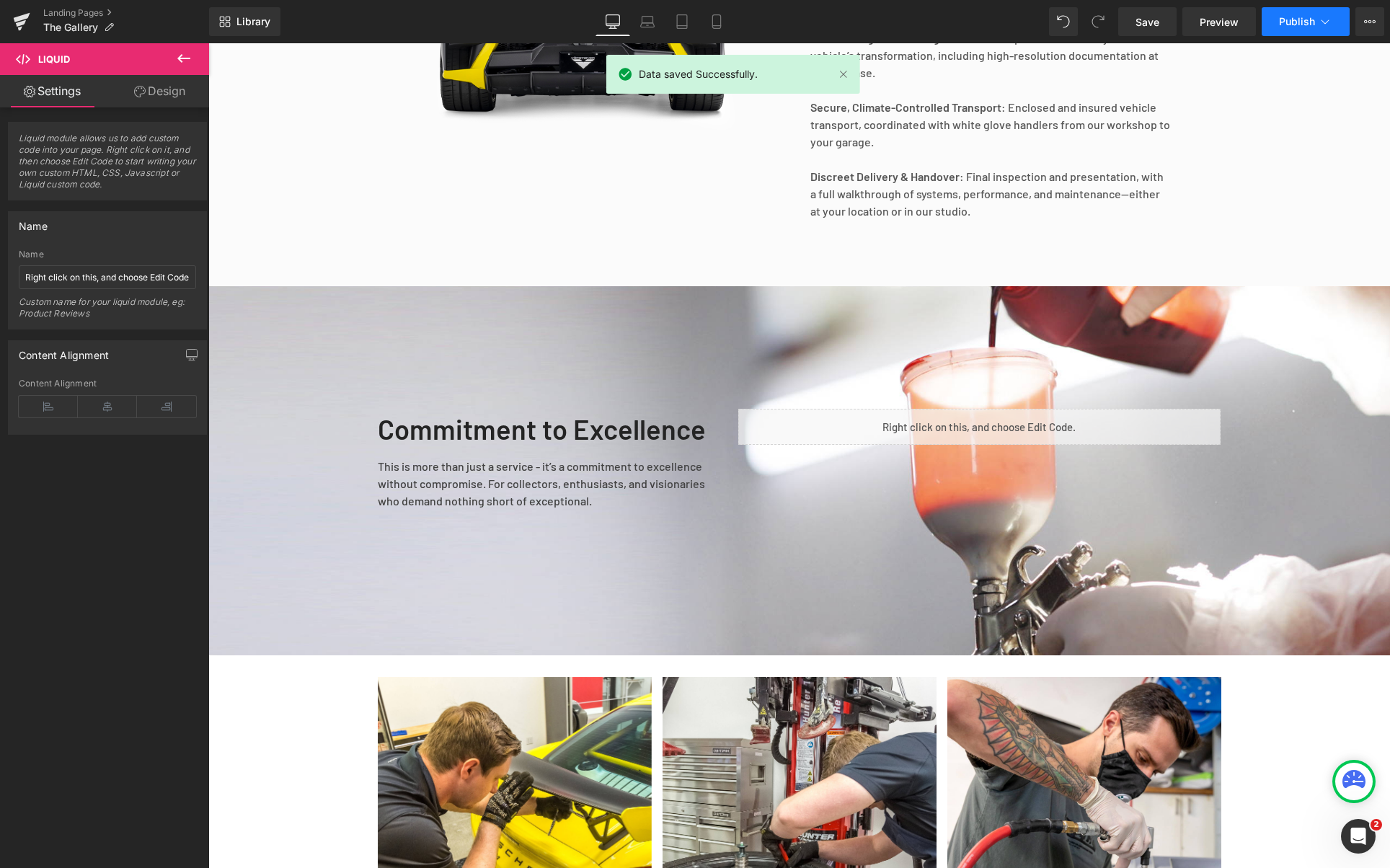
click at [1310, 23] on span "Publish" at bounding box center [1297, 22] width 36 height 11
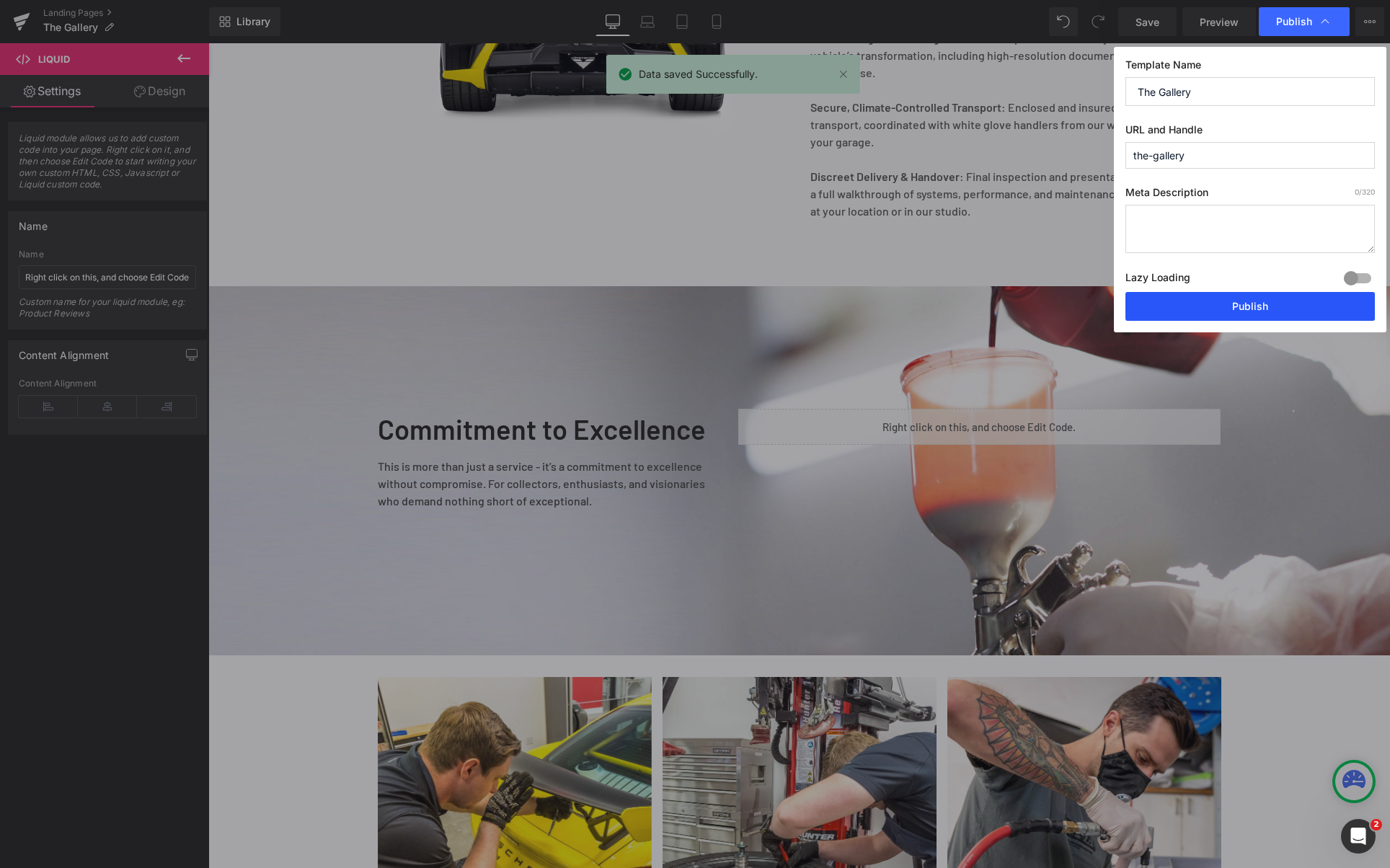
click at [1211, 305] on button "Publish" at bounding box center [1250, 307] width 249 height 29
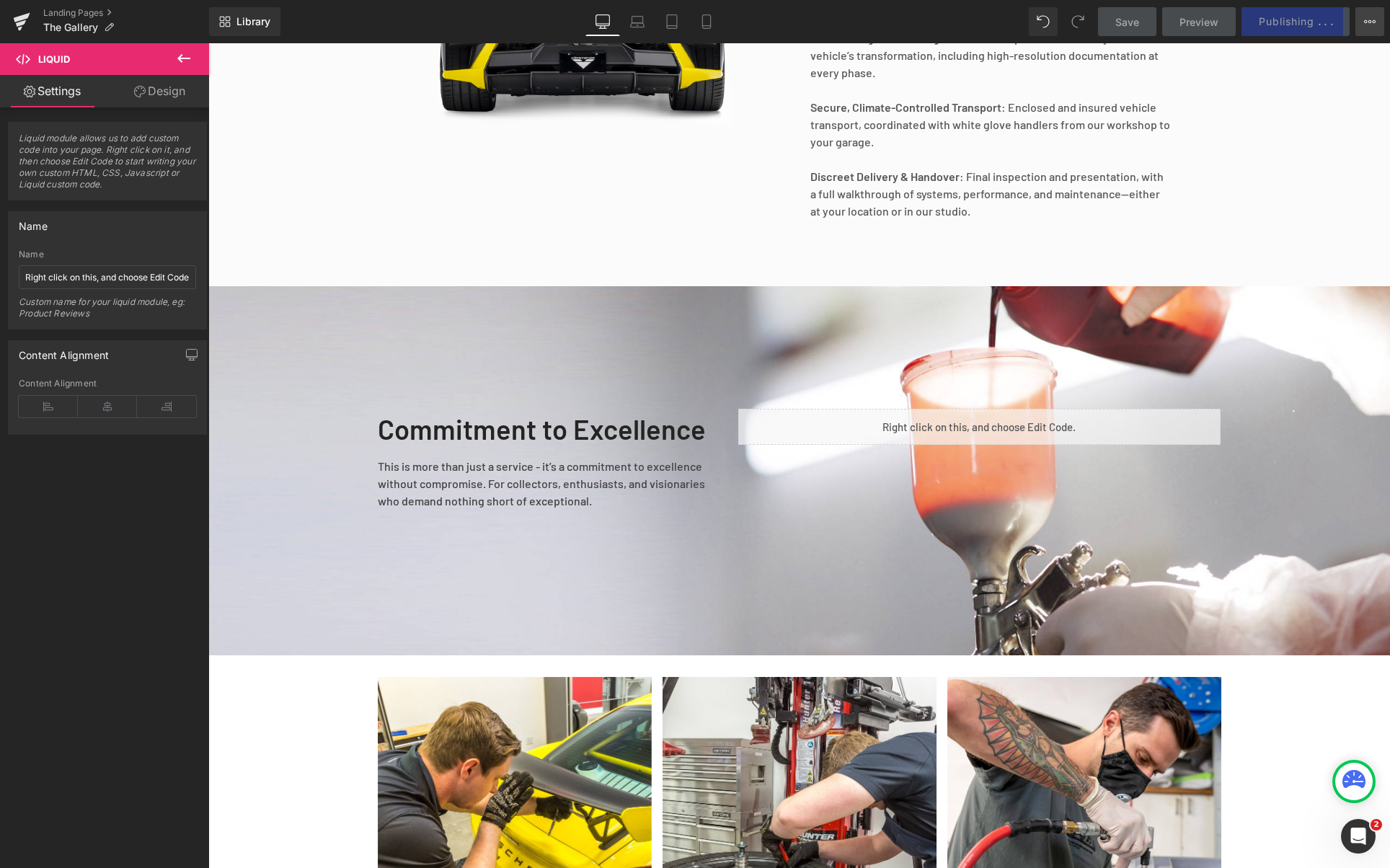
click at [1368, 28] on button "View Live Page View with current Template Save Template to Library Schedule Pub…" at bounding box center [1370, 22] width 29 height 29
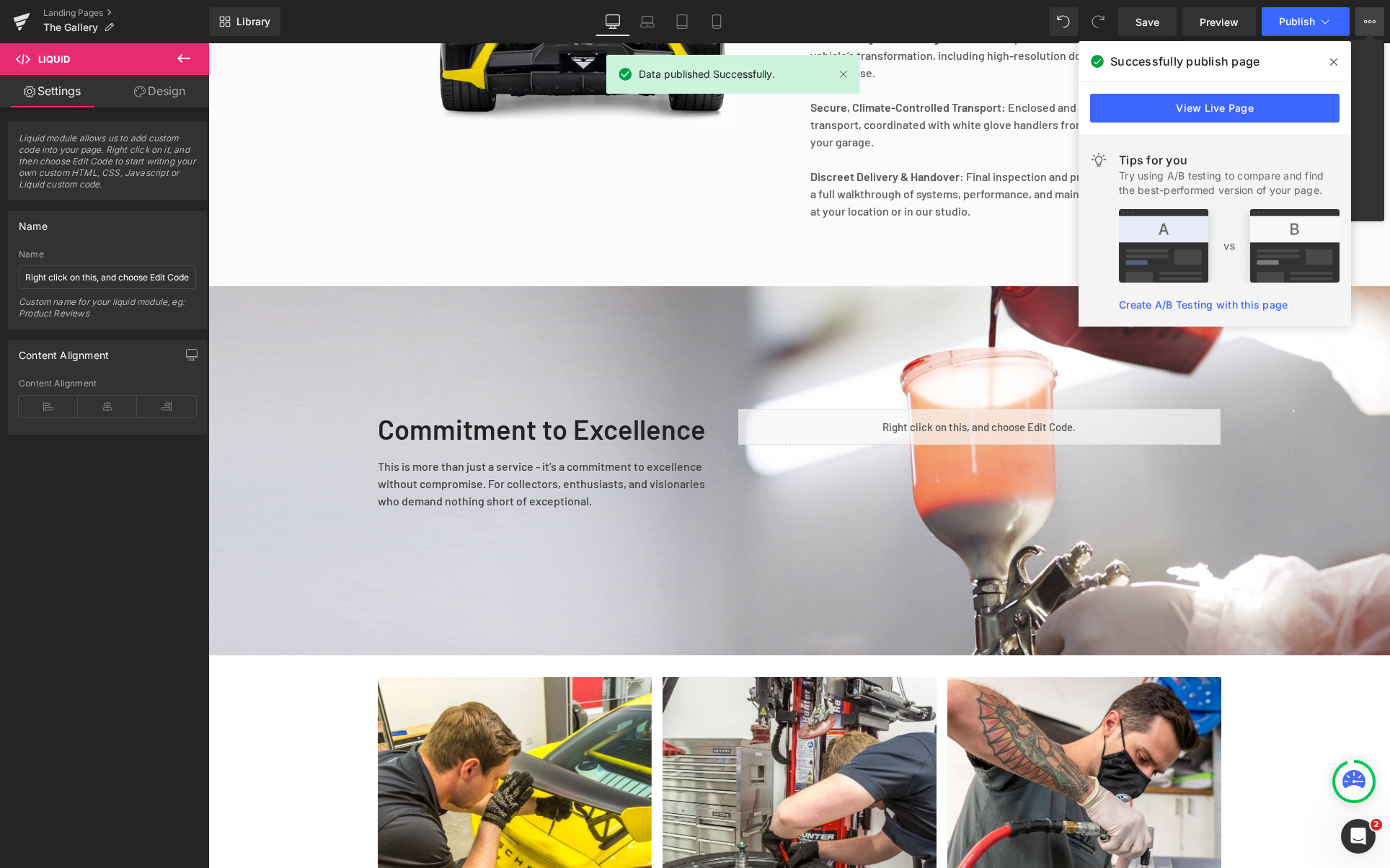
click at [997, 211] on div at bounding box center [799, 455] width 1182 height 825
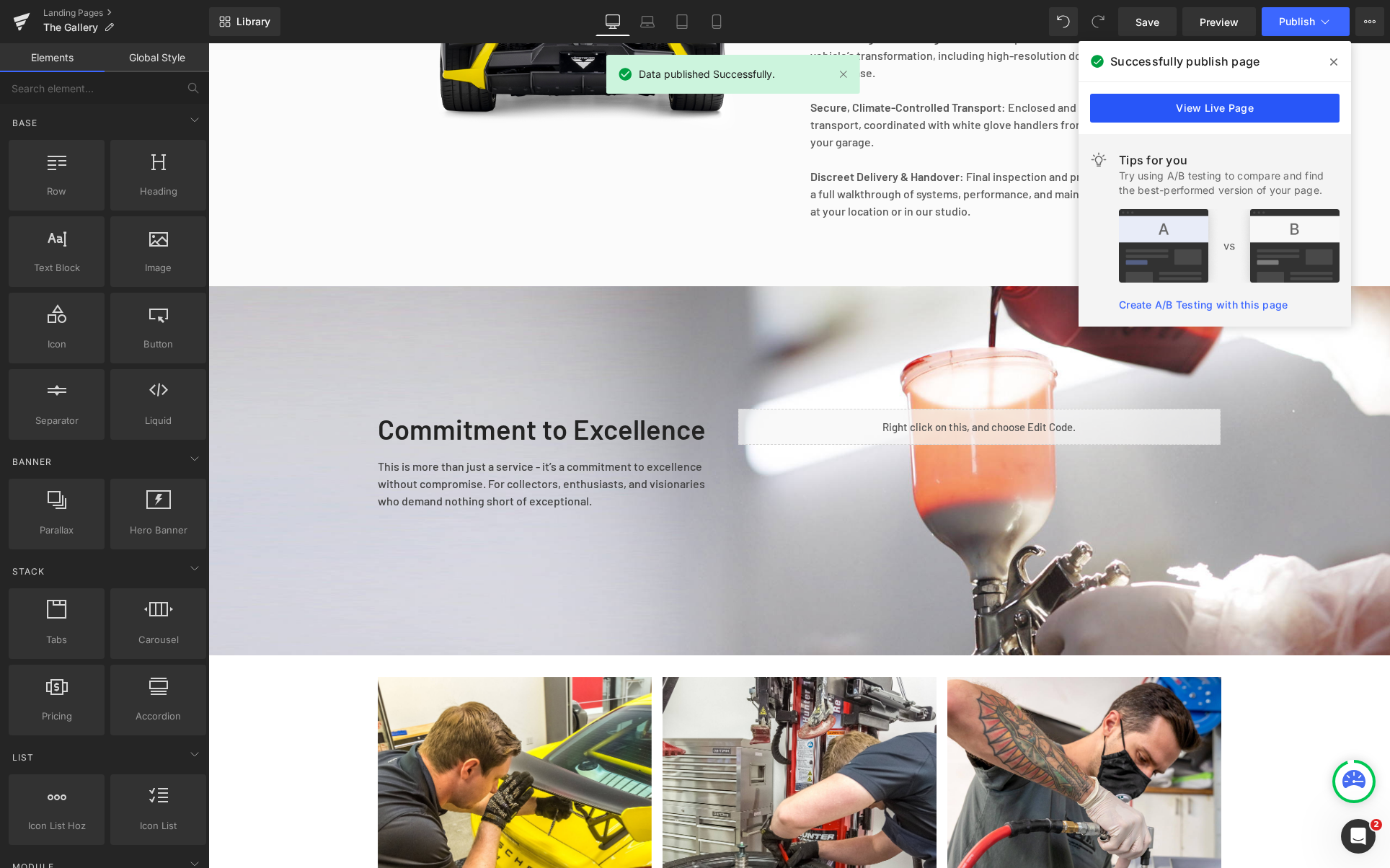
click at [1174, 113] on link "View Live Page" at bounding box center [1215, 108] width 249 height 29
